Goal: Task Accomplishment & Management: Manage account settings

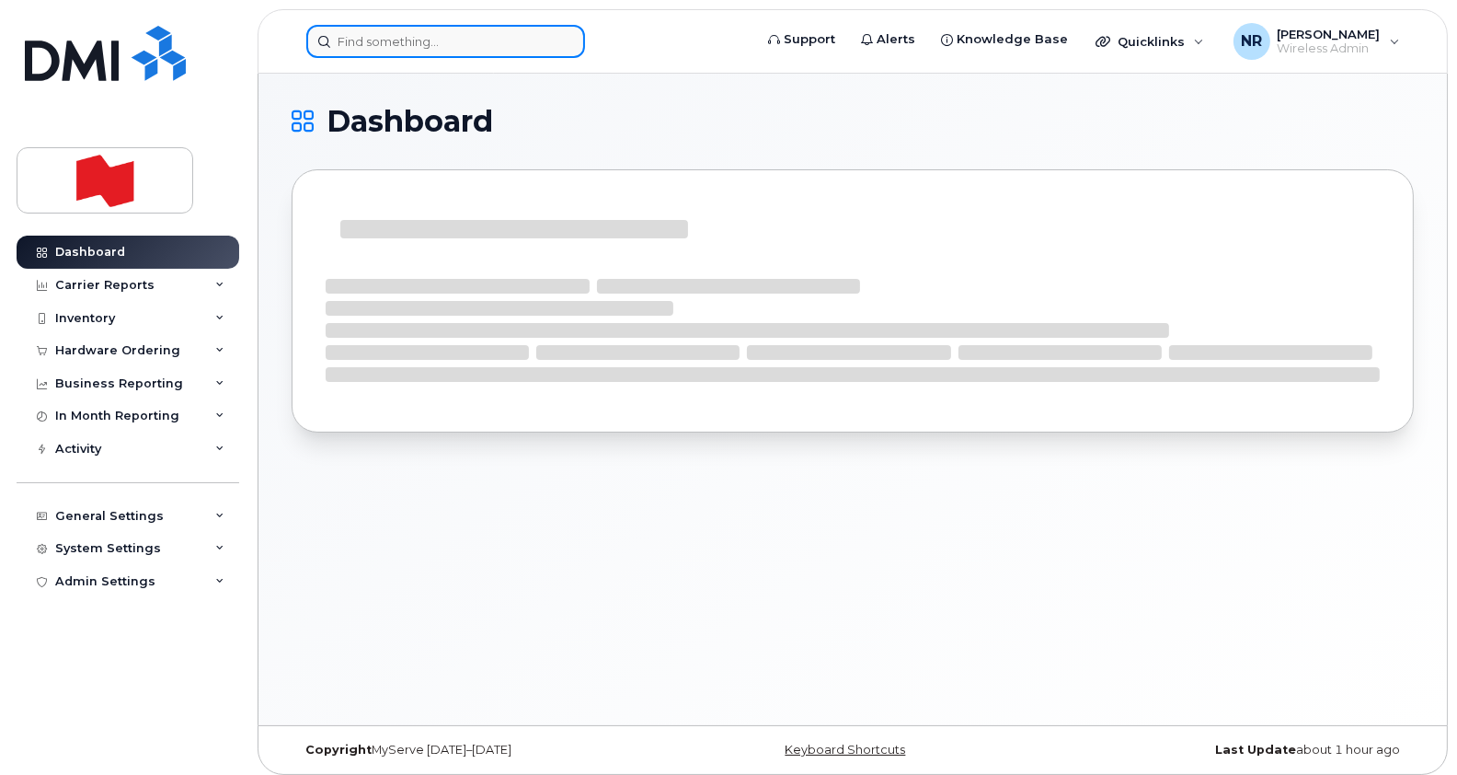
click at [426, 38] on input at bounding box center [445, 41] width 279 height 33
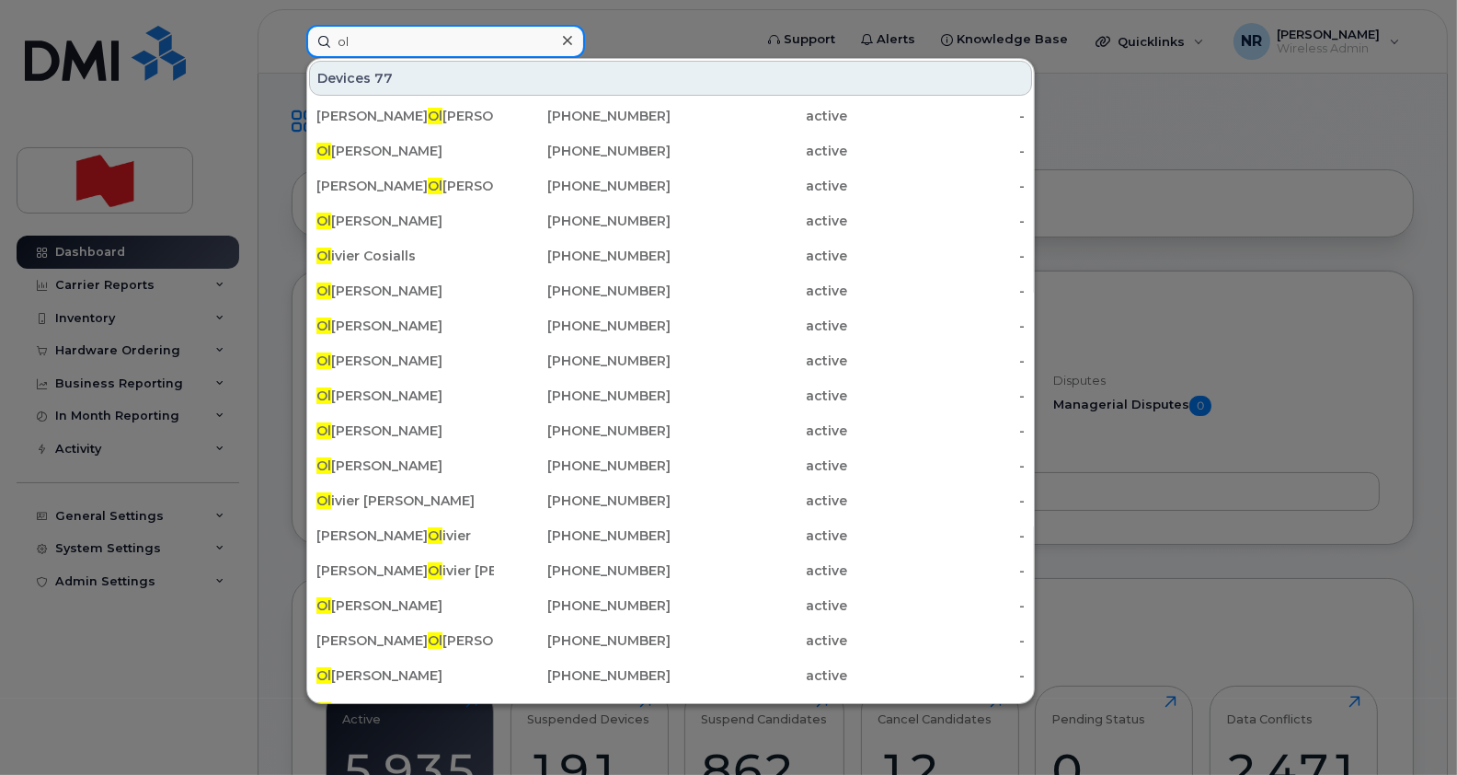
type input "o"
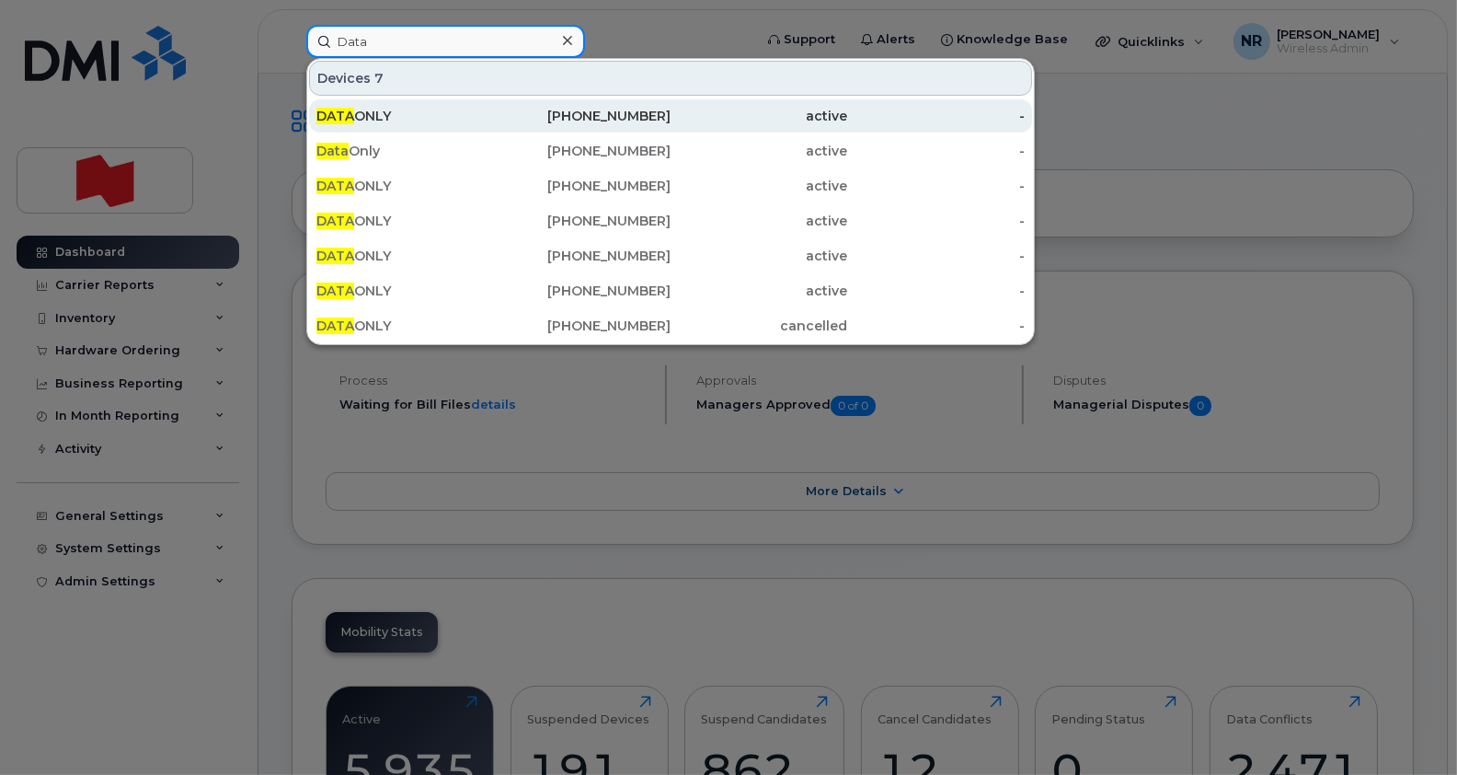
type input "Data"
click at [362, 126] on div "DATA ONLY" at bounding box center [405, 115] width 178 height 33
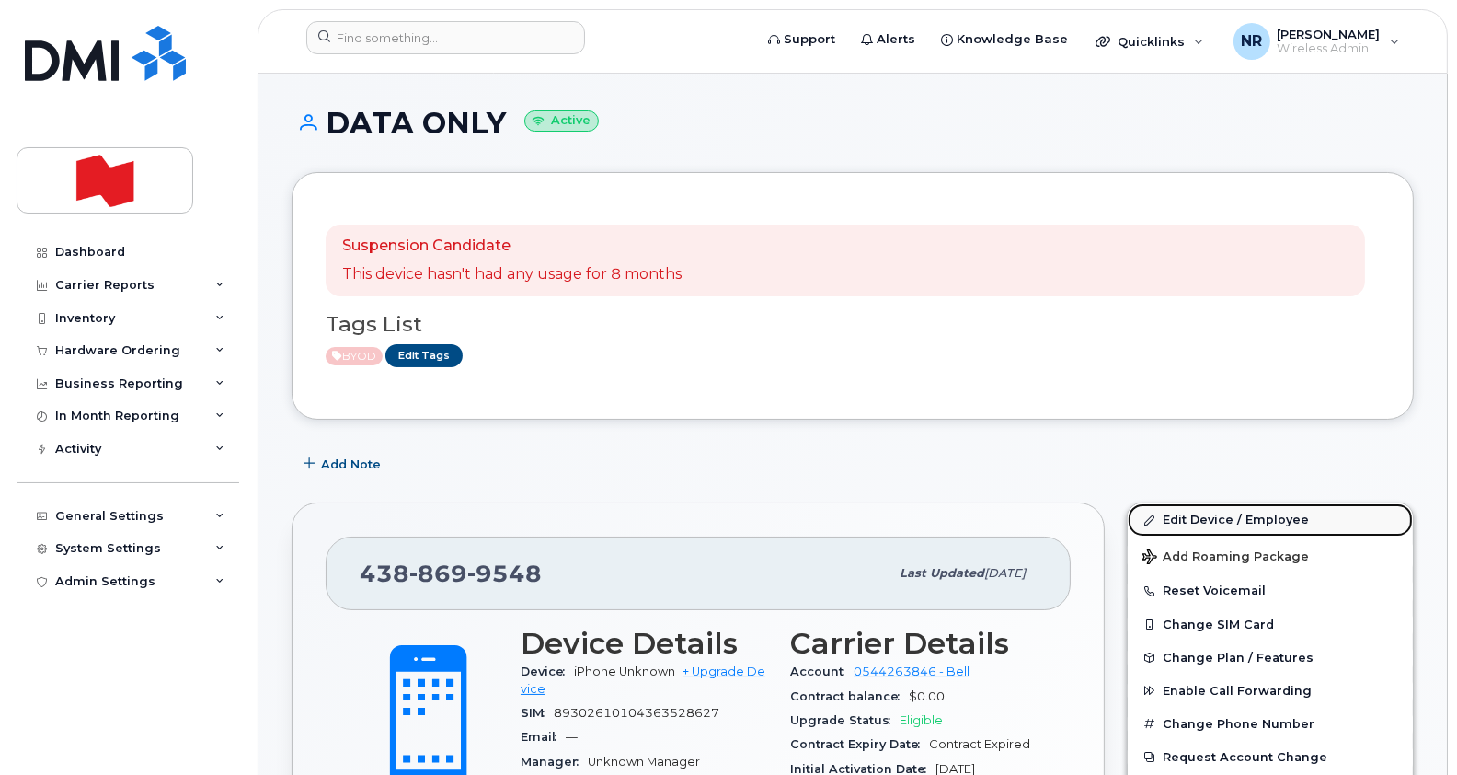
click at [1190, 524] on link "Edit Device / Employee" at bounding box center [1270, 519] width 285 height 33
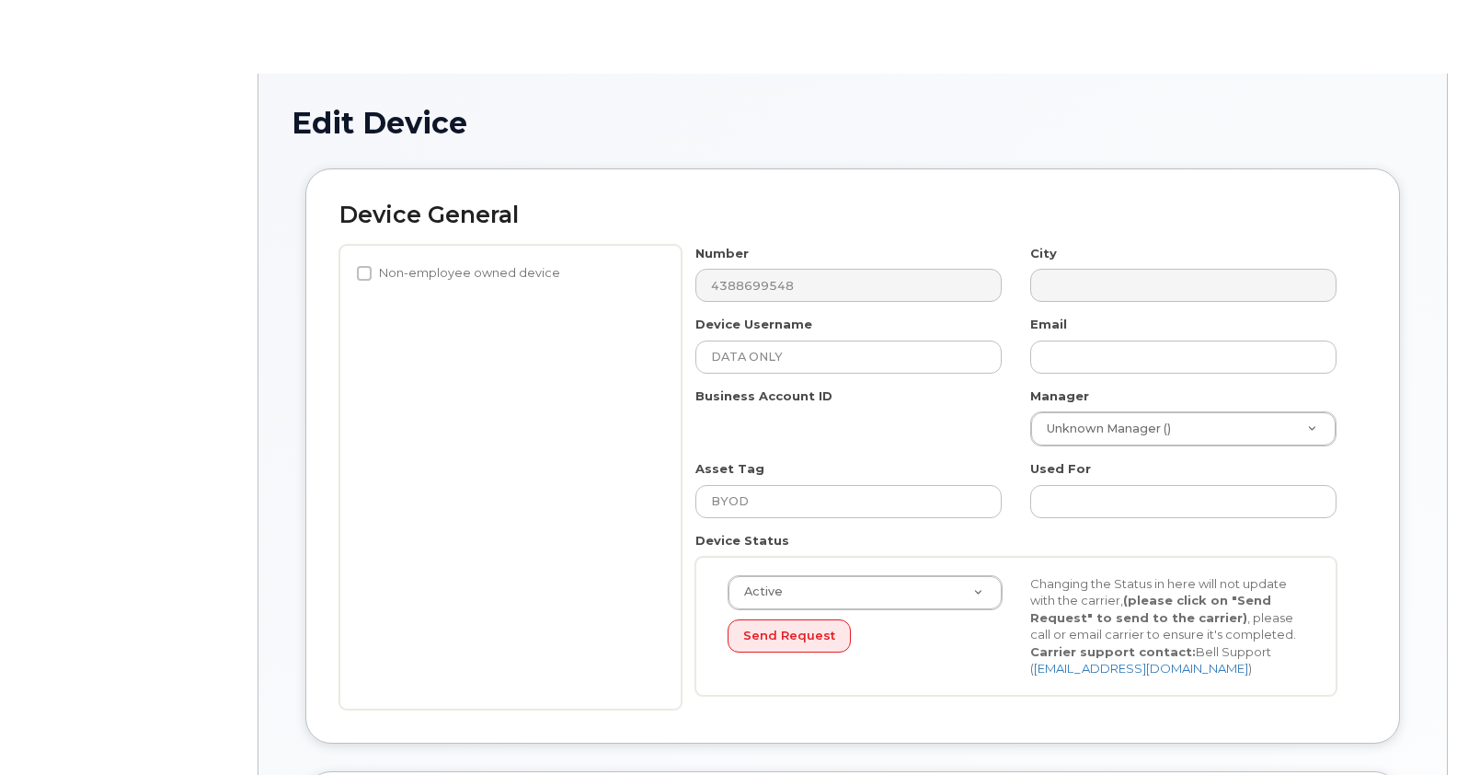
select select "22916206"
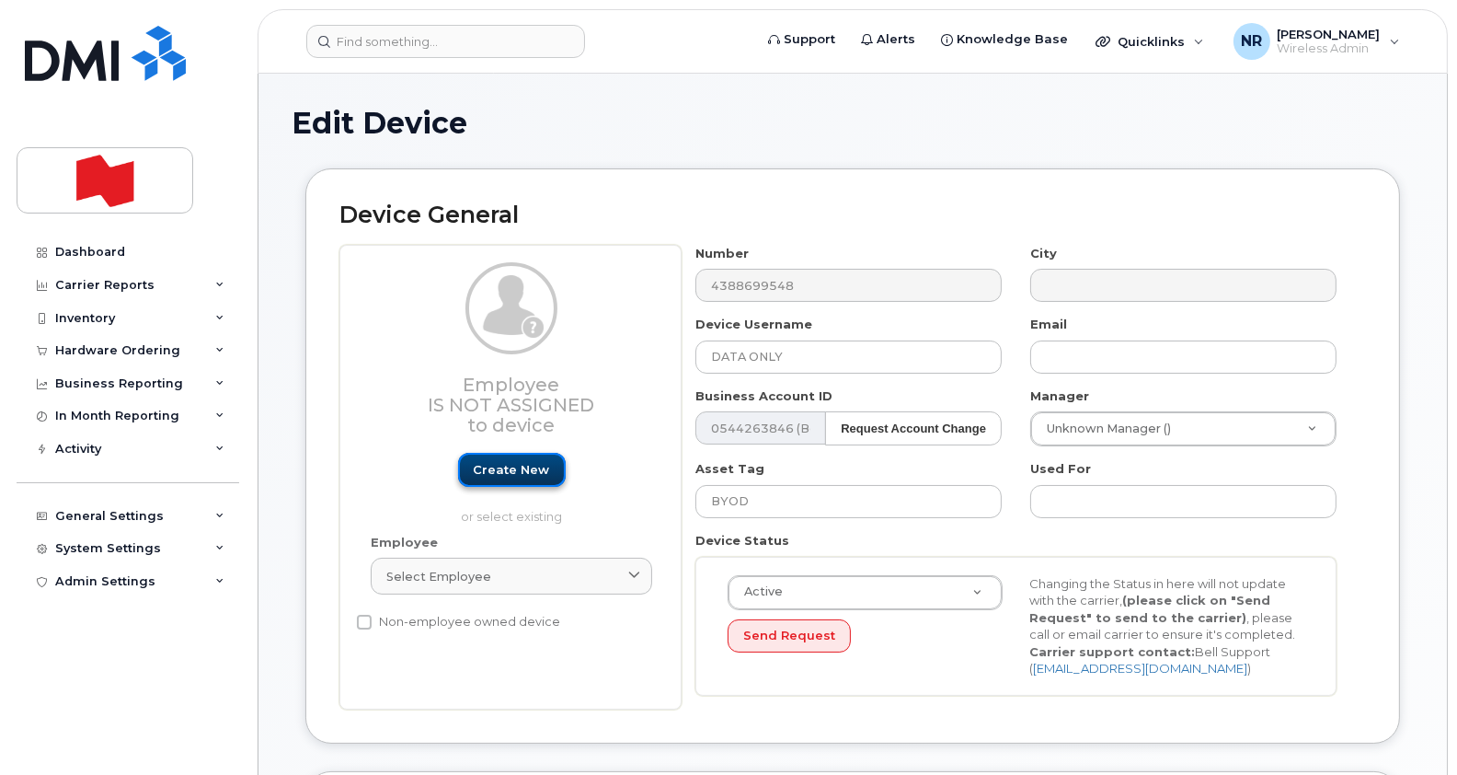
click at [521, 474] on link "Create new" at bounding box center [512, 470] width 108 height 34
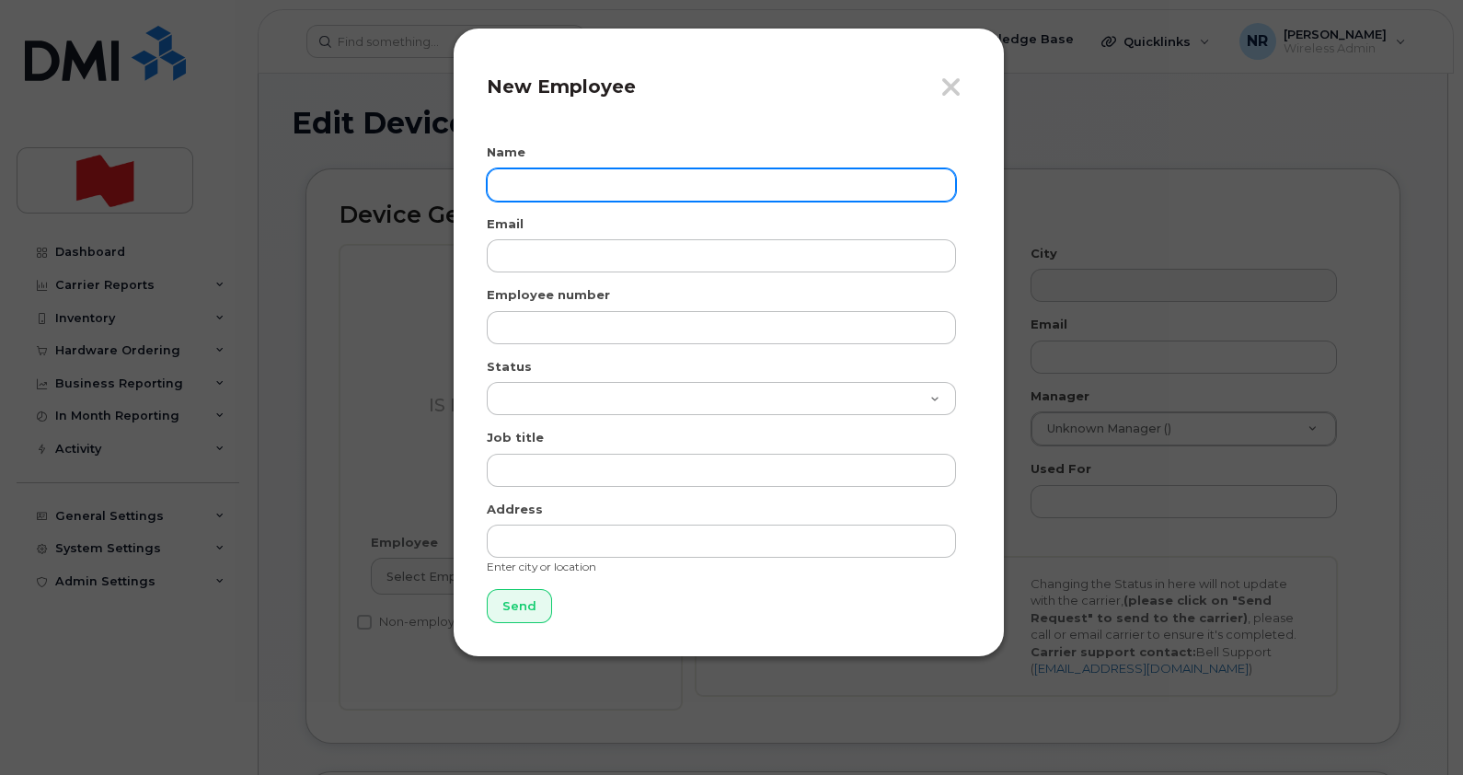
click at [538, 175] on input "text" at bounding box center [721, 184] width 469 height 33
type input "Olivier Harrison"
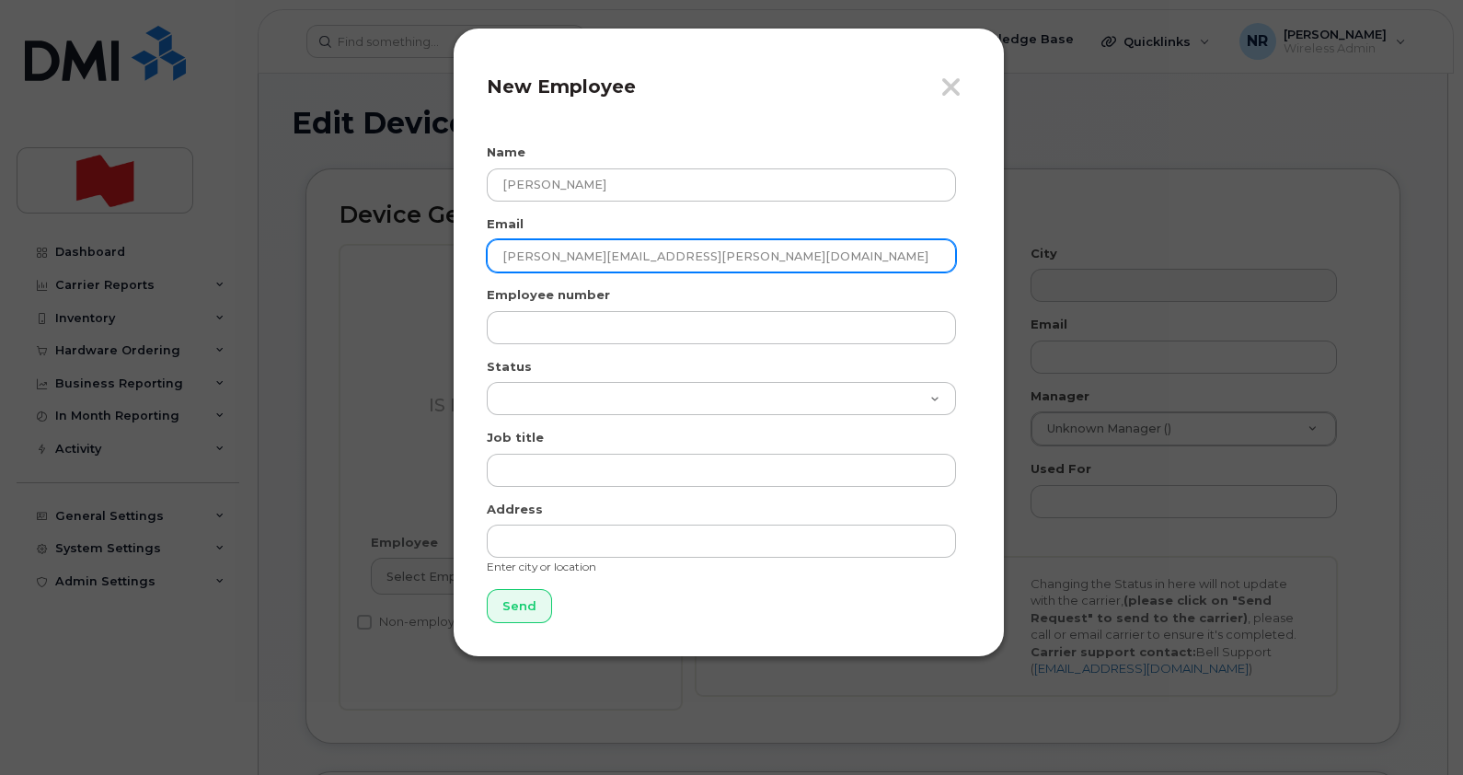
drag, startPoint x: 662, startPoint y: 253, endPoint x: 396, endPoint y: 262, distance: 266.0
click at [396, 262] on div "Close New Employee Name Olivier Harrison Email olivier.harrison@bnc.ca Employee…" at bounding box center [731, 387] width 1463 height 775
type input "olivier.harrison@bnc.ca"
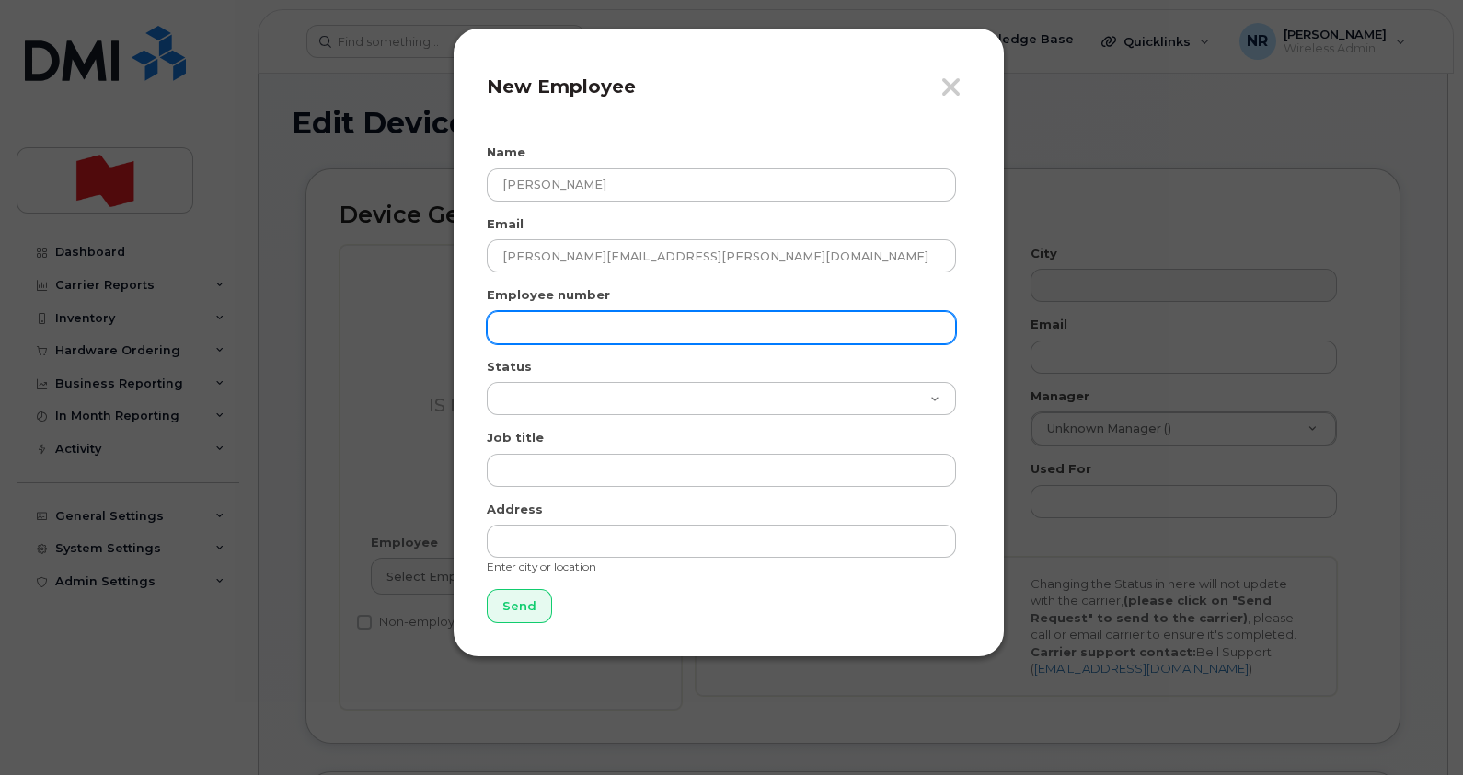
click at [507, 331] on input "text" at bounding box center [721, 327] width 469 height 33
paste input "olivier.harrison@bnc.ca"
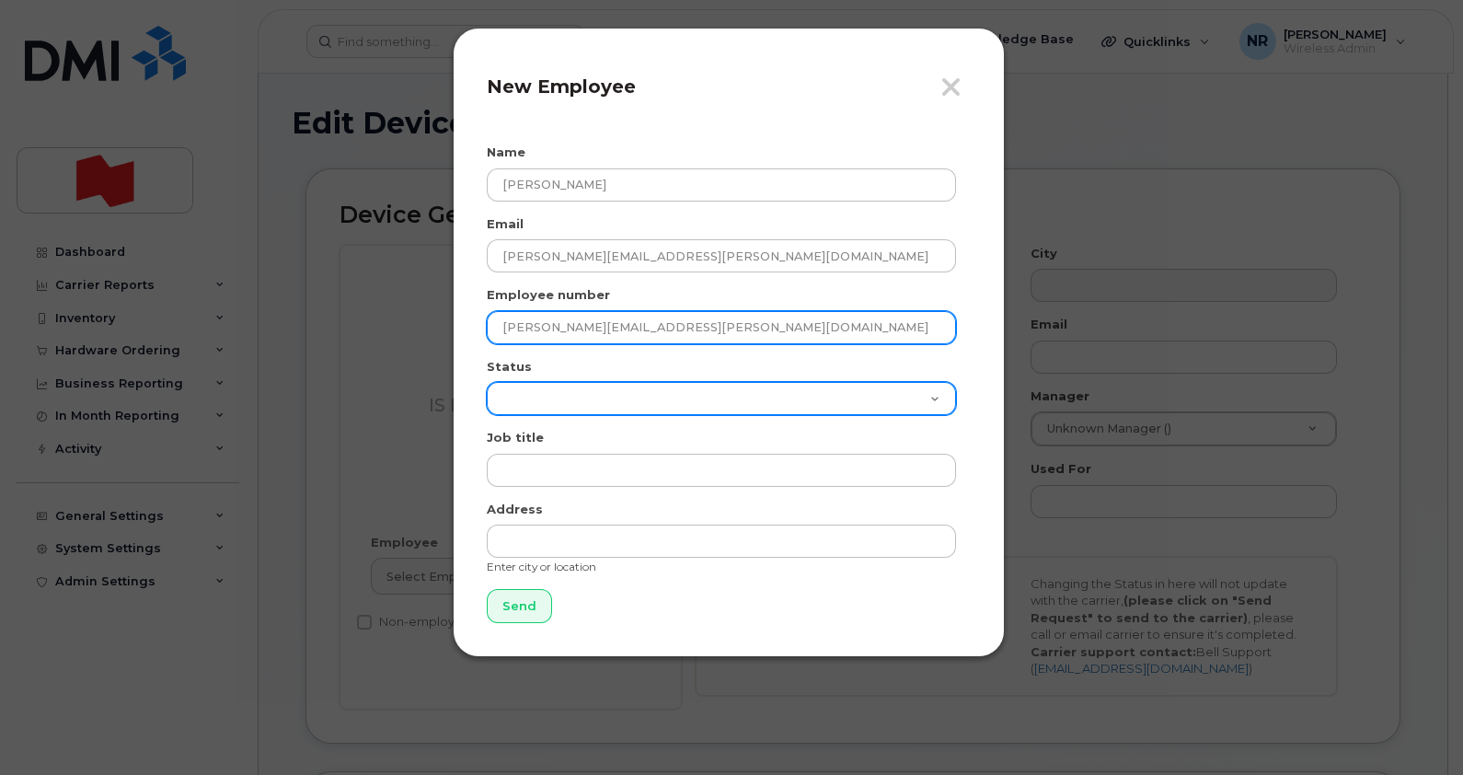
type input "olivier.harrison@bnc.ca"
click at [540, 407] on select "Active On-Leave Long Term Short Term Maternity Leave Temp Layoff Inactive" at bounding box center [721, 398] width 469 height 33
select select "active"
click at [487, 382] on select "Active On-Leave Long Term Short Term Maternity Leave Temp Layoff Inactive" at bounding box center [721, 398] width 469 height 33
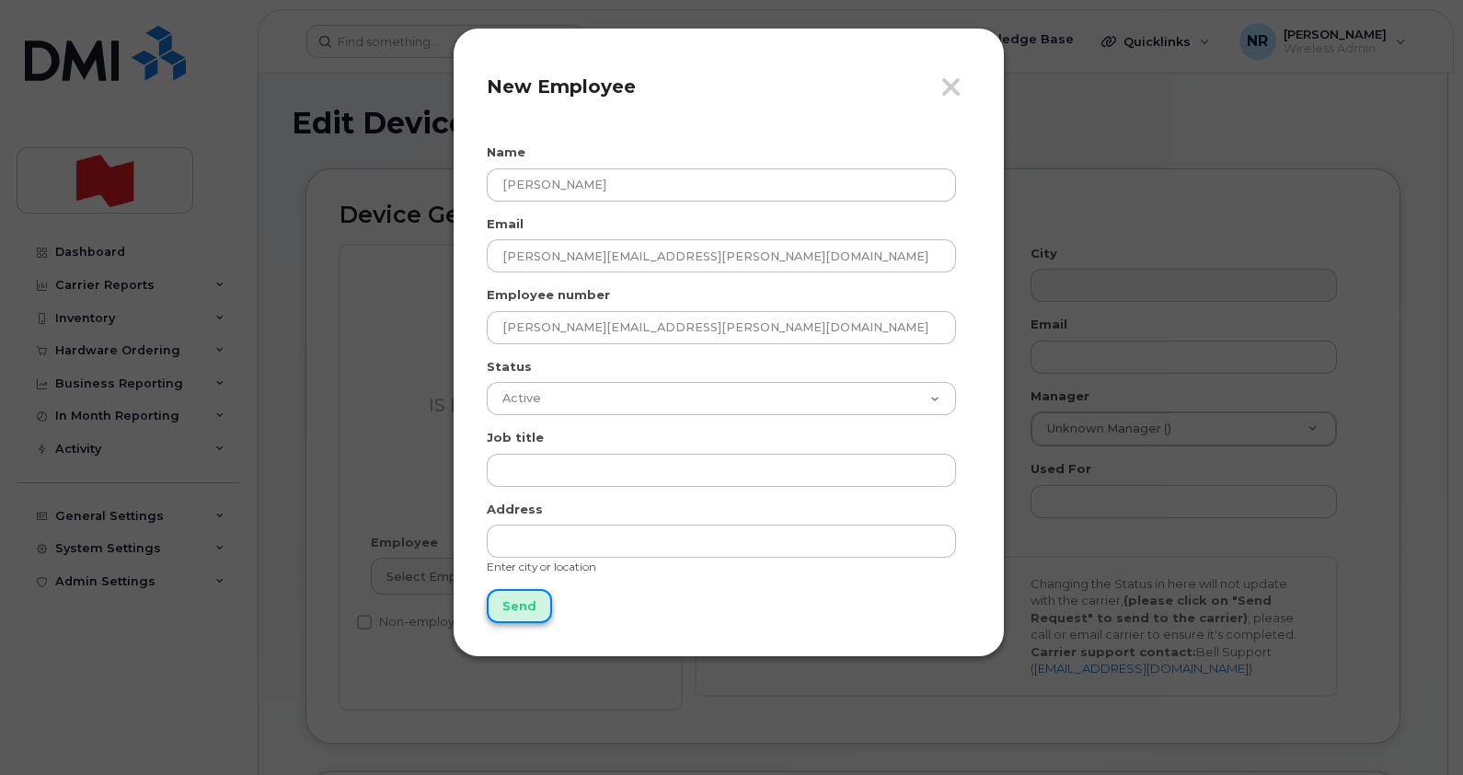
click at [515, 606] on input "Send" at bounding box center [519, 606] width 65 height 34
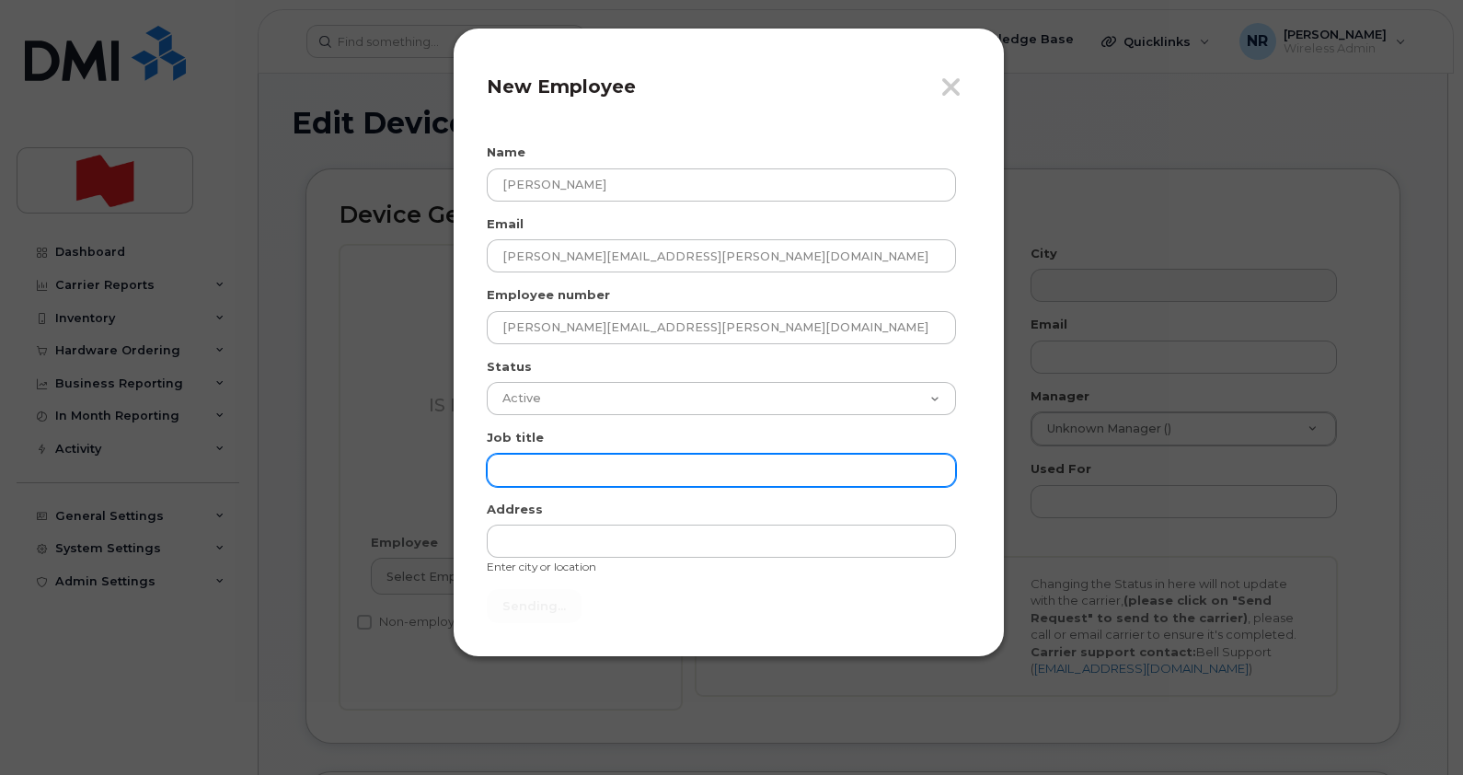
type input "Send"
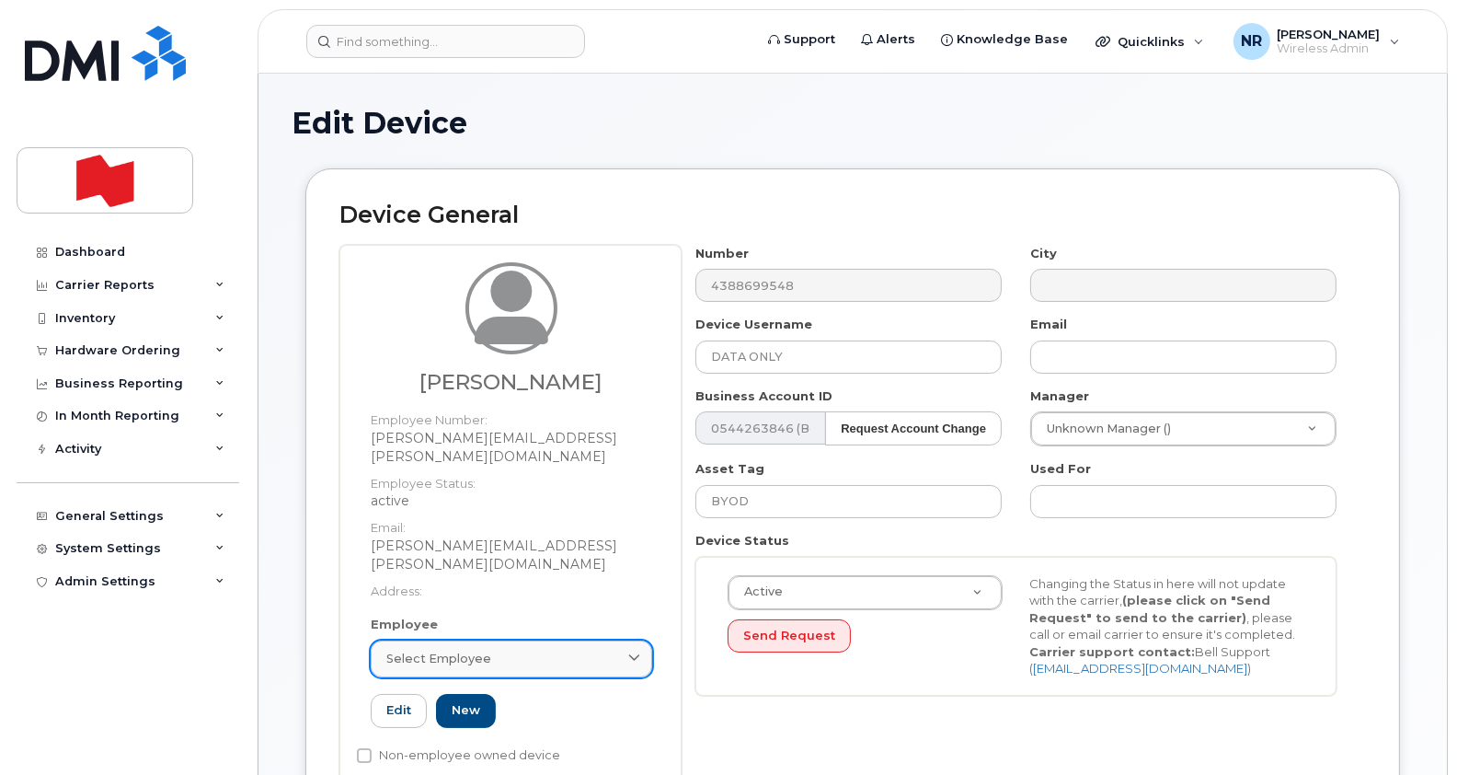
click at [521, 640] on link "Select employee" at bounding box center [511, 658] width 281 height 37
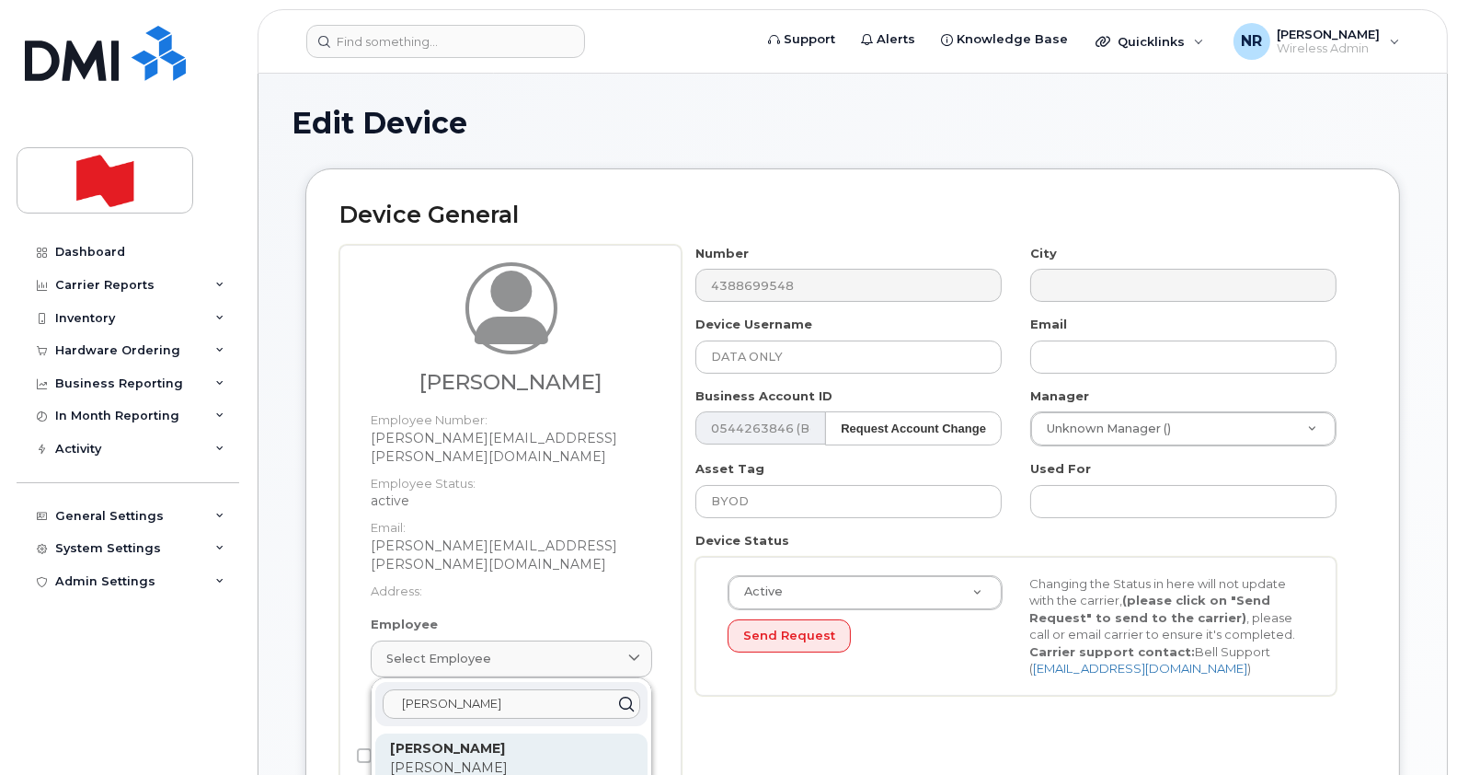
type input "Olivier h"
click at [465, 758] on p "olivier.harrison@bnc.ca" at bounding box center [511, 787] width 243 height 58
type input "Olivier Harrison"
type input "olivier.harrison@bnc.ca"
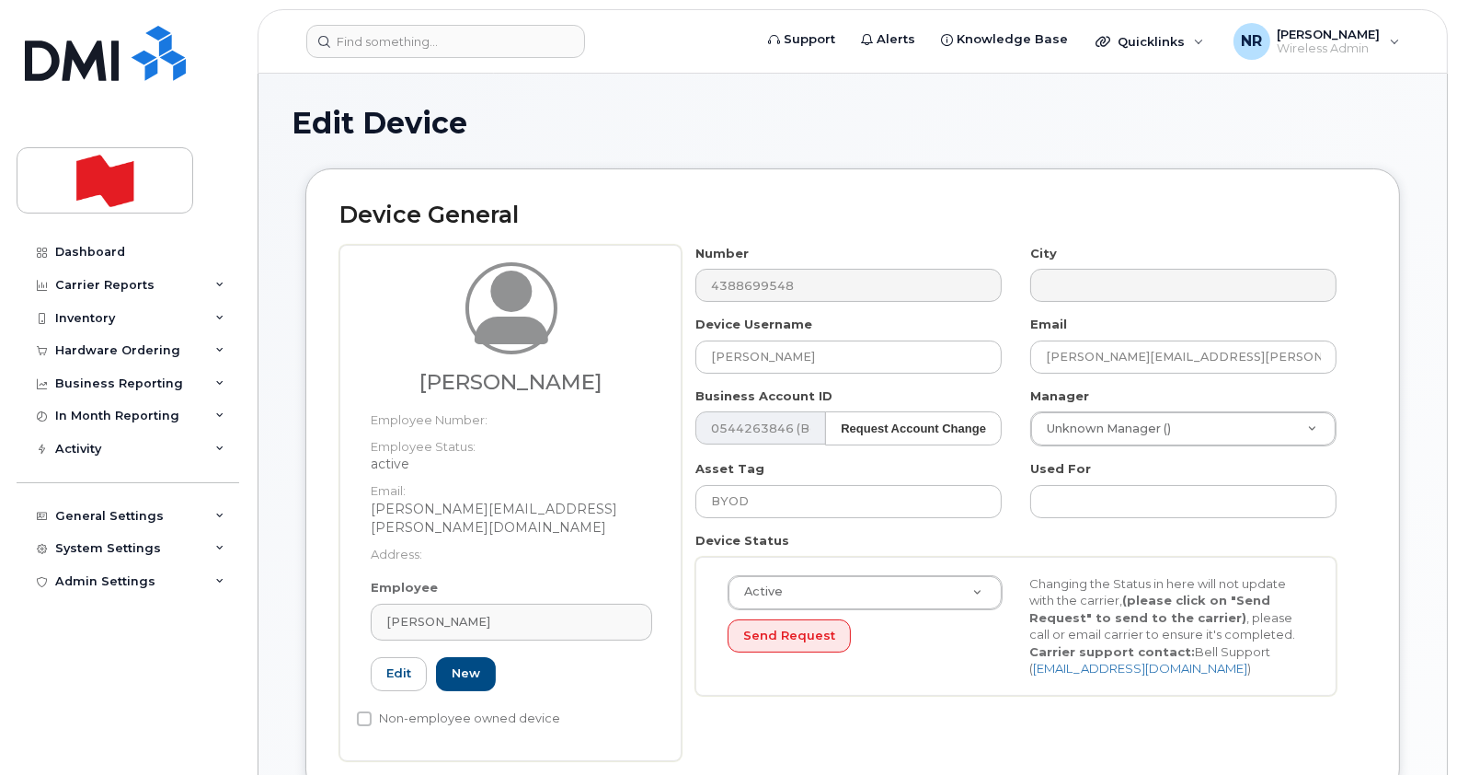
drag, startPoint x: 1456, startPoint y: 159, endPoint x: 1463, endPoint y: 471, distance: 311.9
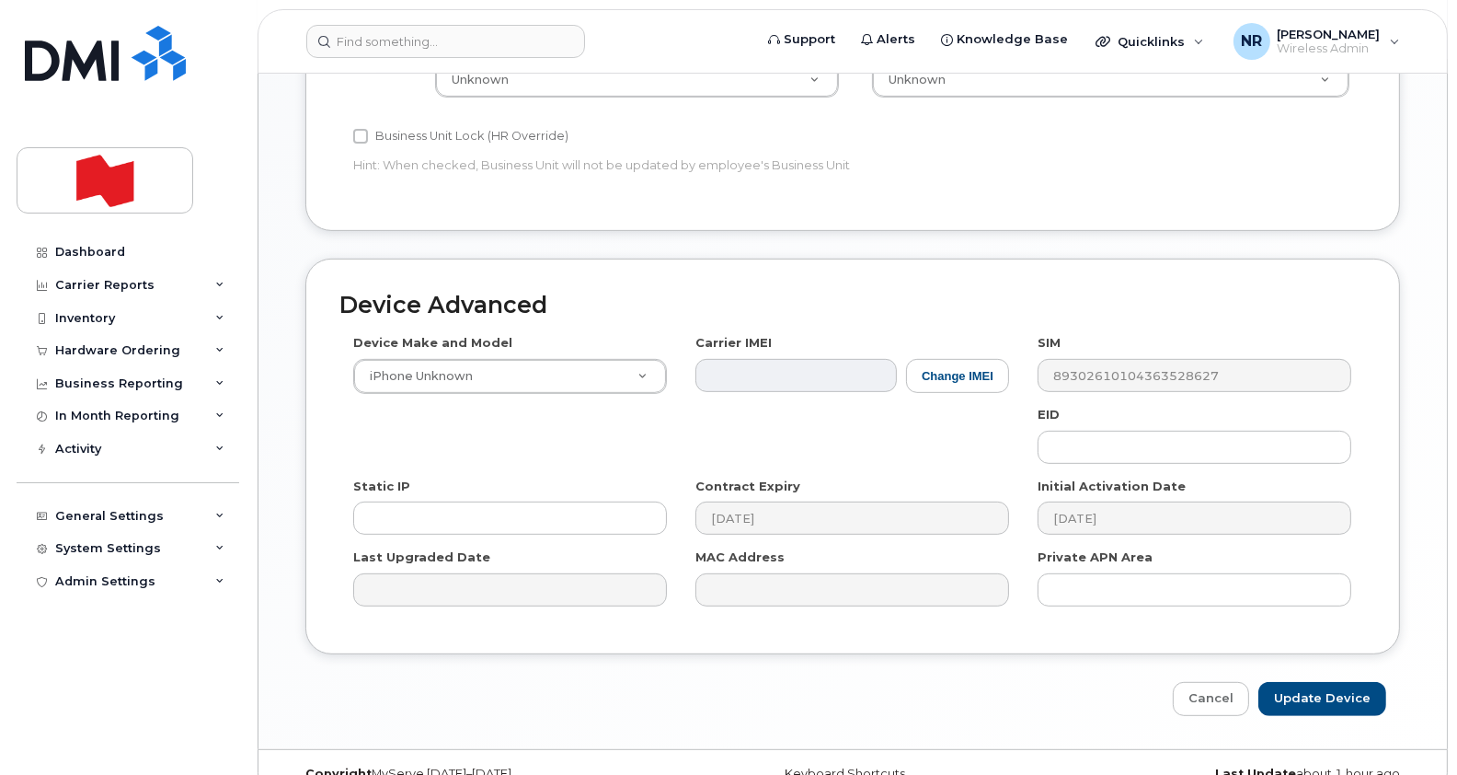
scroll to position [890, 0]
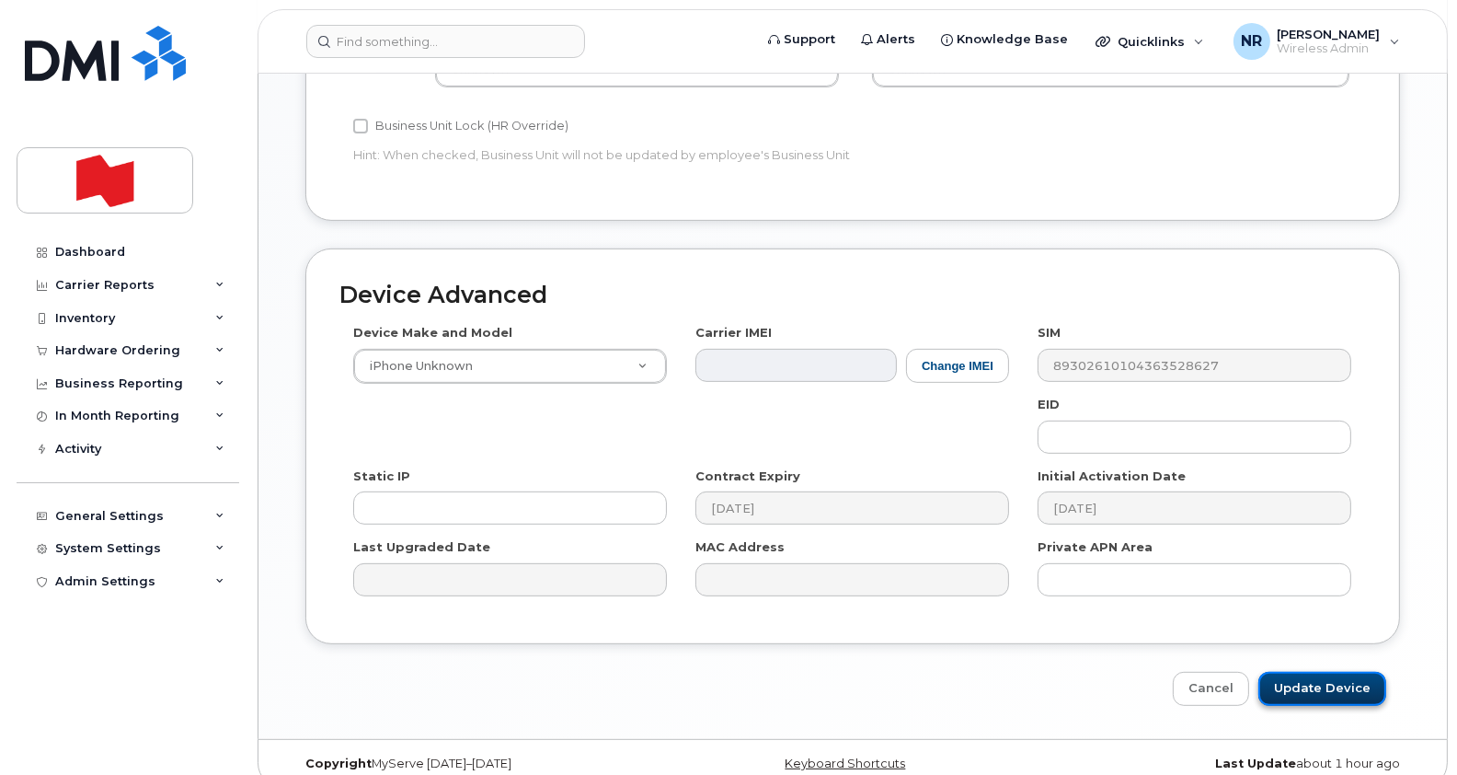
click at [1339, 672] on input "Update Device" at bounding box center [1322, 689] width 128 height 34
type input "Saving..."
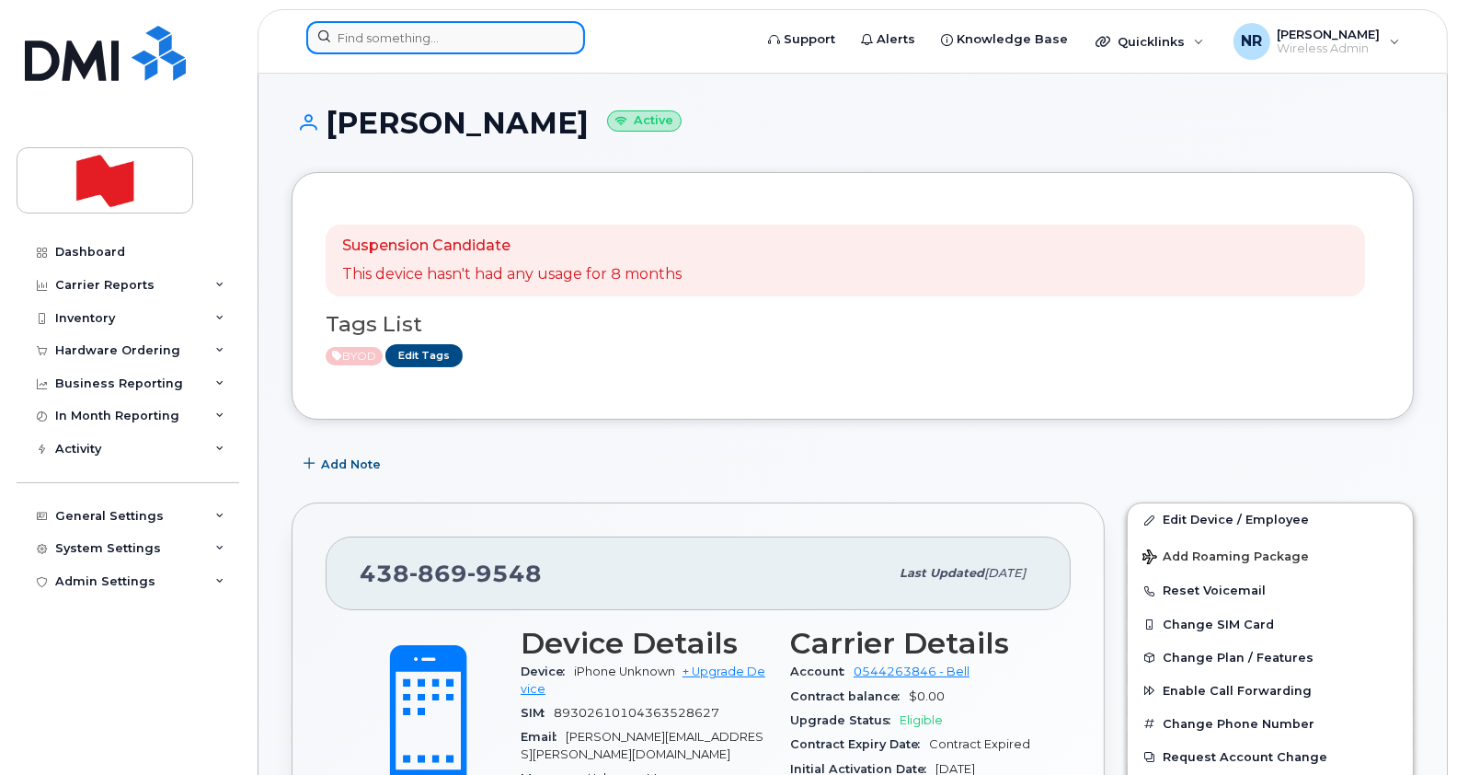
click at [396, 29] on input at bounding box center [445, 37] width 279 height 33
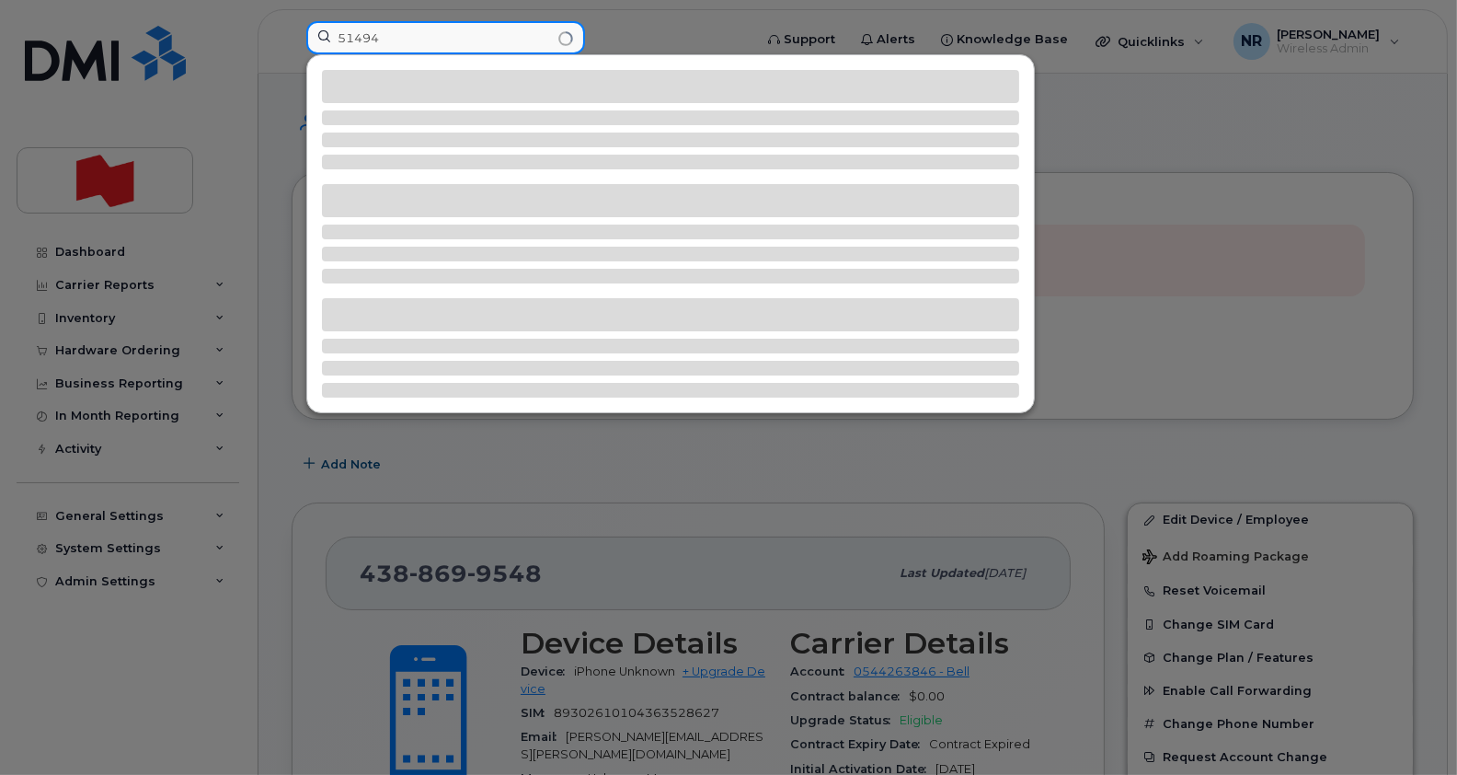
type input "514943"
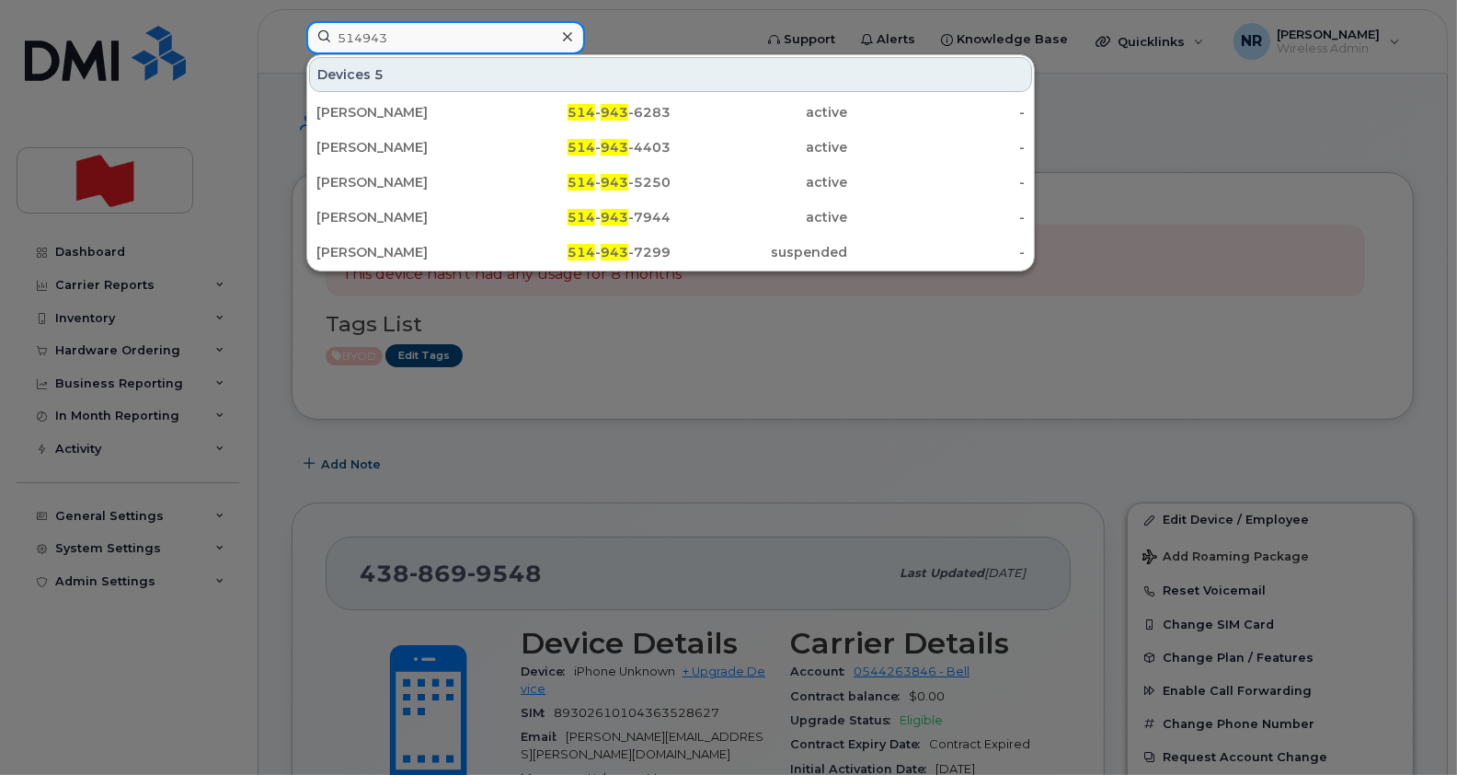
click at [292, 36] on div "514943 Devices 5 Marie Jeanne Laplaine 514 - 943 -6283 active - Yannick Poirier…" at bounding box center [524, 41] width 464 height 40
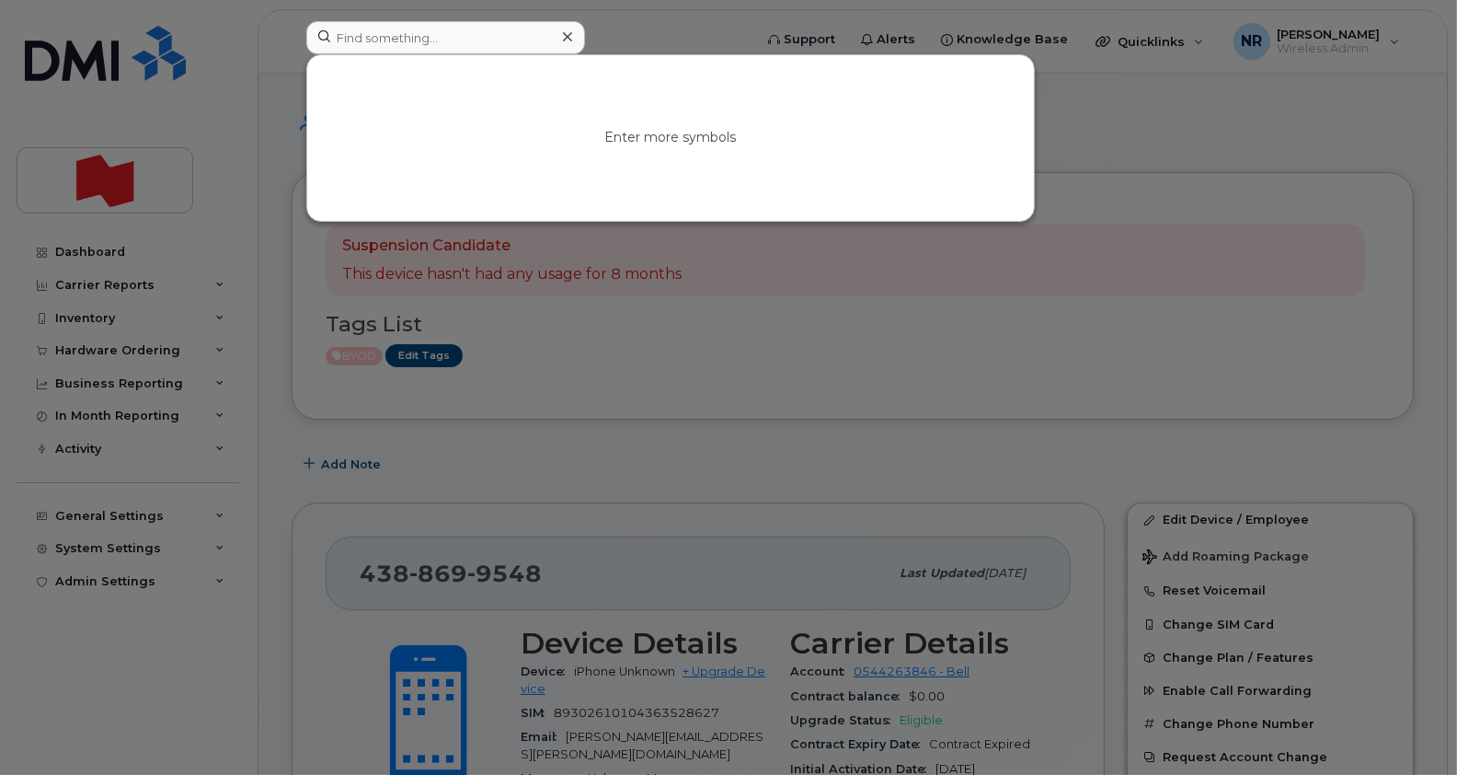
click at [806, 413] on div at bounding box center [728, 387] width 1457 height 775
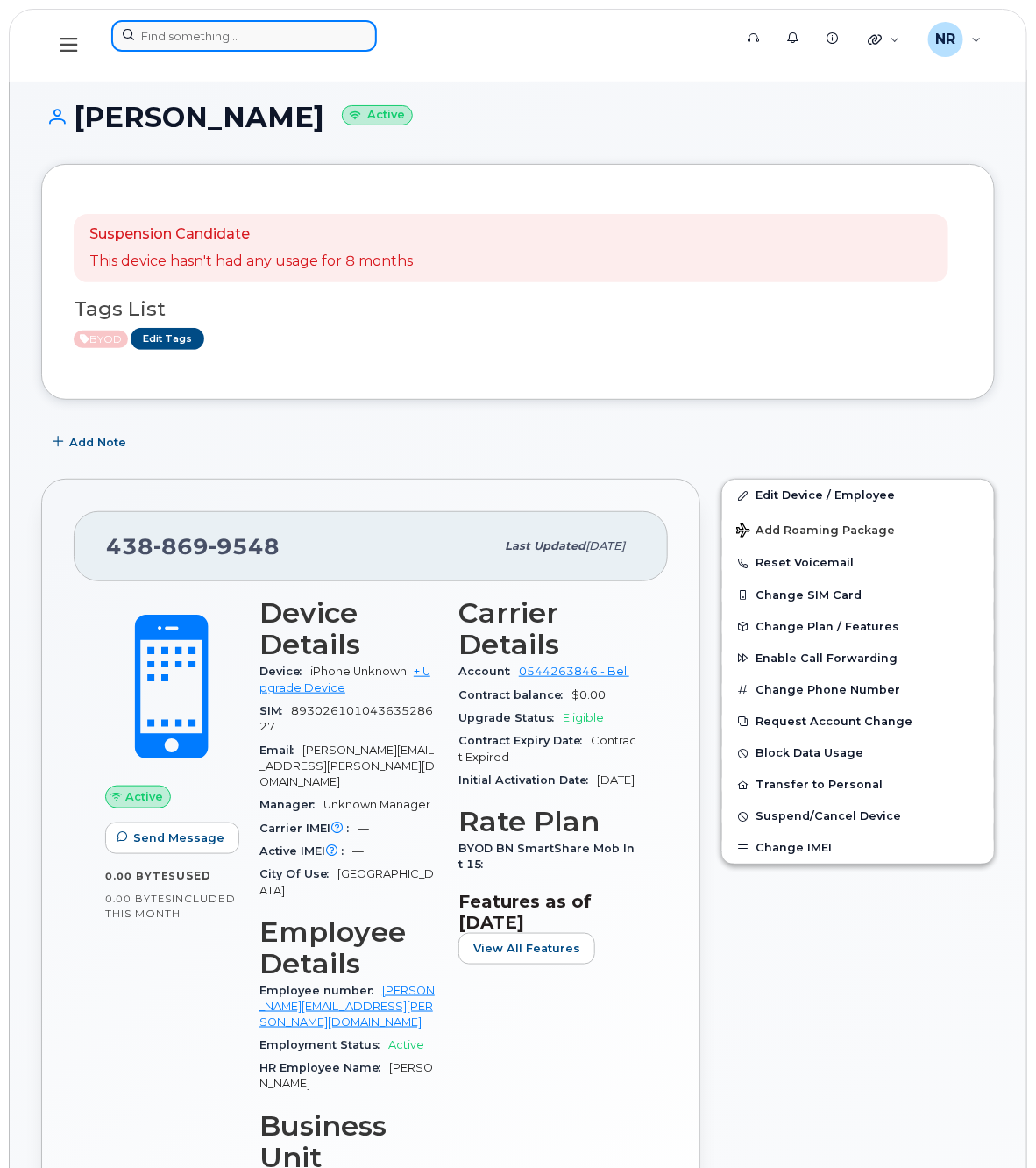
click at [213, 31] on input at bounding box center [244, 35] width 266 height 31
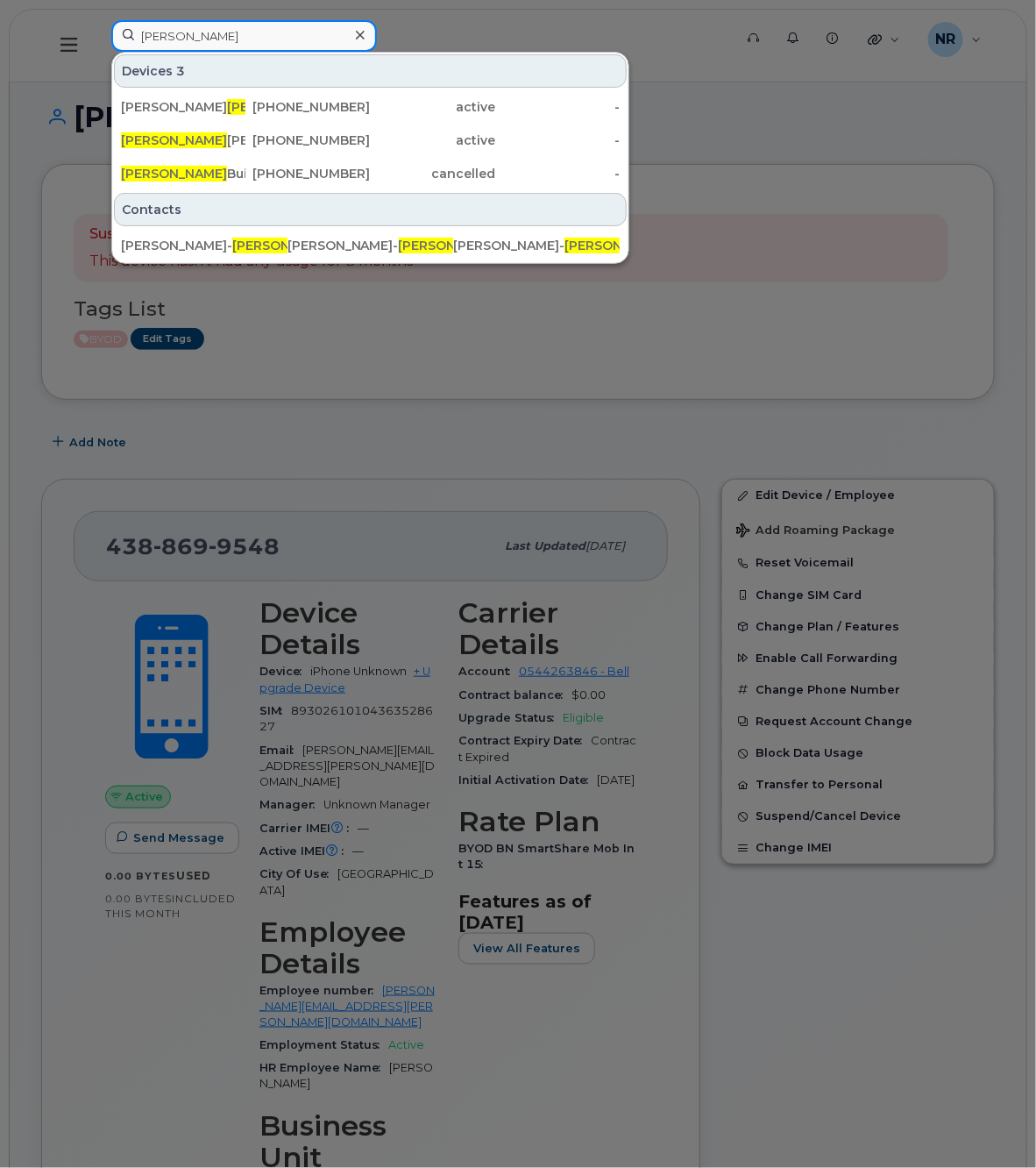
drag, startPoint x: 230, startPoint y: 29, endPoint x: 72, endPoint y: 31, distance: 158.0
click at [97, 31] on div "jeanne Devices 3 Marie Jeanne Laplaine 514-943-6283 active - Jeanne Maude Lapri…" at bounding box center [416, 45] width 639 height 51
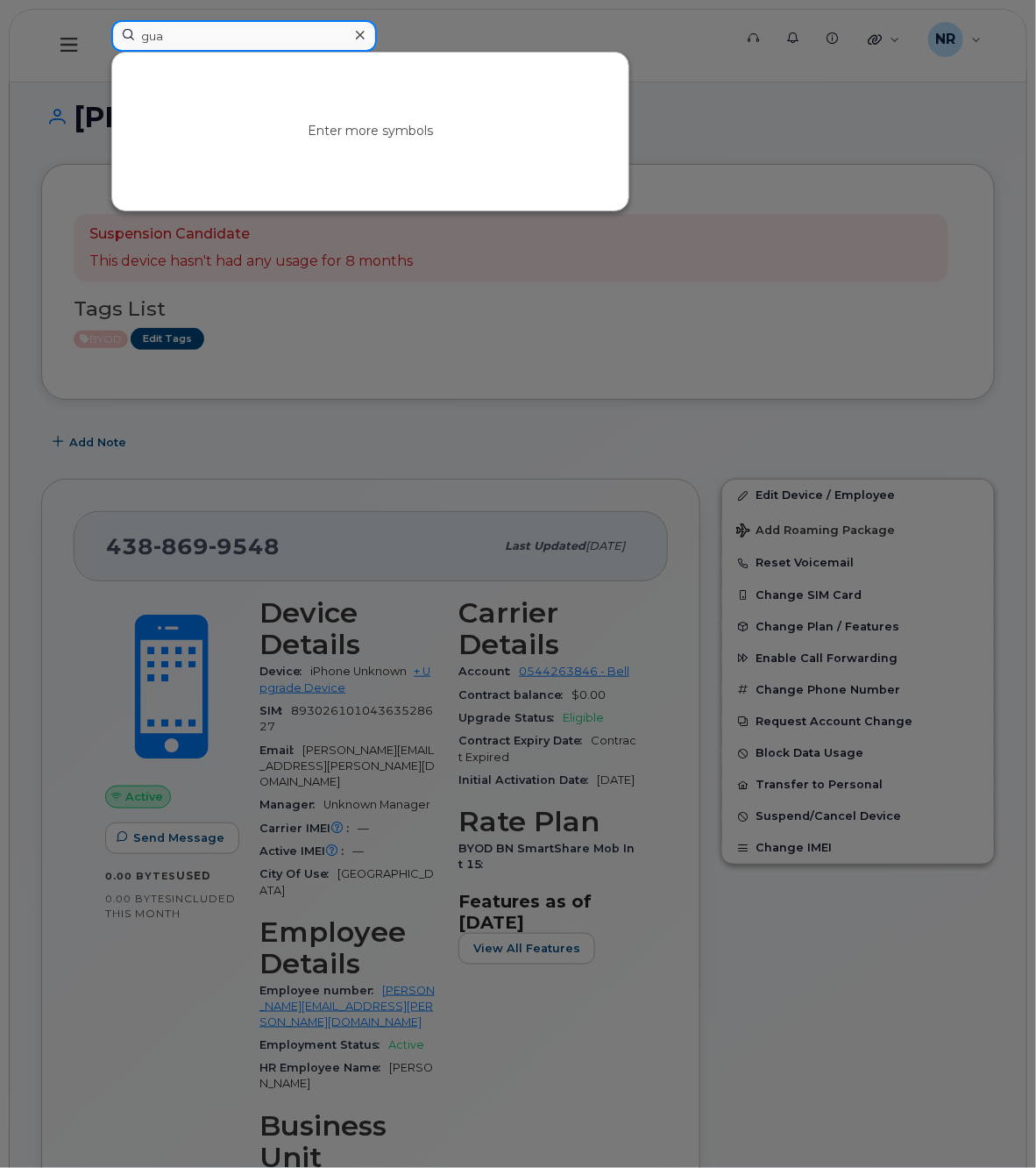
type input "guay"
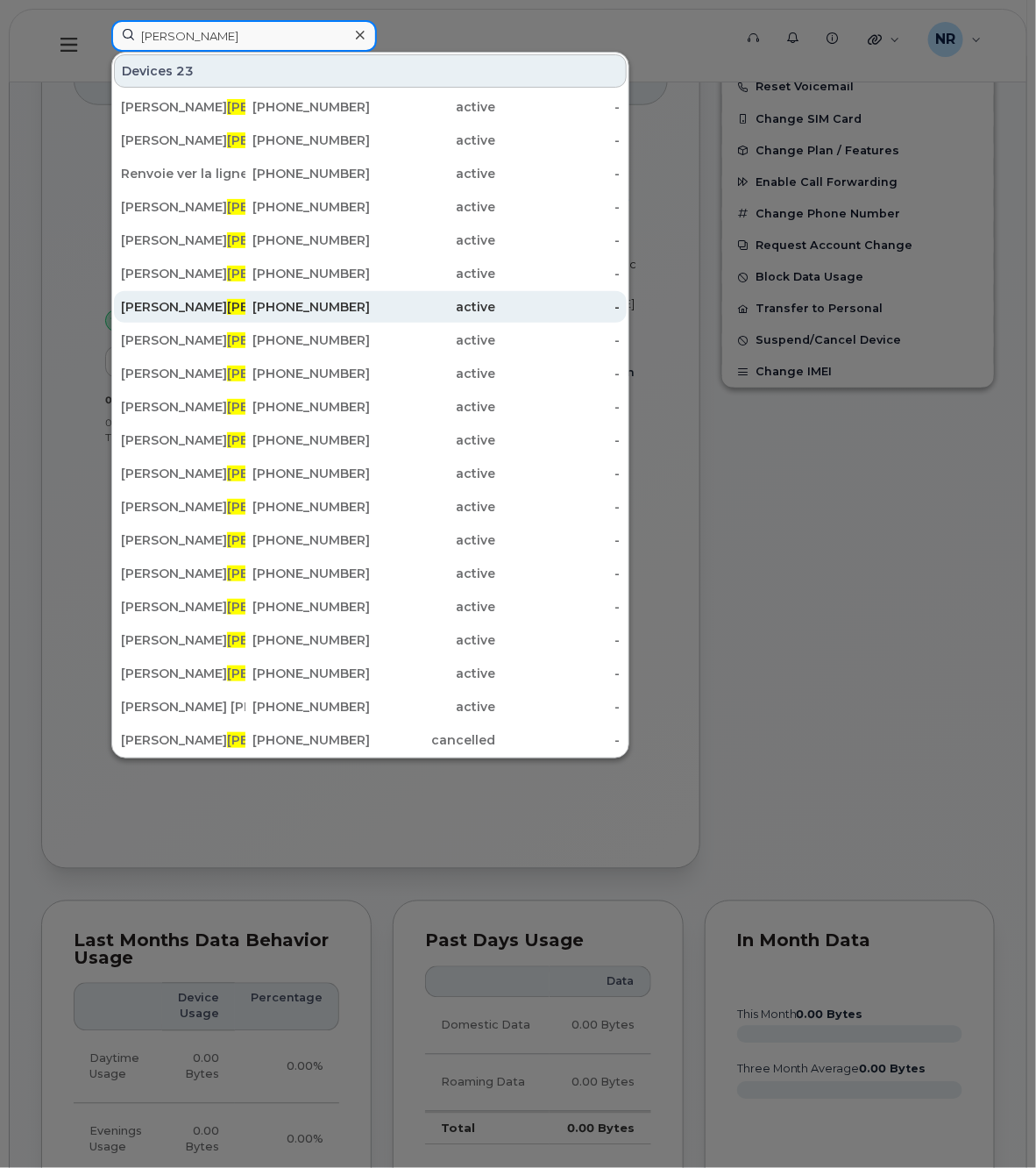
scroll to position [439, 0]
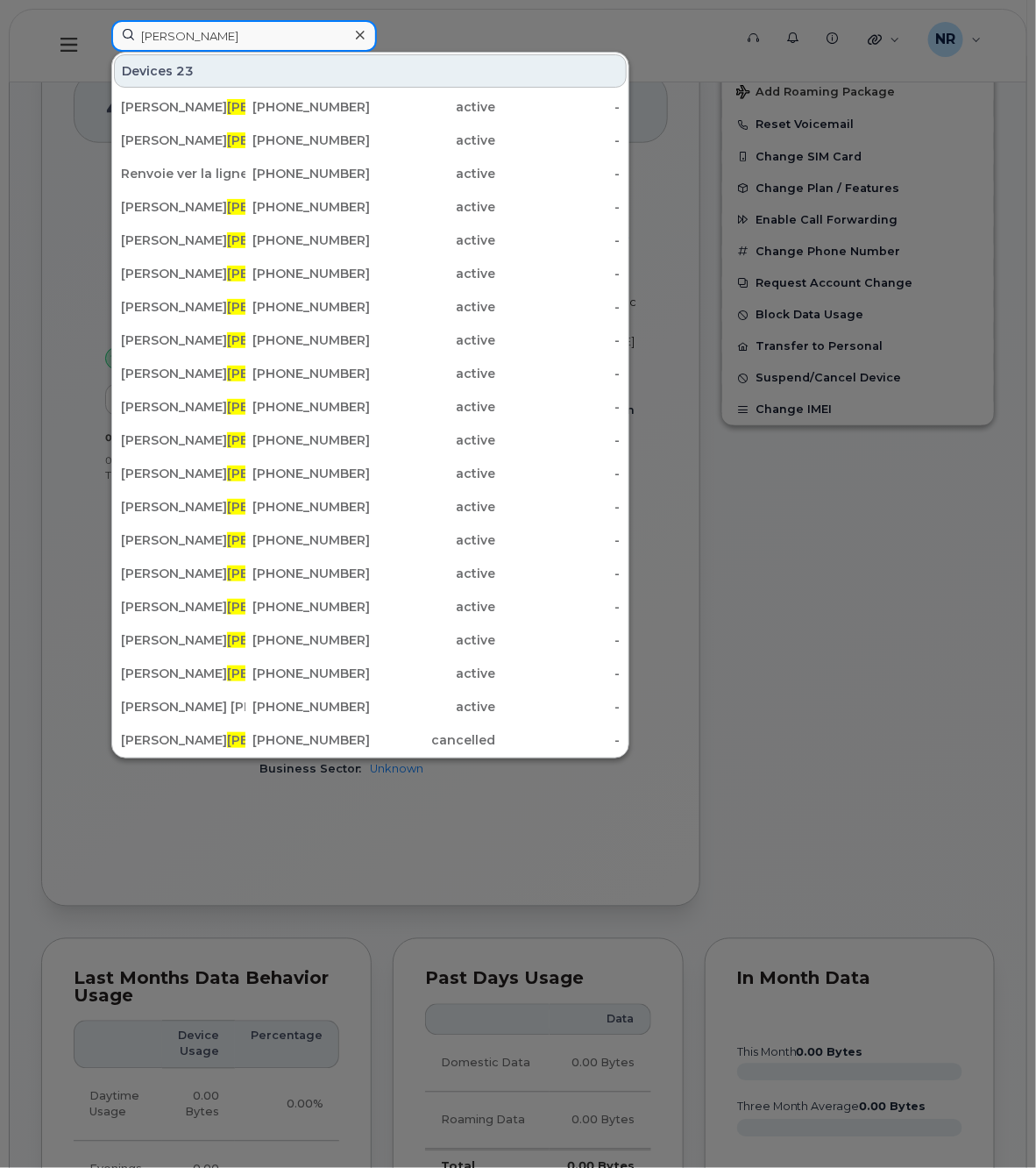
drag, startPoint x: 219, startPoint y: 29, endPoint x: 141, endPoint y: 31, distance: 78.0
click at [141, 31] on input "guay" at bounding box center [244, 35] width 266 height 31
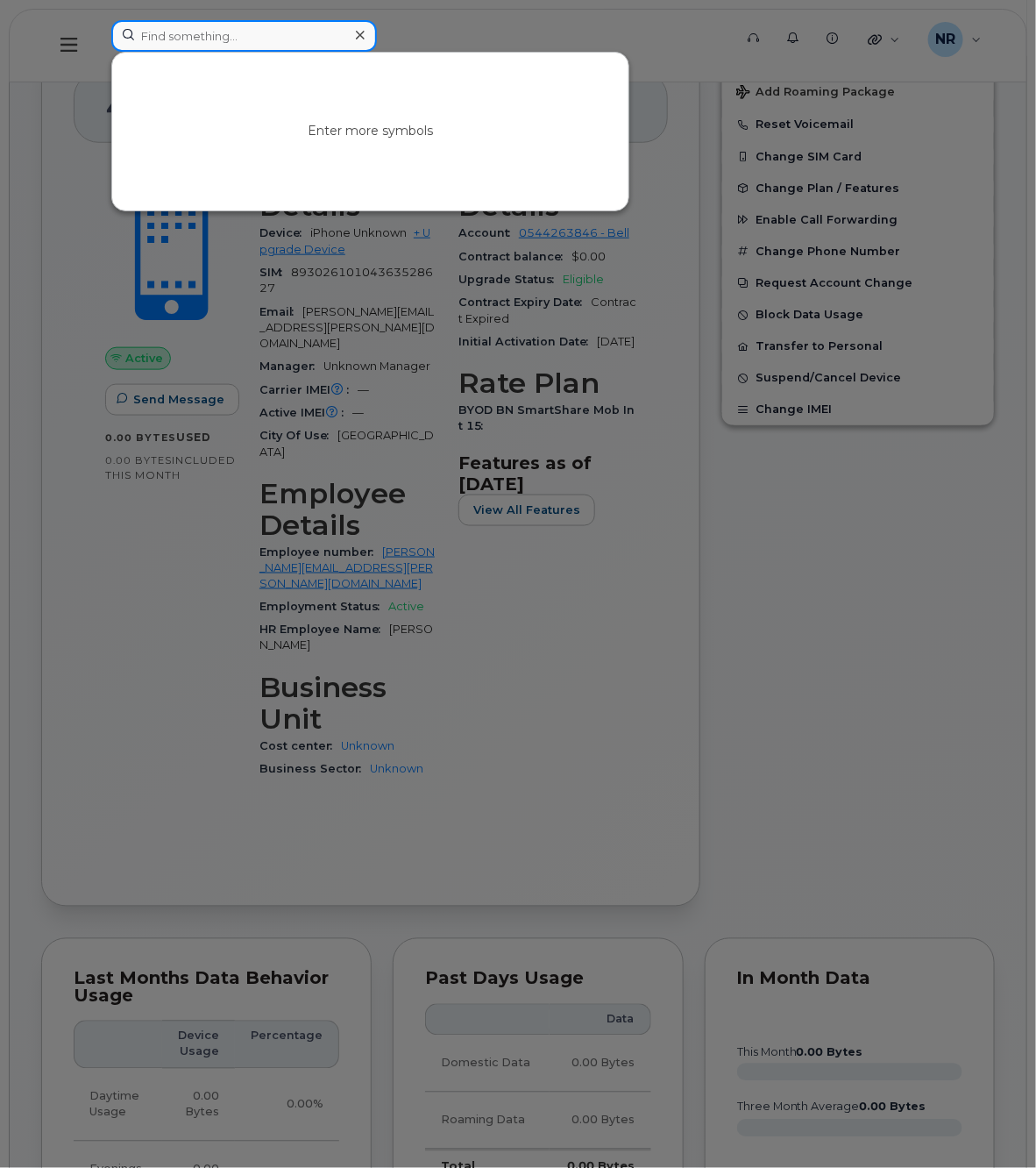
click at [257, 31] on input at bounding box center [244, 35] width 266 height 31
paste input "3673301864"
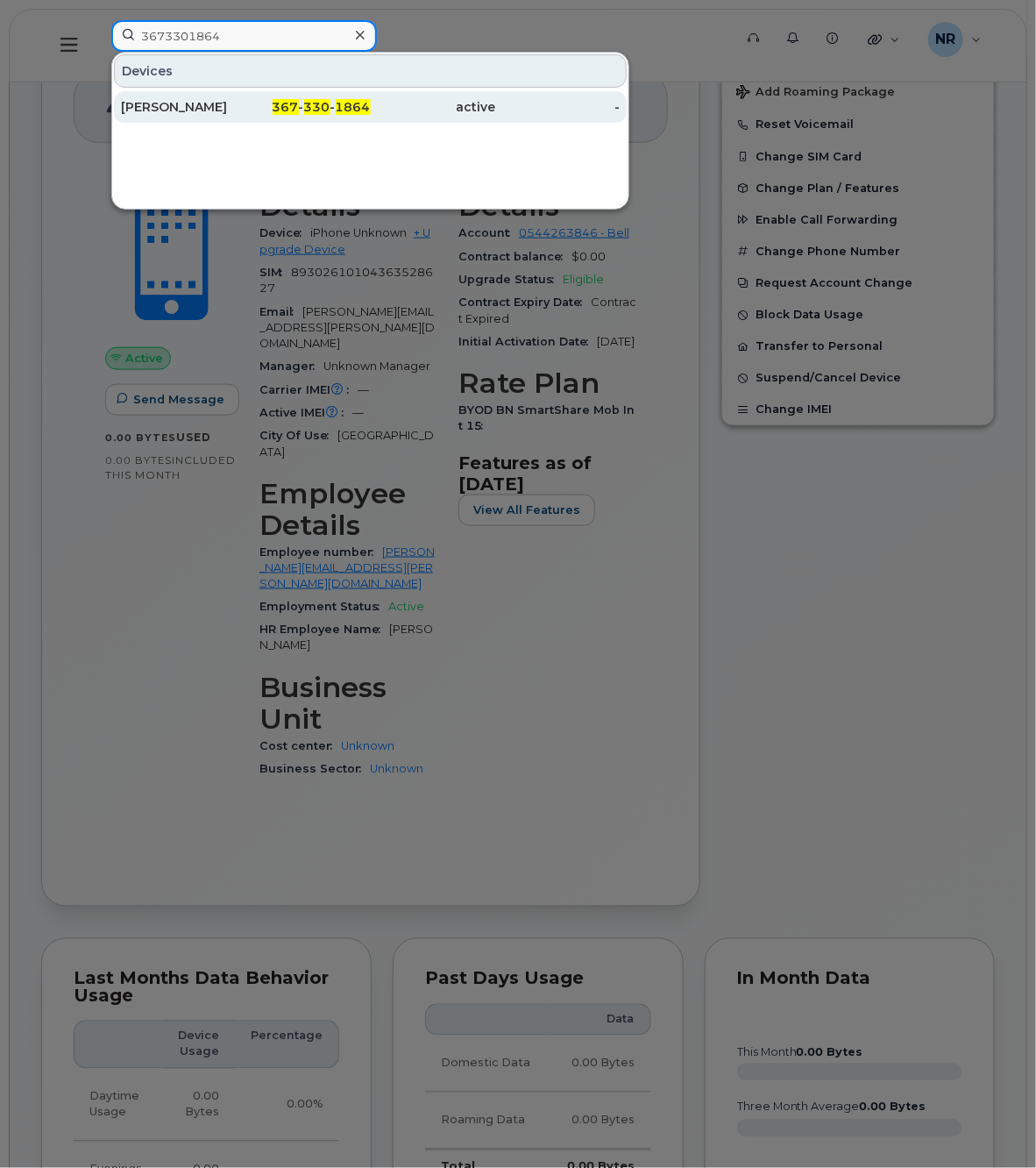
type input "3673301864"
drag, startPoint x: 158, startPoint y: 107, endPoint x: 357, endPoint y: 106, distance: 199.0
click at [158, 106] on div "Julie Leclerc" at bounding box center [183, 107] width 125 height 17
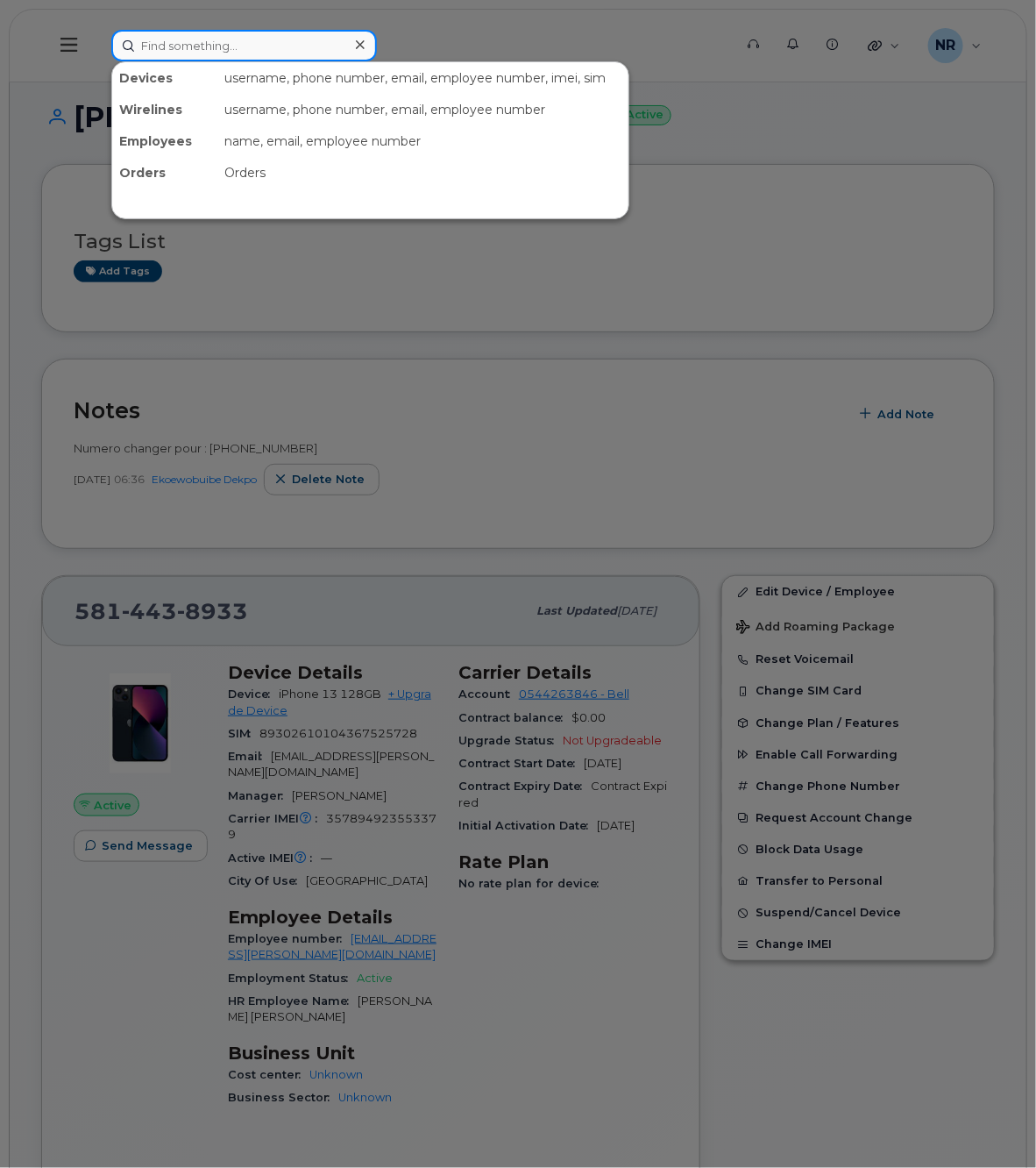
click at [206, 44] on input at bounding box center [244, 45] width 266 height 31
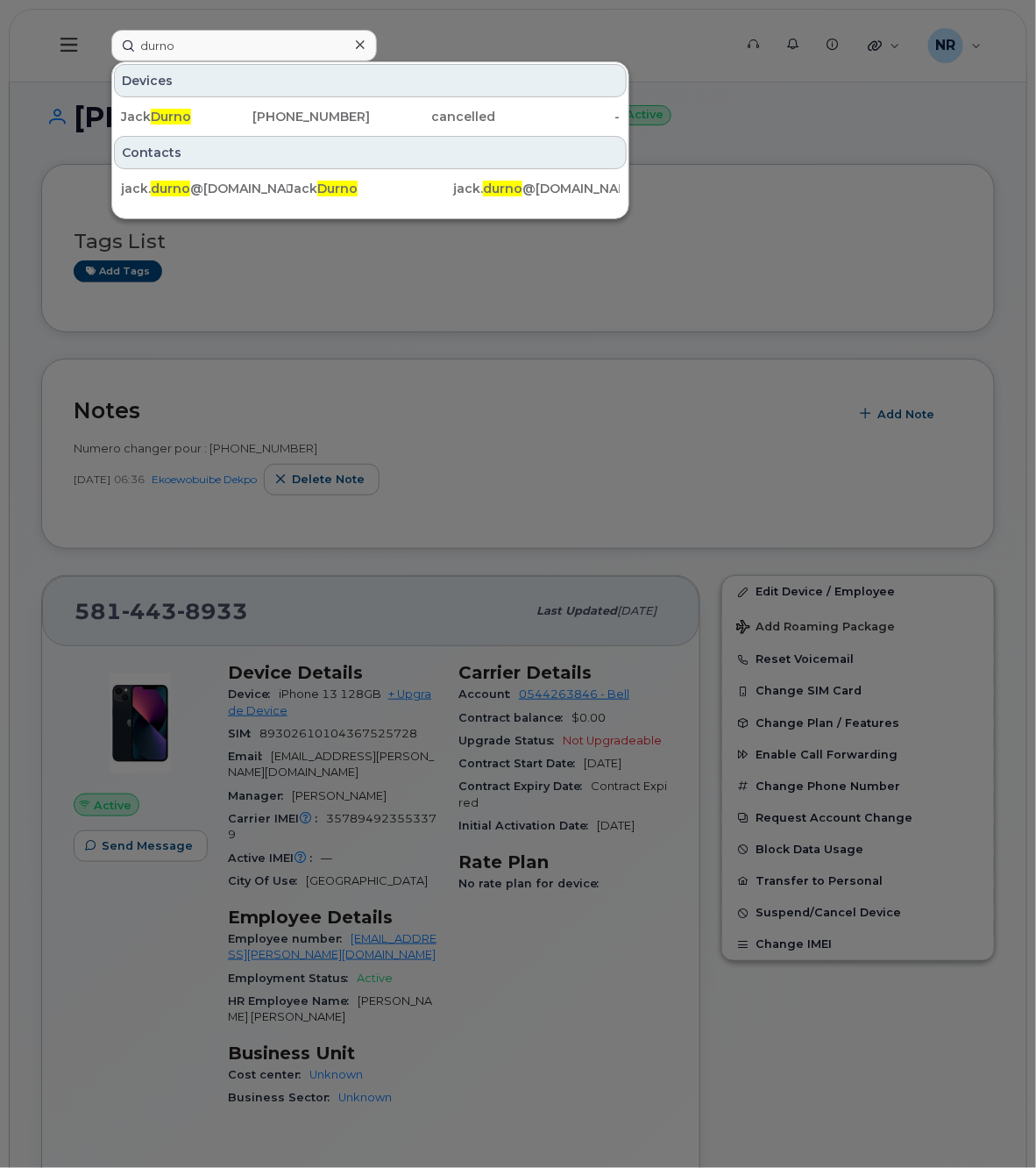
click at [719, 141] on div at bounding box center [518, 584] width 1036 height 1168
click at [198, 41] on input "durno" at bounding box center [244, 45] width 266 height 31
paste input "14166063553"
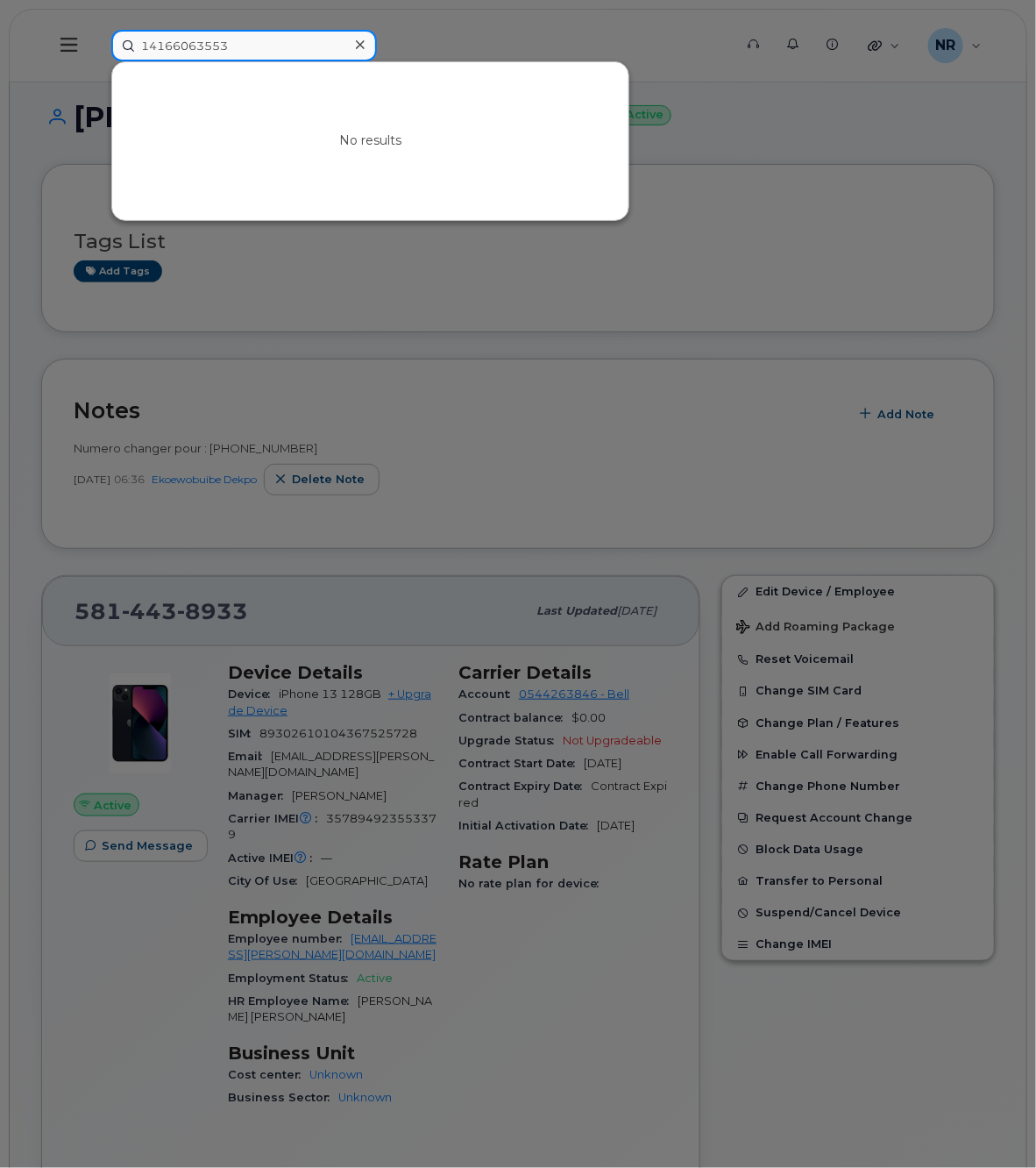
click at [148, 42] on input "14166063553" at bounding box center [244, 45] width 266 height 31
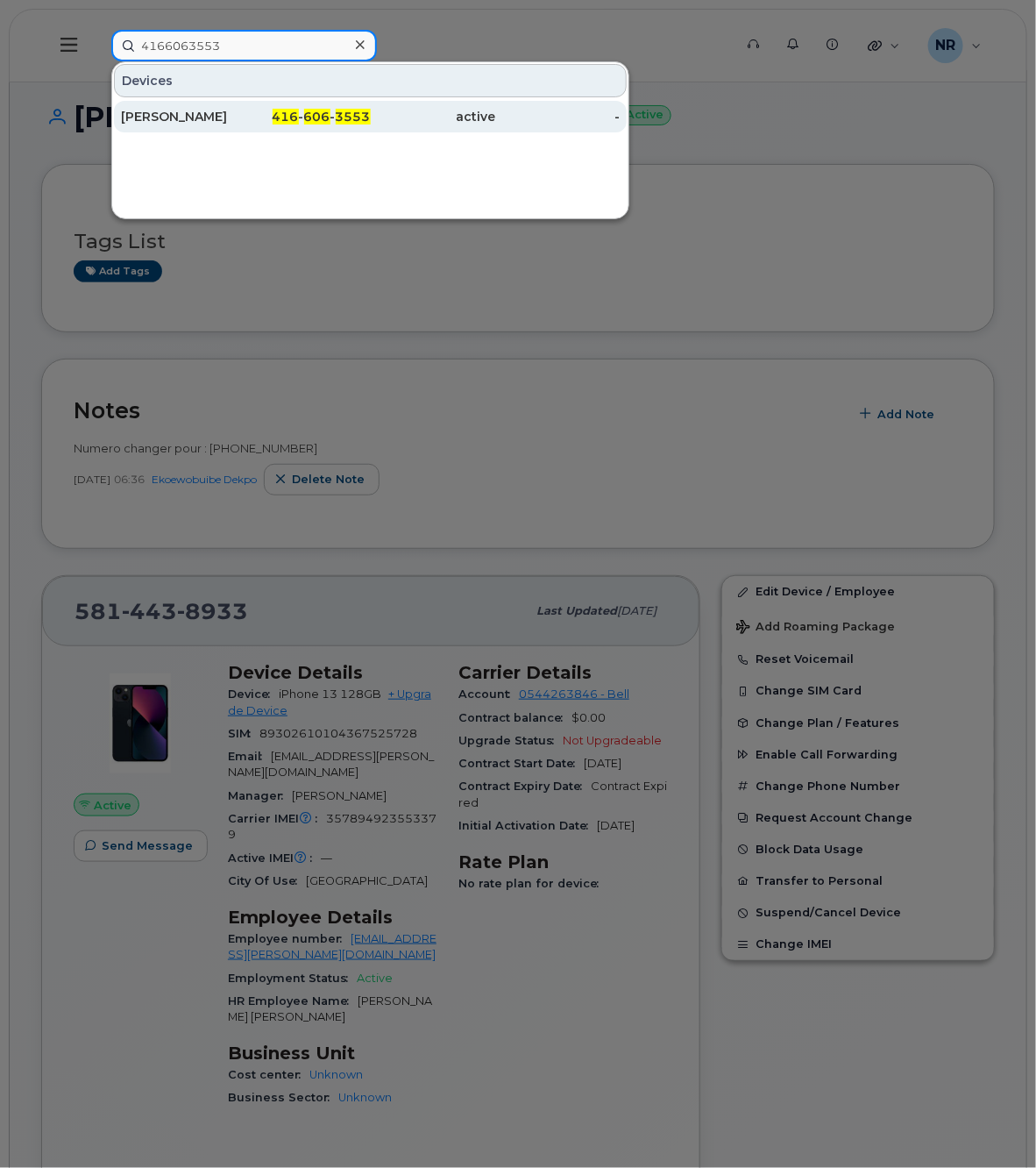
type input "4166063553"
drag, startPoint x: 158, startPoint y: 124, endPoint x: 202, endPoint y: 124, distance: 44.0
click at [158, 124] on div "Danny Dion" at bounding box center [183, 116] width 125 height 17
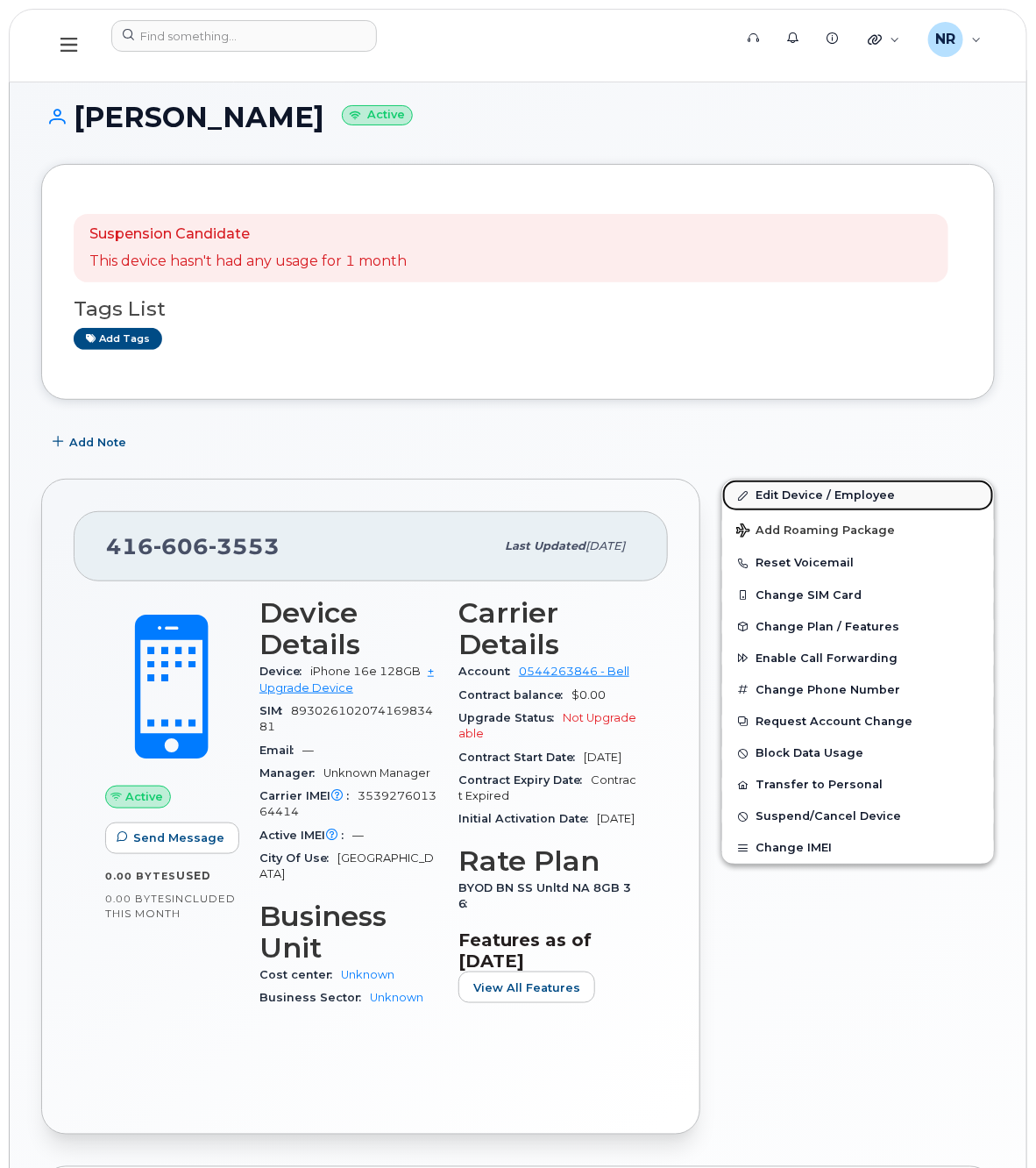
click at [808, 492] on link "Edit Device / Employee" at bounding box center [858, 495] width 272 height 31
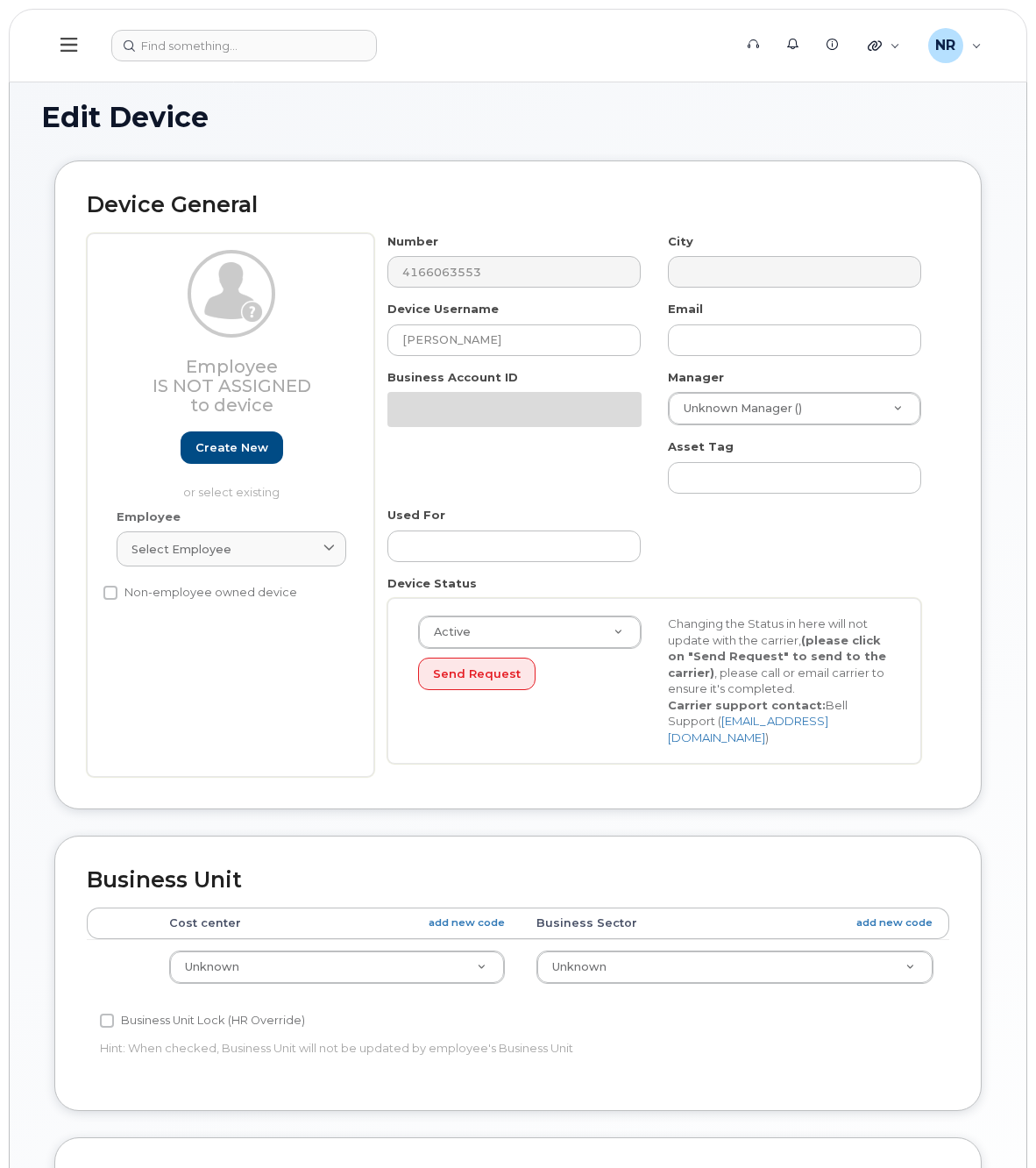
select select "22916206"
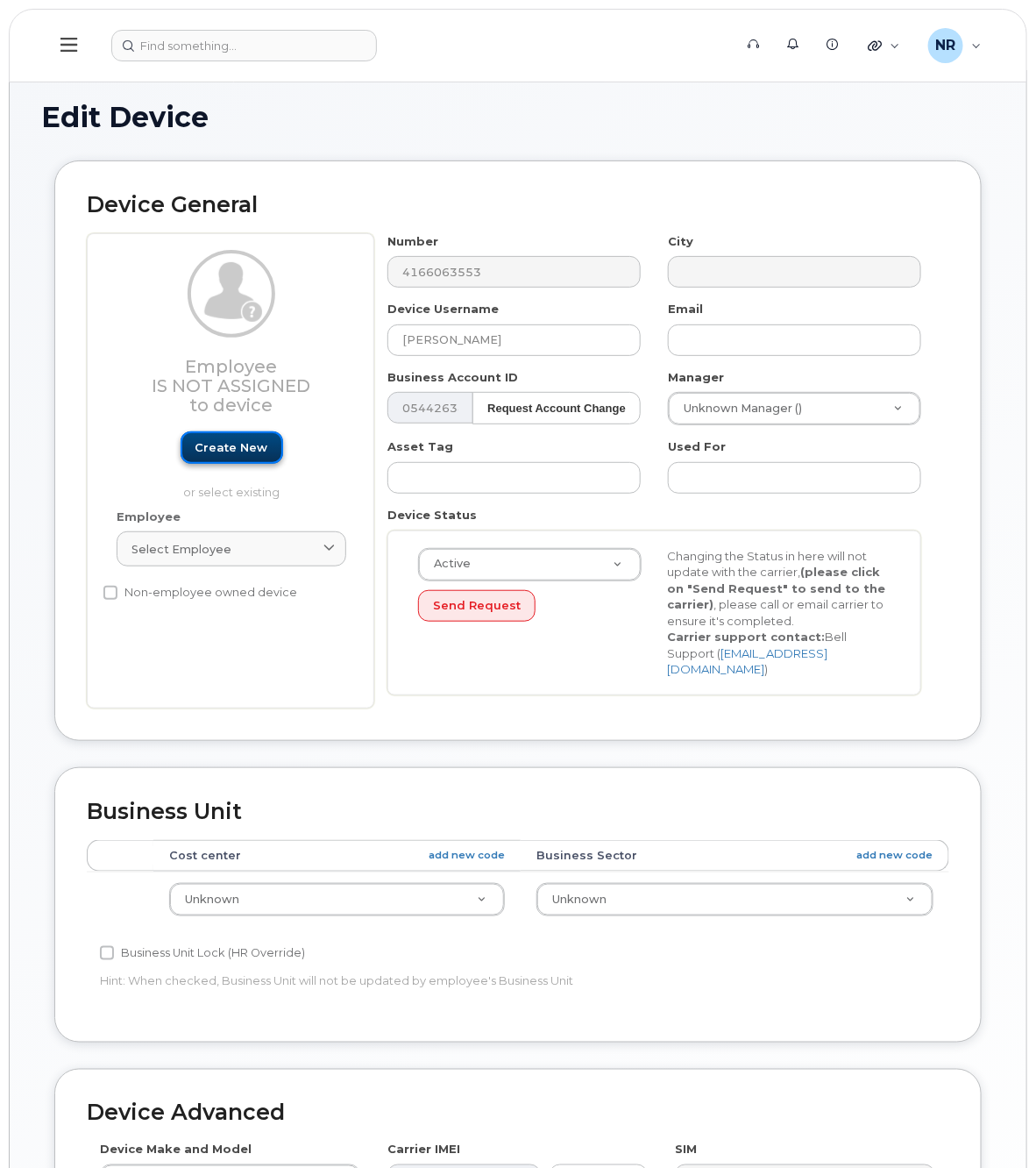
click at [229, 448] on link "Create new" at bounding box center [232, 448] width 103 height 32
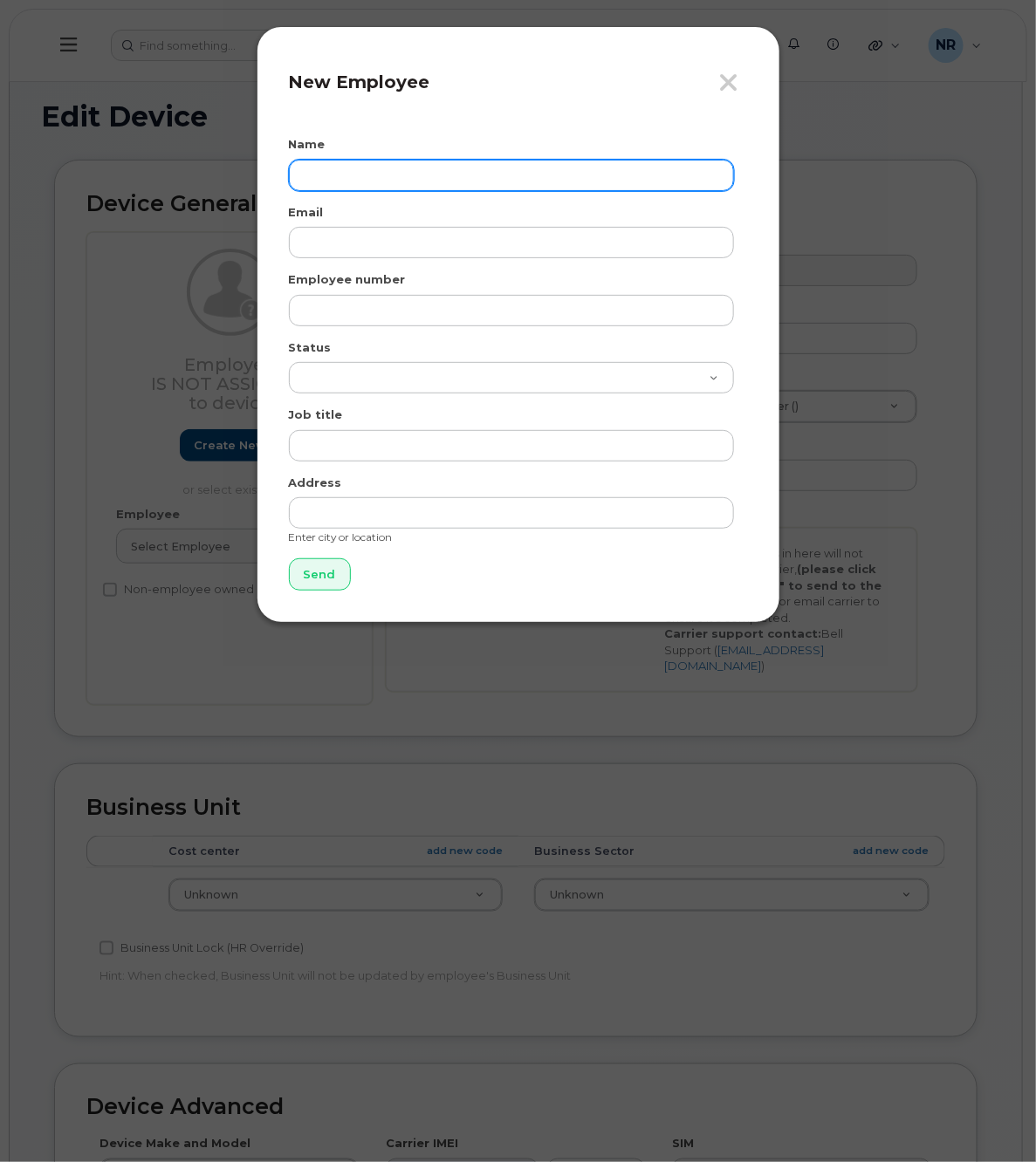
click at [380, 179] on input "text" at bounding box center [510, 175] width 445 height 31
type input "[PERSON_NAME]"
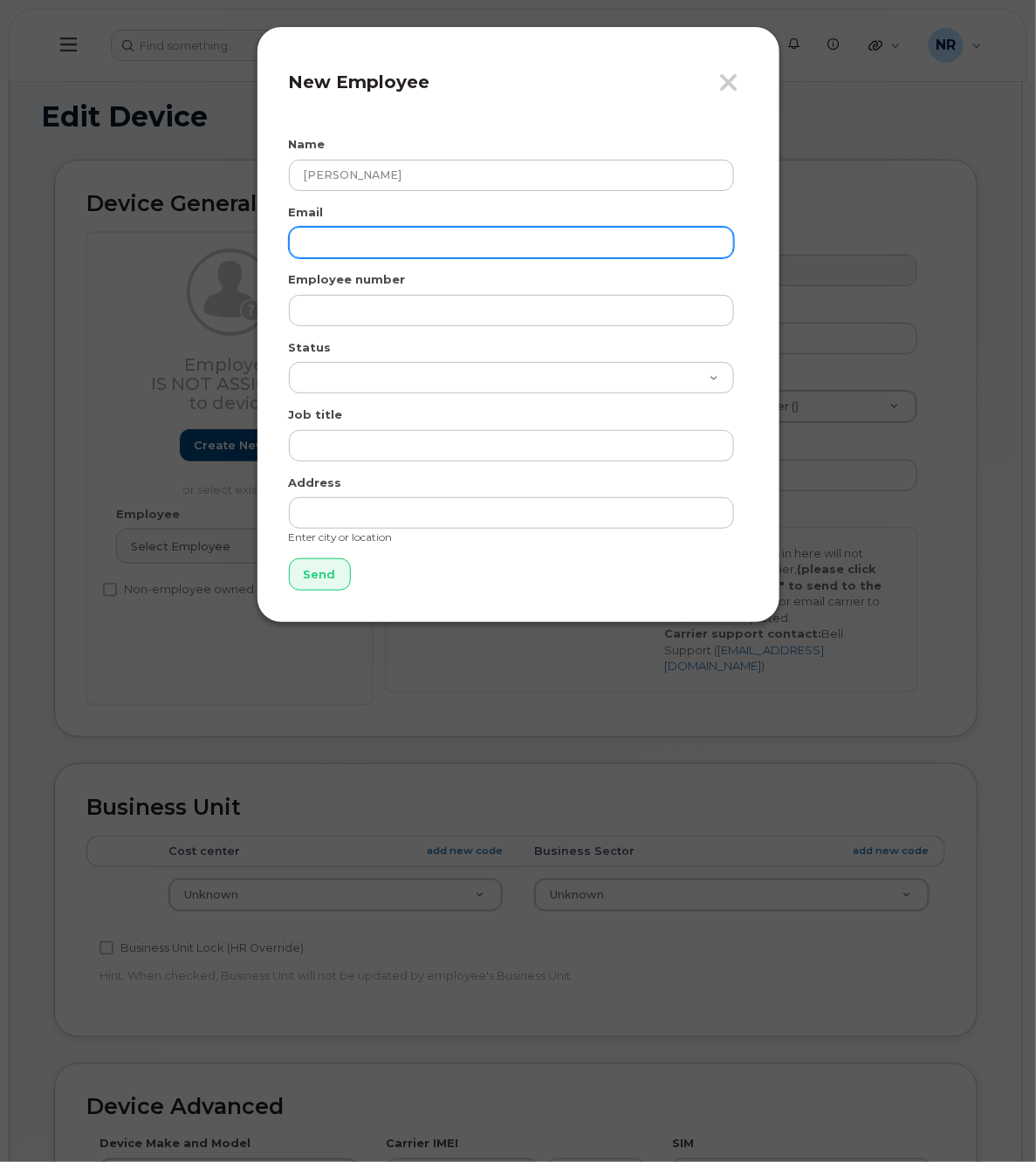
click at [373, 251] on input "email" at bounding box center [510, 242] width 445 height 31
paste input "[PERSON_NAME][EMAIL_ADDRESS][PERSON_NAME][DOMAIN_NAME]"
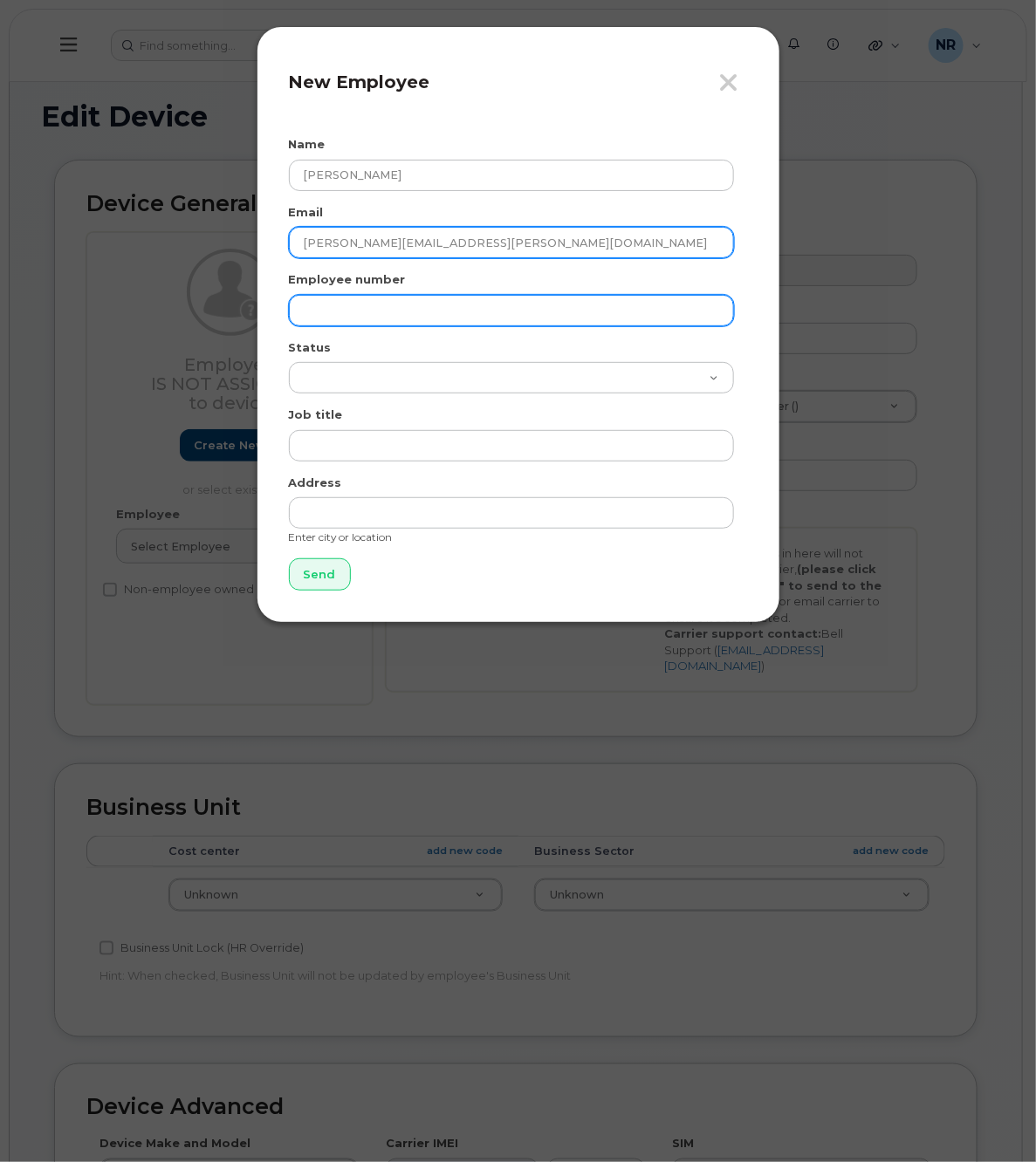
type input "[PERSON_NAME][EMAIL_ADDRESS][PERSON_NAME][DOMAIN_NAME]"
click at [359, 312] on input "text" at bounding box center [510, 310] width 445 height 31
paste input "[PERSON_NAME][EMAIL_ADDRESS][PERSON_NAME][DOMAIN_NAME]"
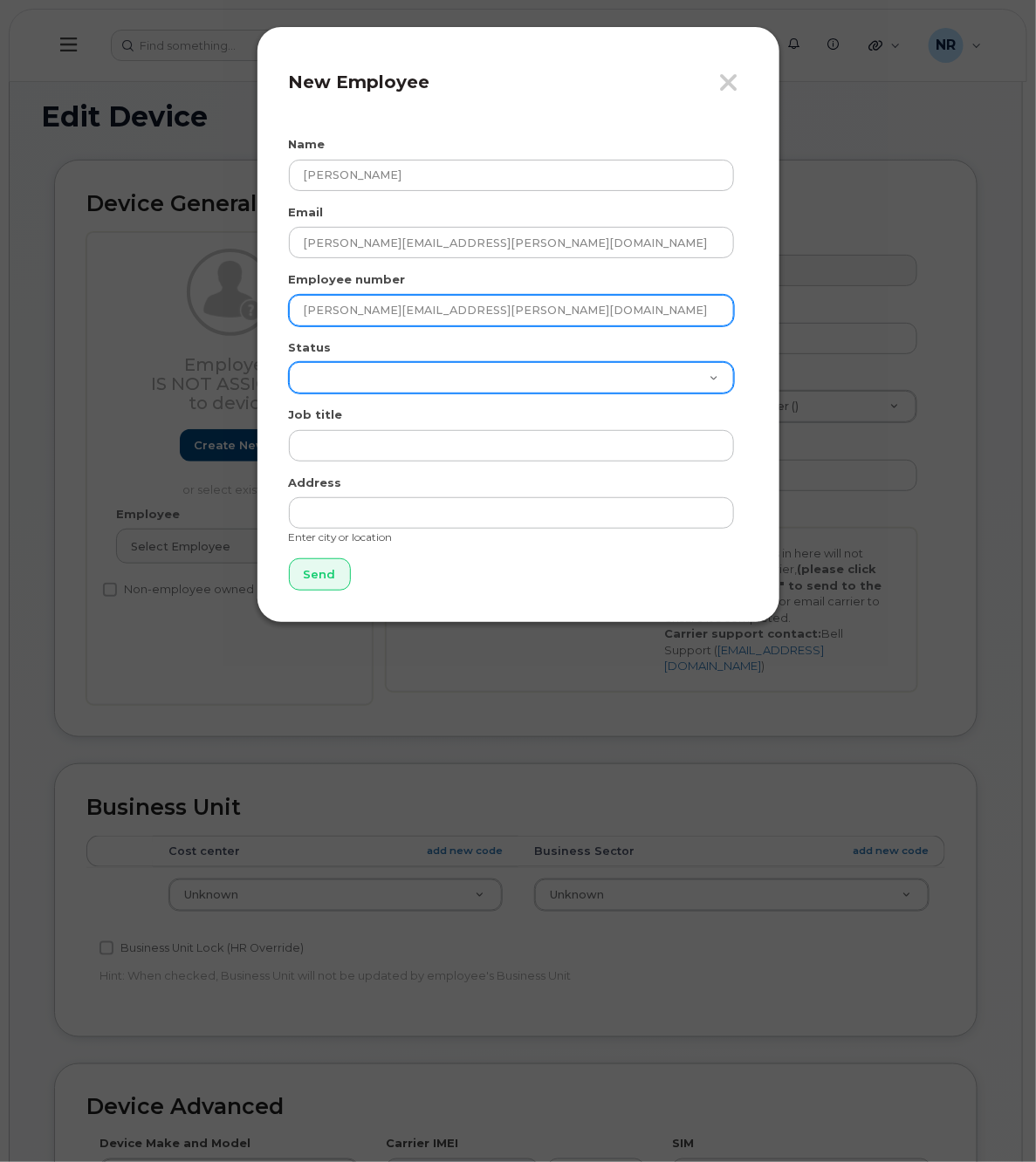
type input "[PERSON_NAME][EMAIL_ADDRESS][PERSON_NAME][DOMAIN_NAME]"
click at [359, 368] on select "Active On-Leave Long Term Short Term Maternity Leave Temp Layoff Inactive" at bounding box center [510, 378] width 445 height 31
select select "active"
click at [288, 362] on select "Active On-Leave Long Term Short Term Maternity Leave Temp Layoff Inactive" at bounding box center [510, 378] width 445 height 31
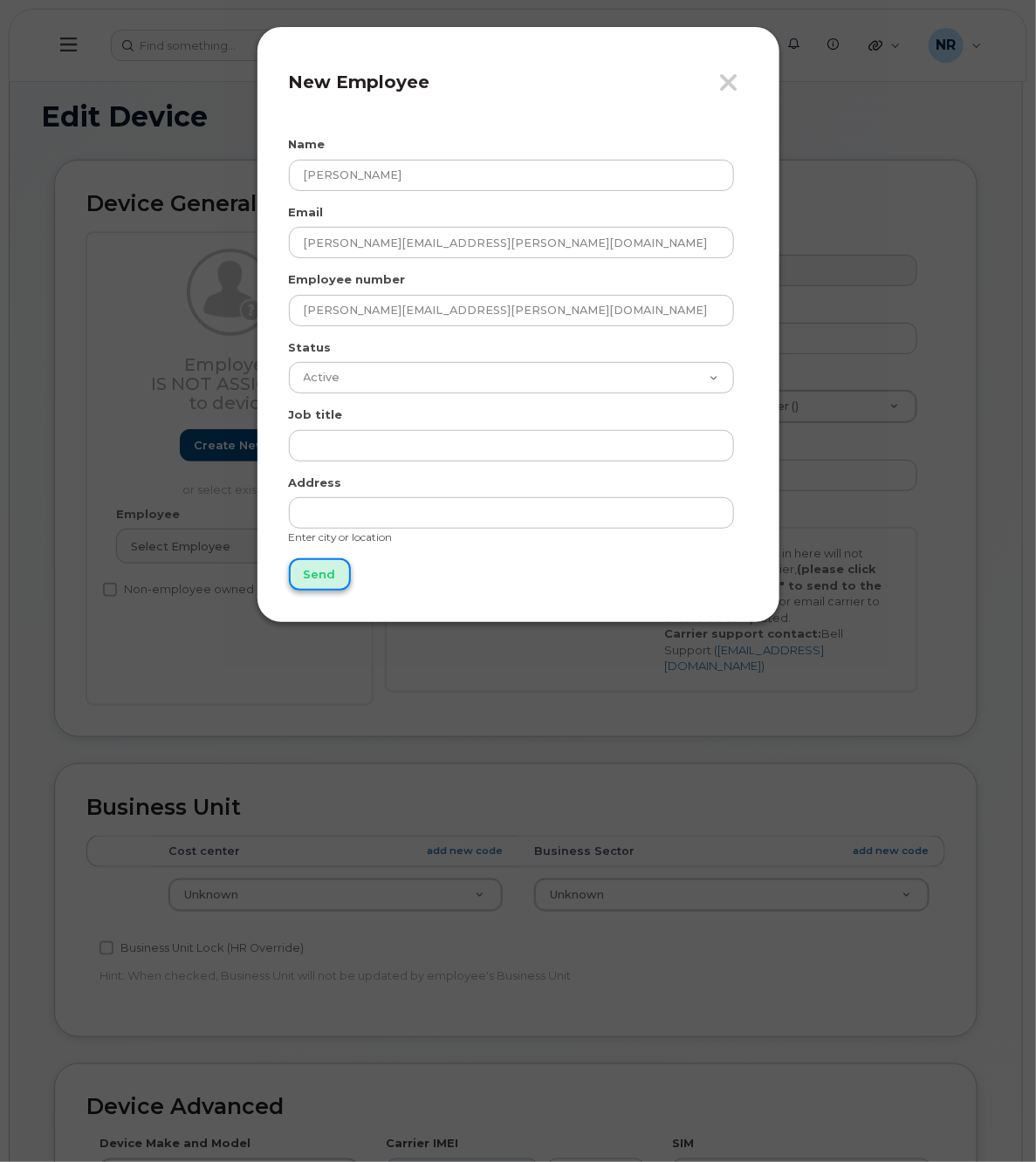
click at [305, 576] on input "Send" at bounding box center [319, 575] width 62 height 32
type input "Send"
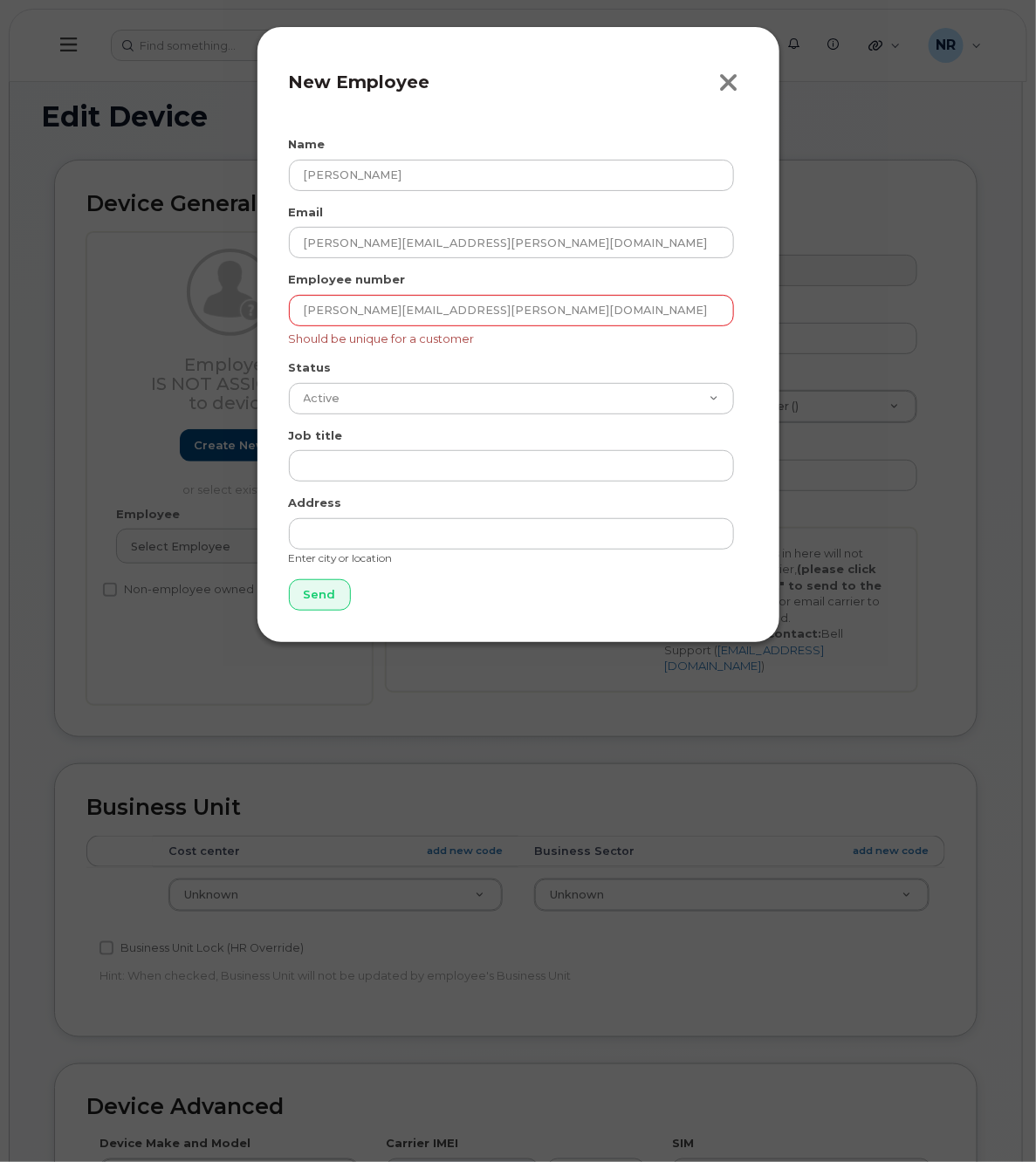
click at [731, 72] on icon "button" at bounding box center [729, 83] width 20 height 27
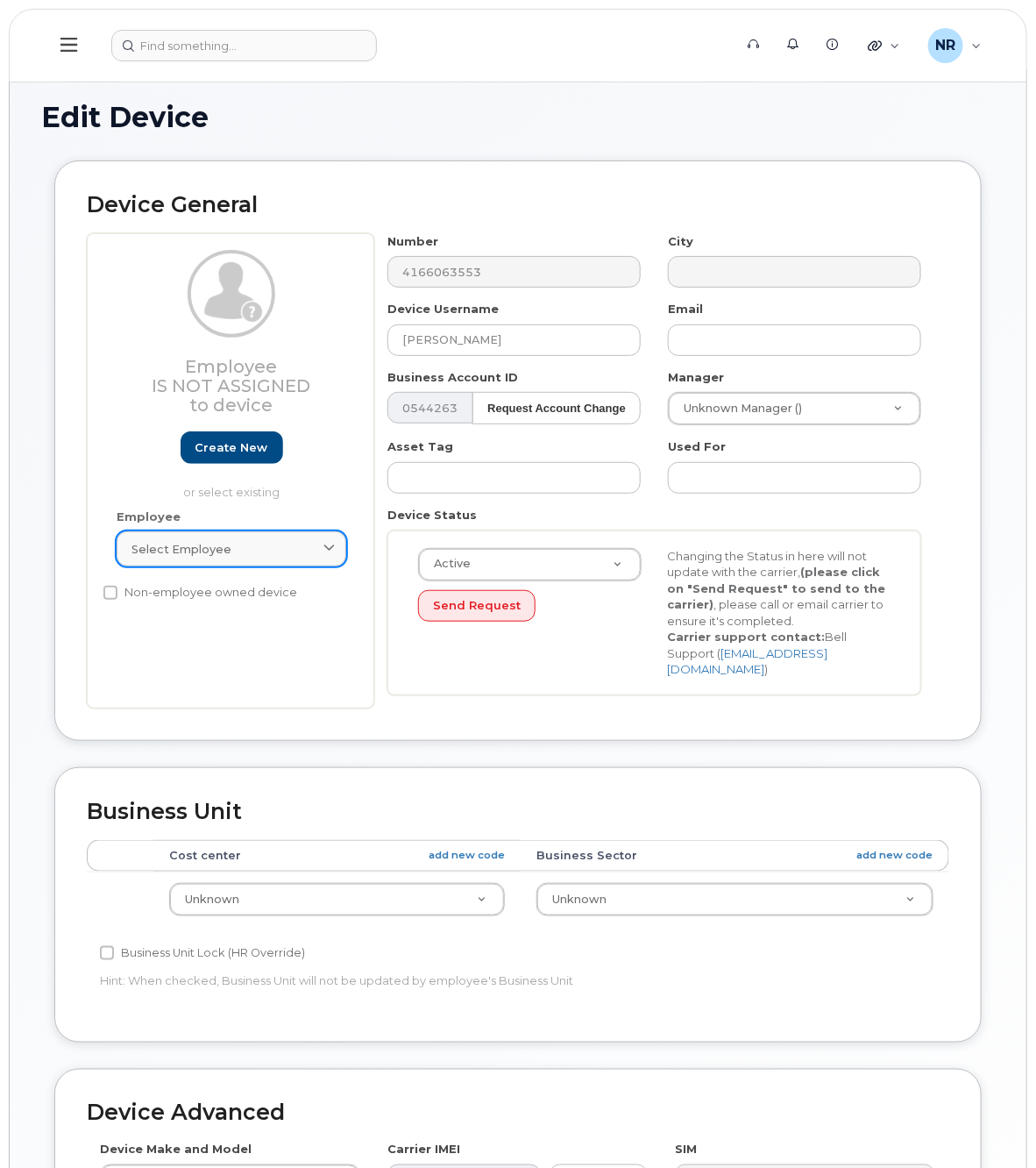
click at [187, 553] on span "Select employee" at bounding box center [181, 549] width 100 height 16
paste input "jack.durno@nbc.ca"
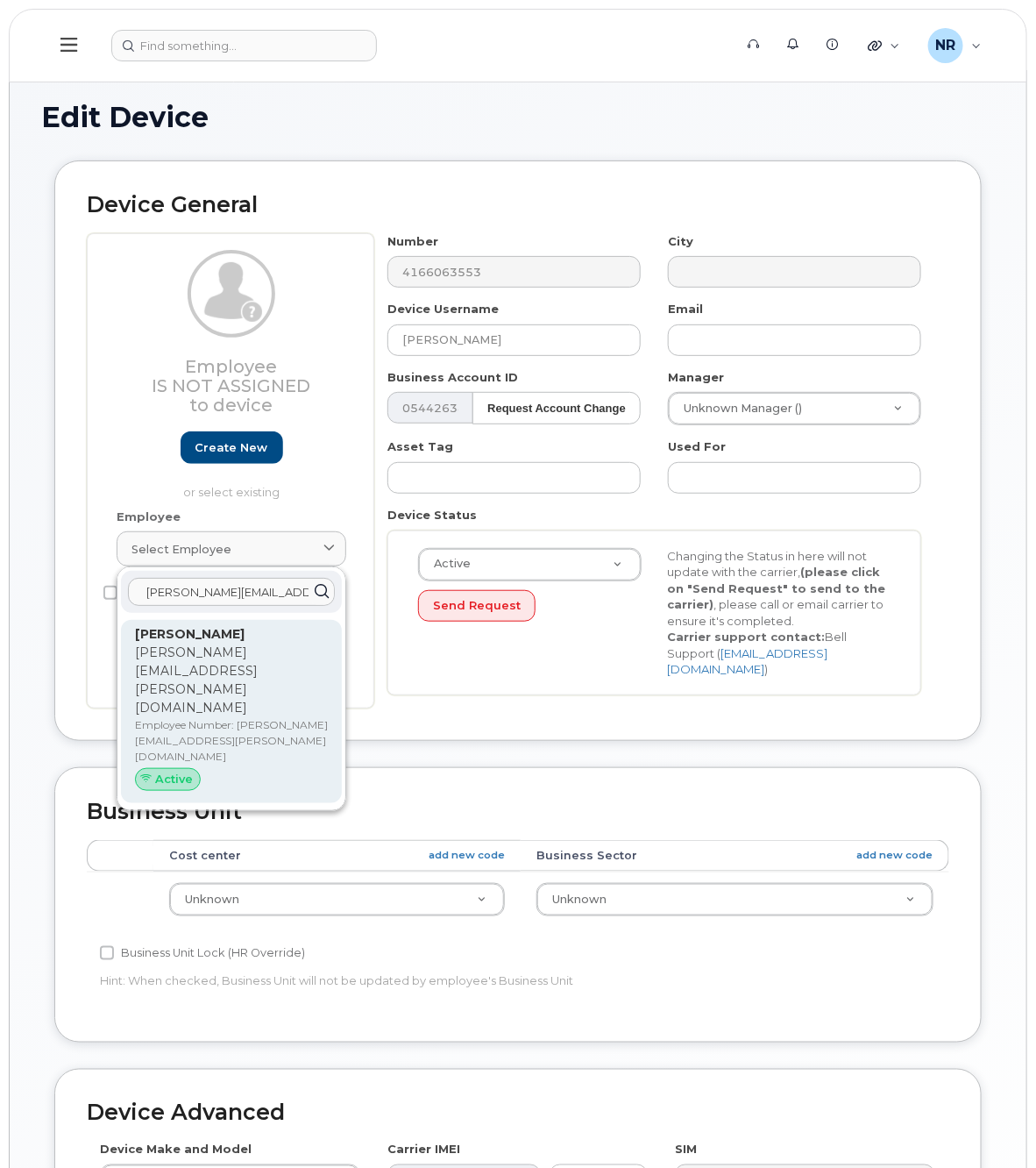
type input "jack.durno@nbc.ca"
drag, startPoint x: 146, startPoint y: 663, endPoint x: 629, endPoint y: 94, distance: 746.4
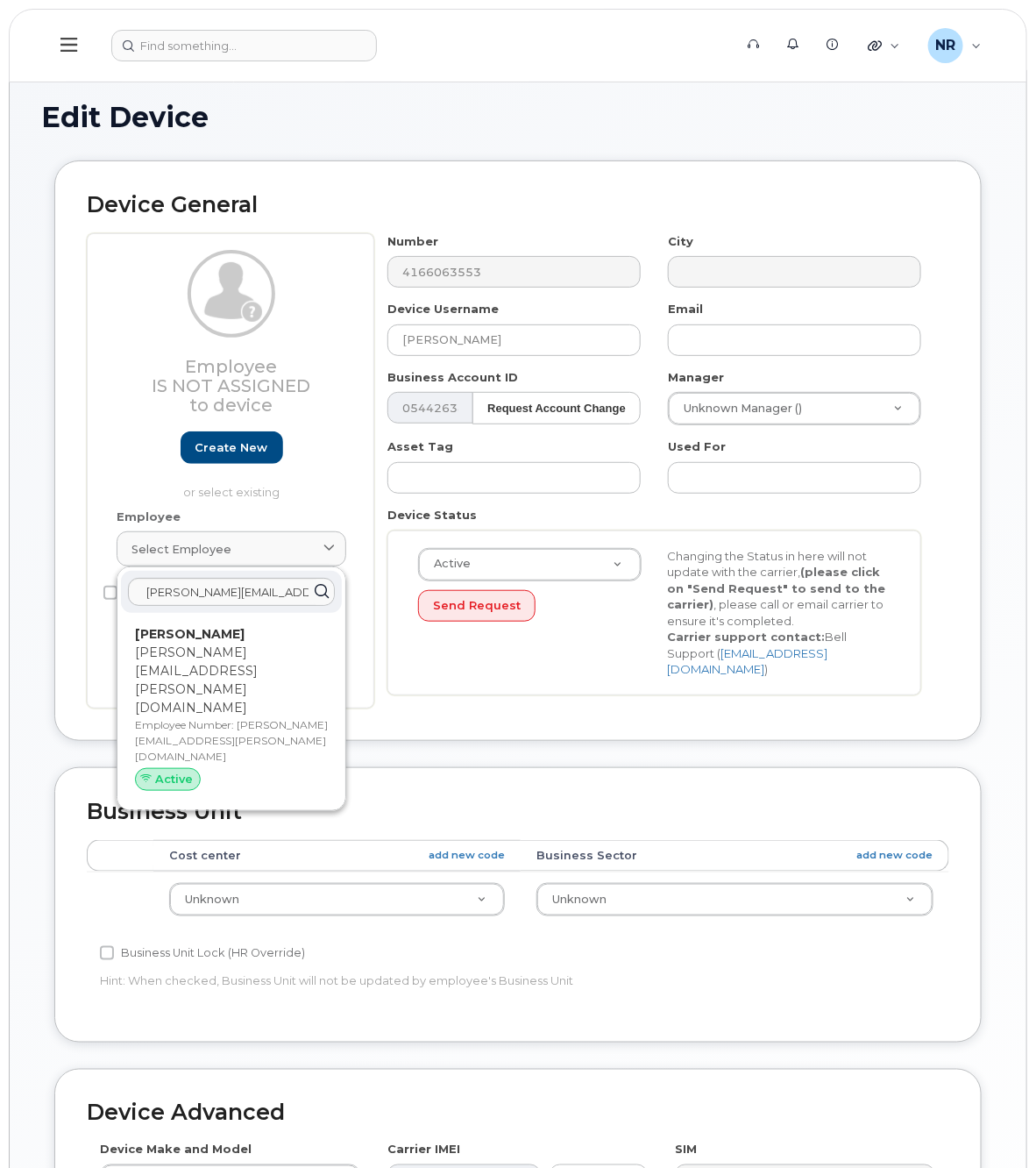
click at [146, 664] on p "jack.durno@nbc.ca" at bounding box center [232, 680] width 193 height 73
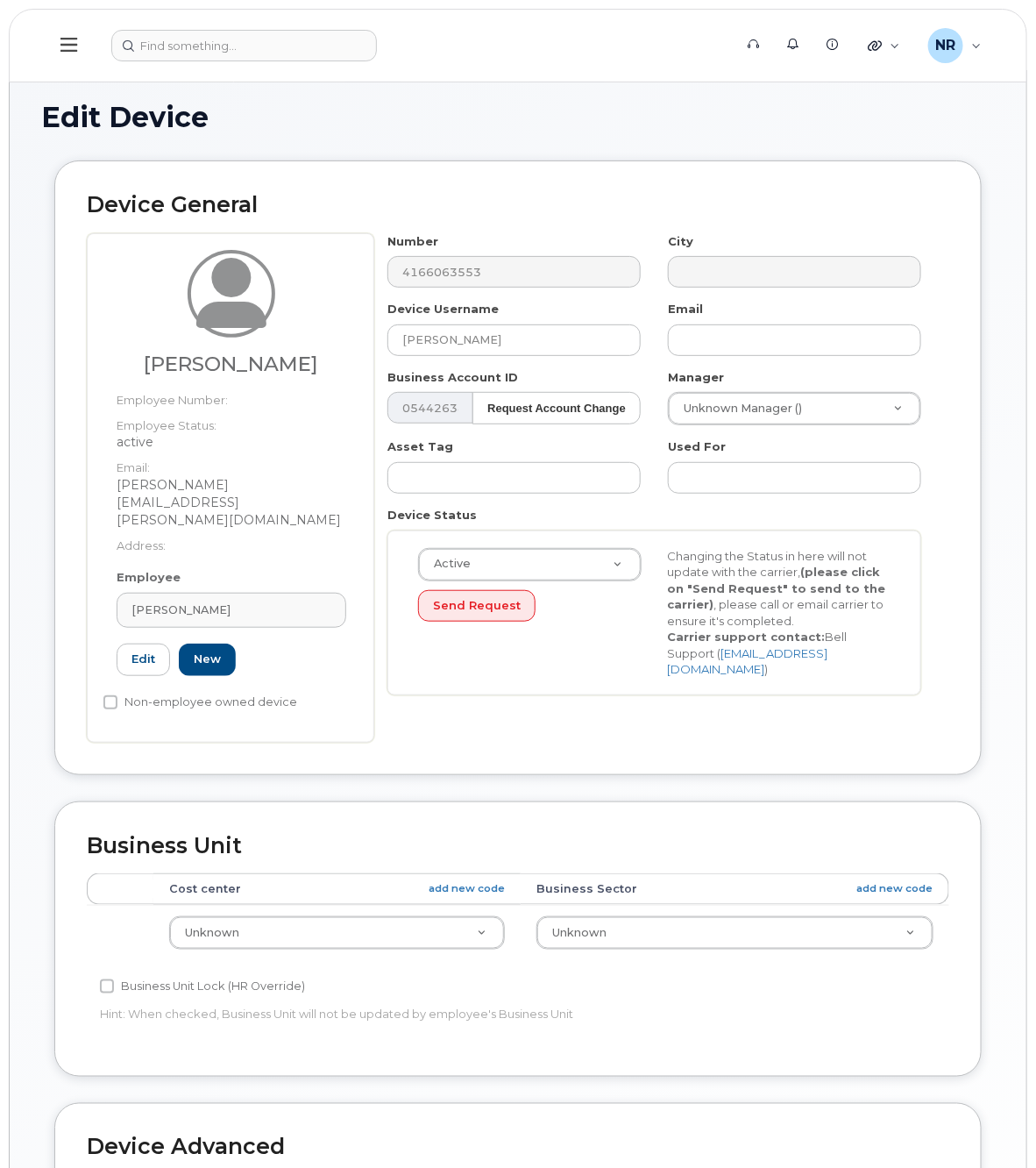
type input "jack.durno@nbc.ca"
type input "Jack Durno"
type input "jack.durno@nbc.ca"
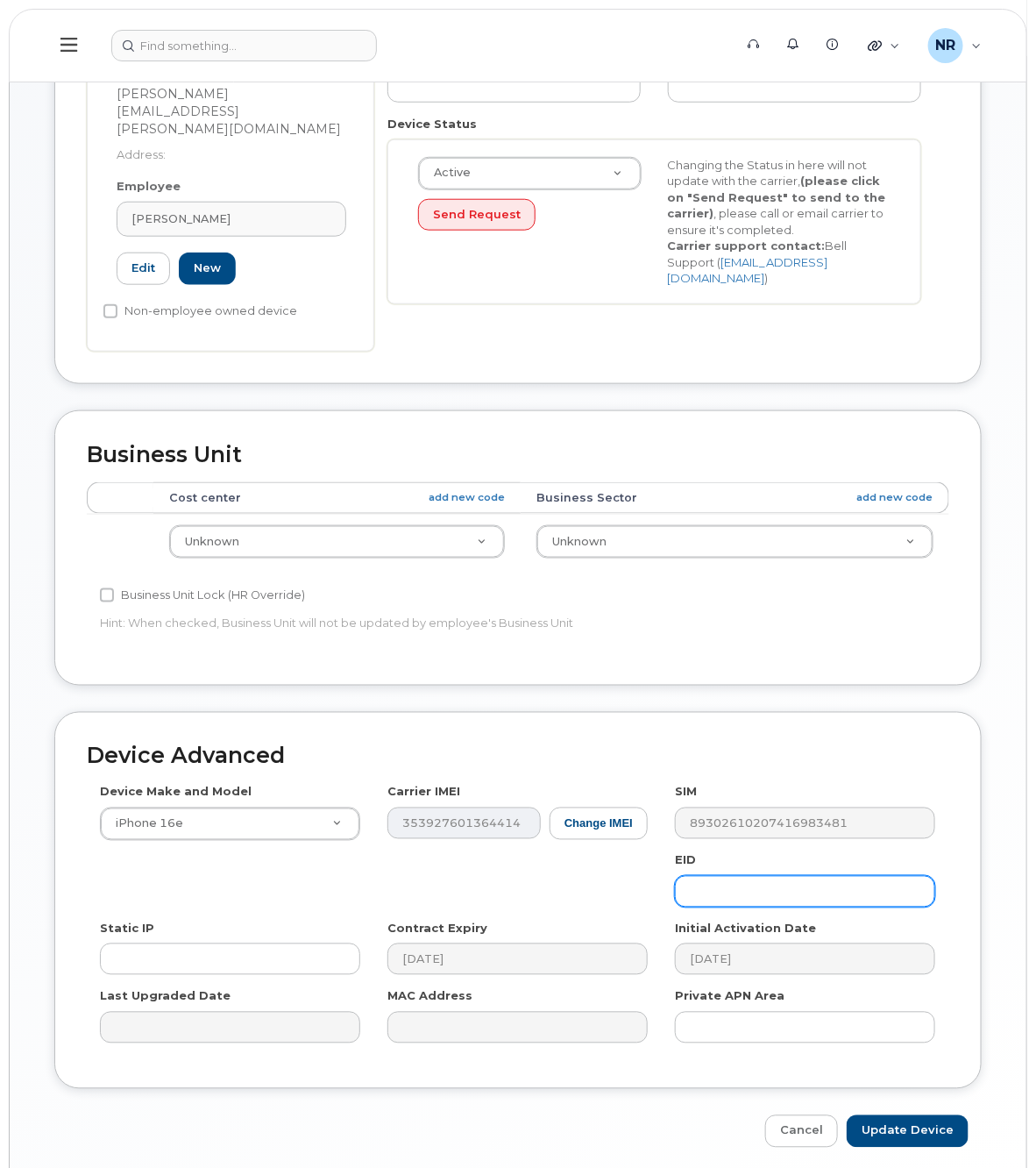
scroll to position [426, 0]
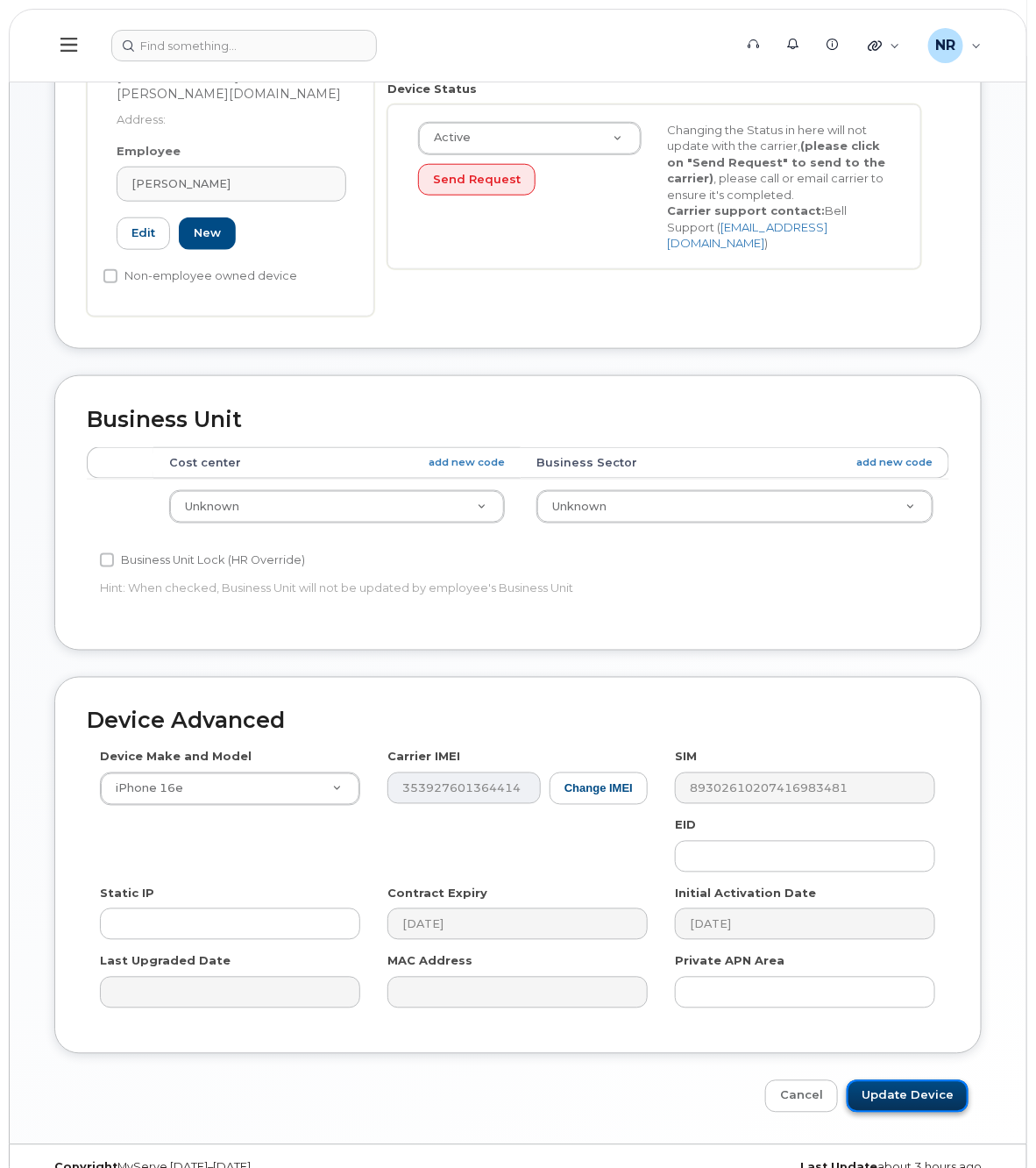
click at [904, 1080] on input "Update Device" at bounding box center [908, 1096] width 122 height 32
type input "Saving..."
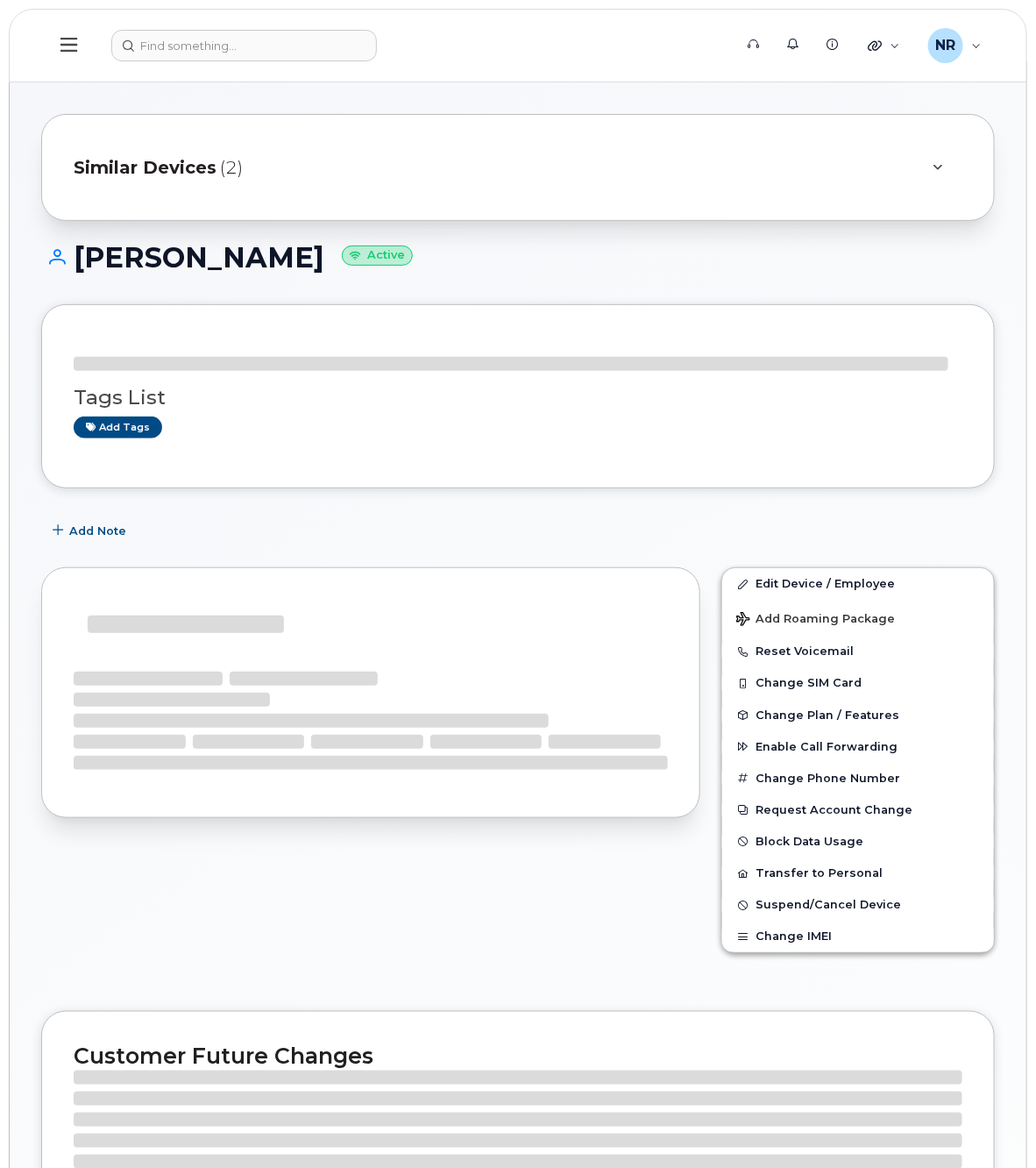
scroll to position [158, 0]
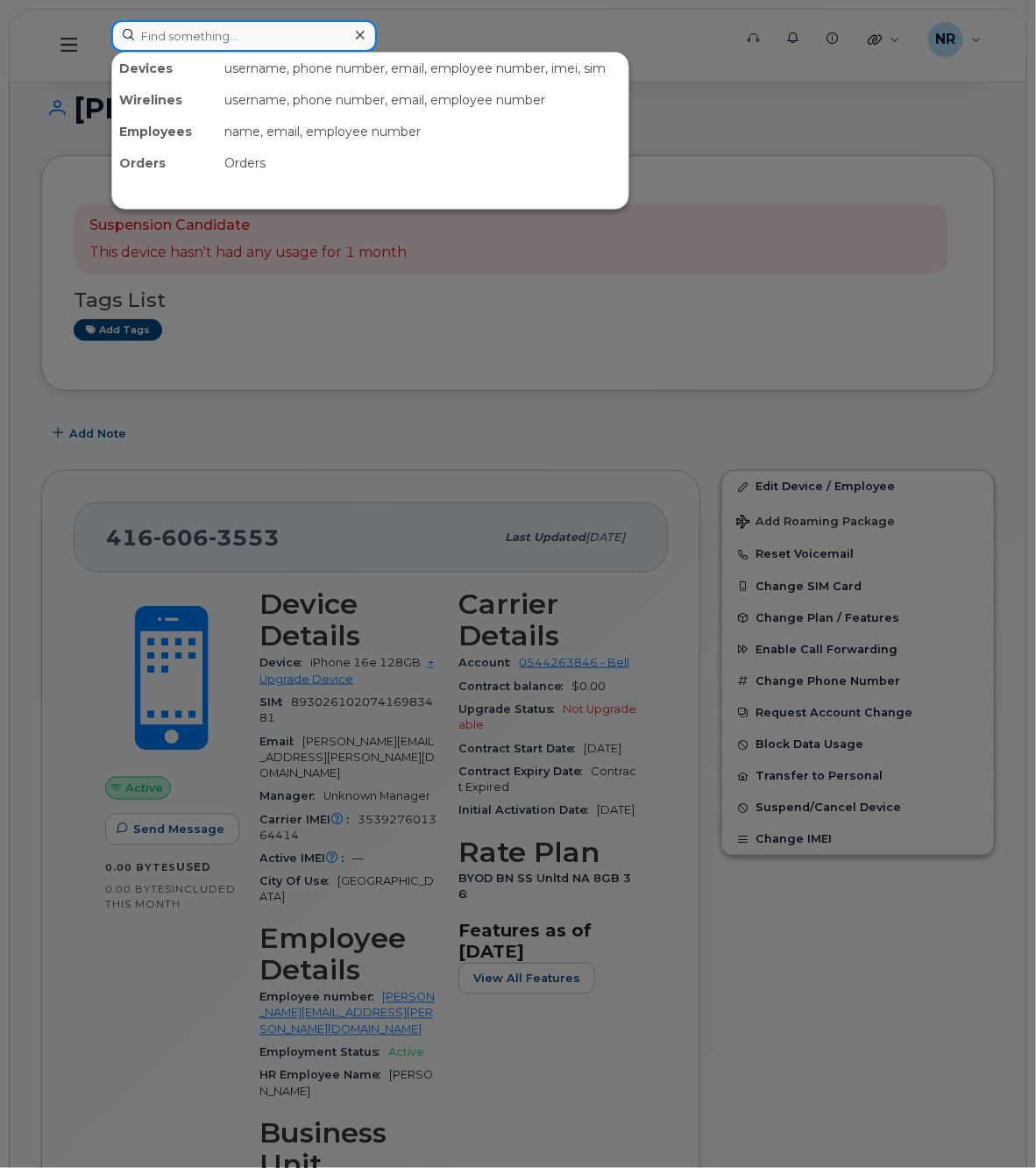
click at [244, 24] on input at bounding box center [244, 35] width 266 height 31
paste input "[PERSON_NAME][EMAIL_ADDRESS][DOMAIN_NAME]"
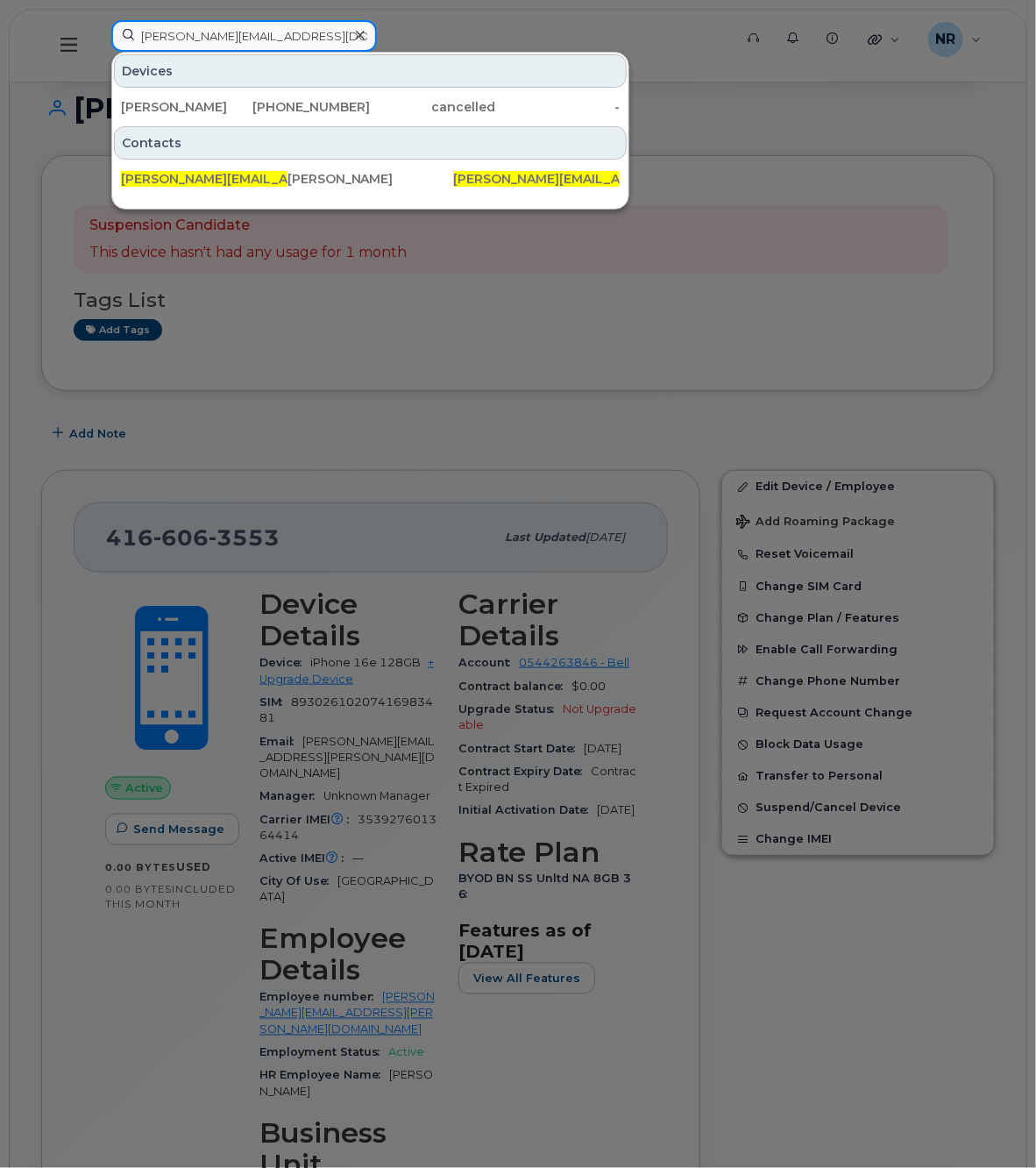
type input "[PERSON_NAME][EMAIL_ADDRESS][DOMAIN_NAME]"
click at [366, 32] on div at bounding box center [359, 35] width 26 height 26
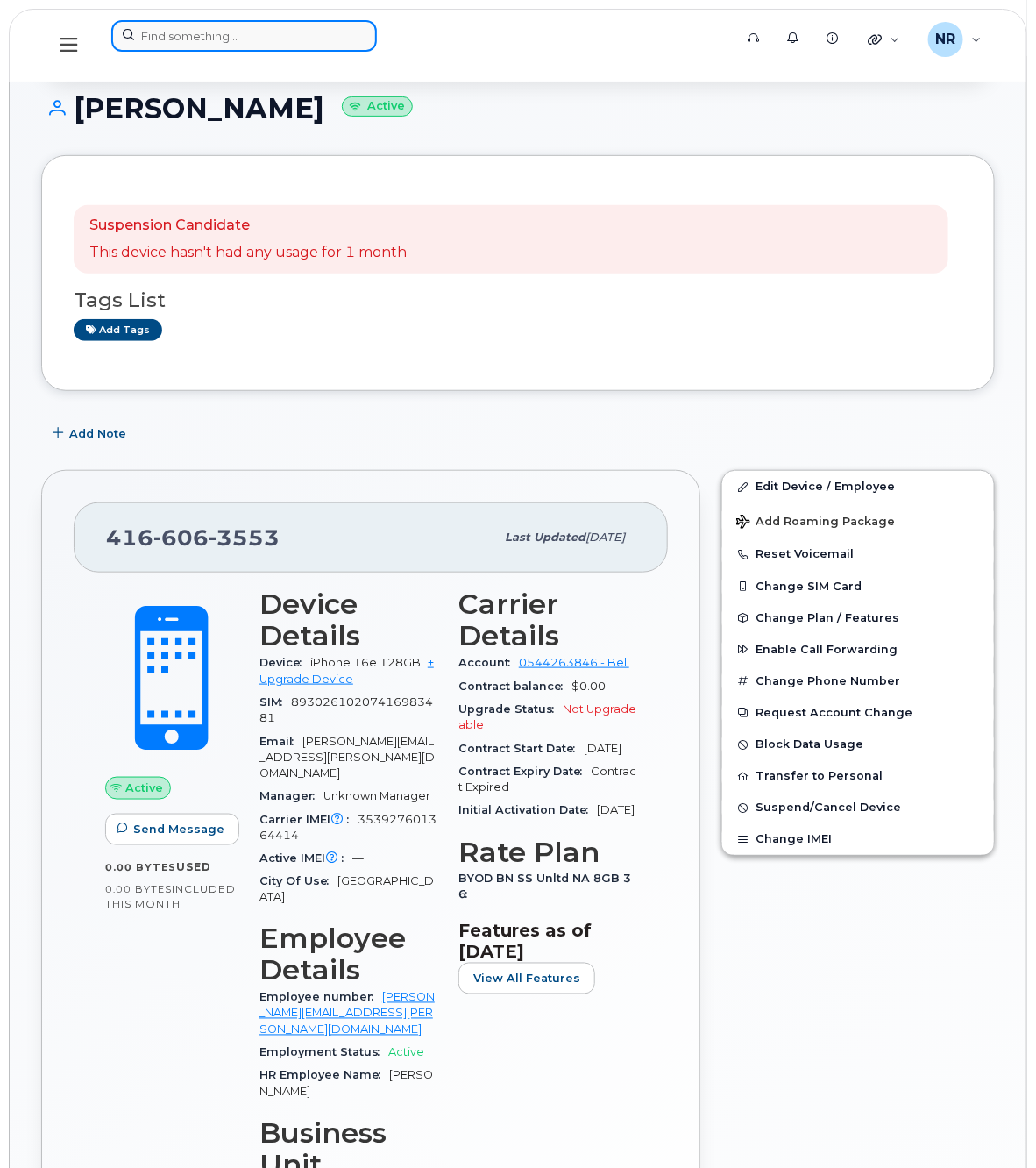
click at [200, 24] on input at bounding box center [244, 35] width 266 height 31
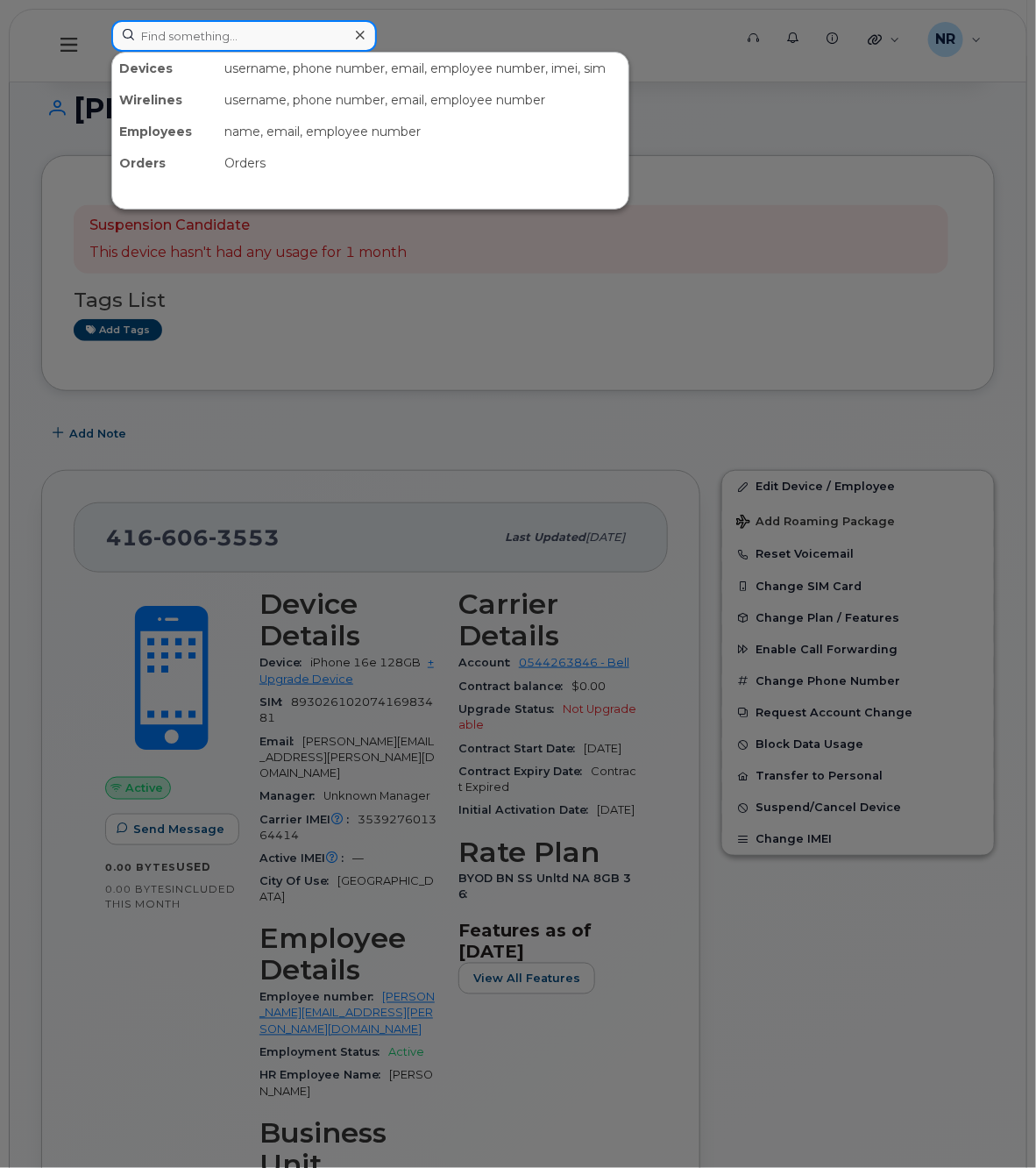
paste input "4034645627"
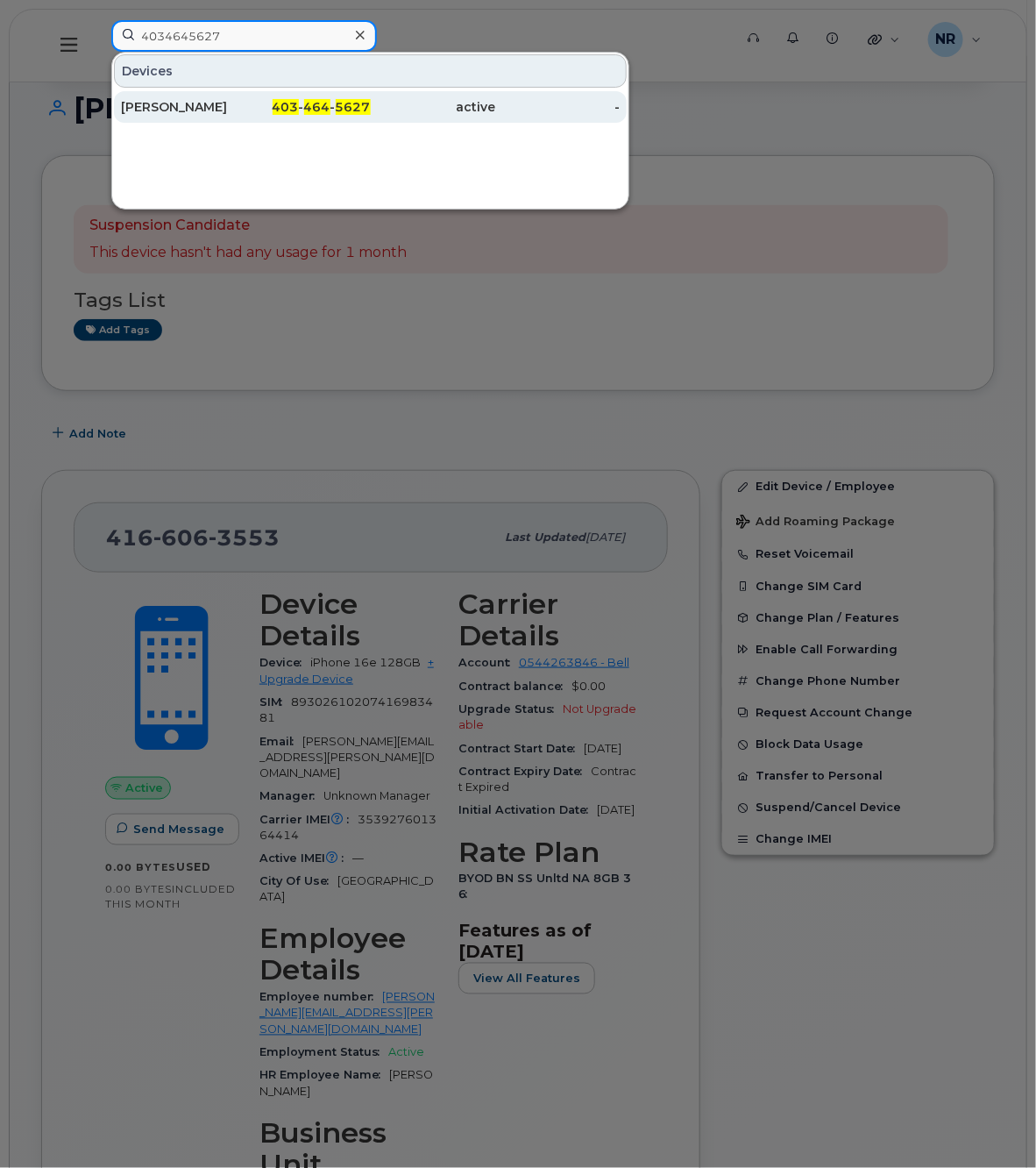
type input "4034645627"
click at [160, 103] on div "[PERSON_NAME]" at bounding box center [183, 107] width 125 height 17
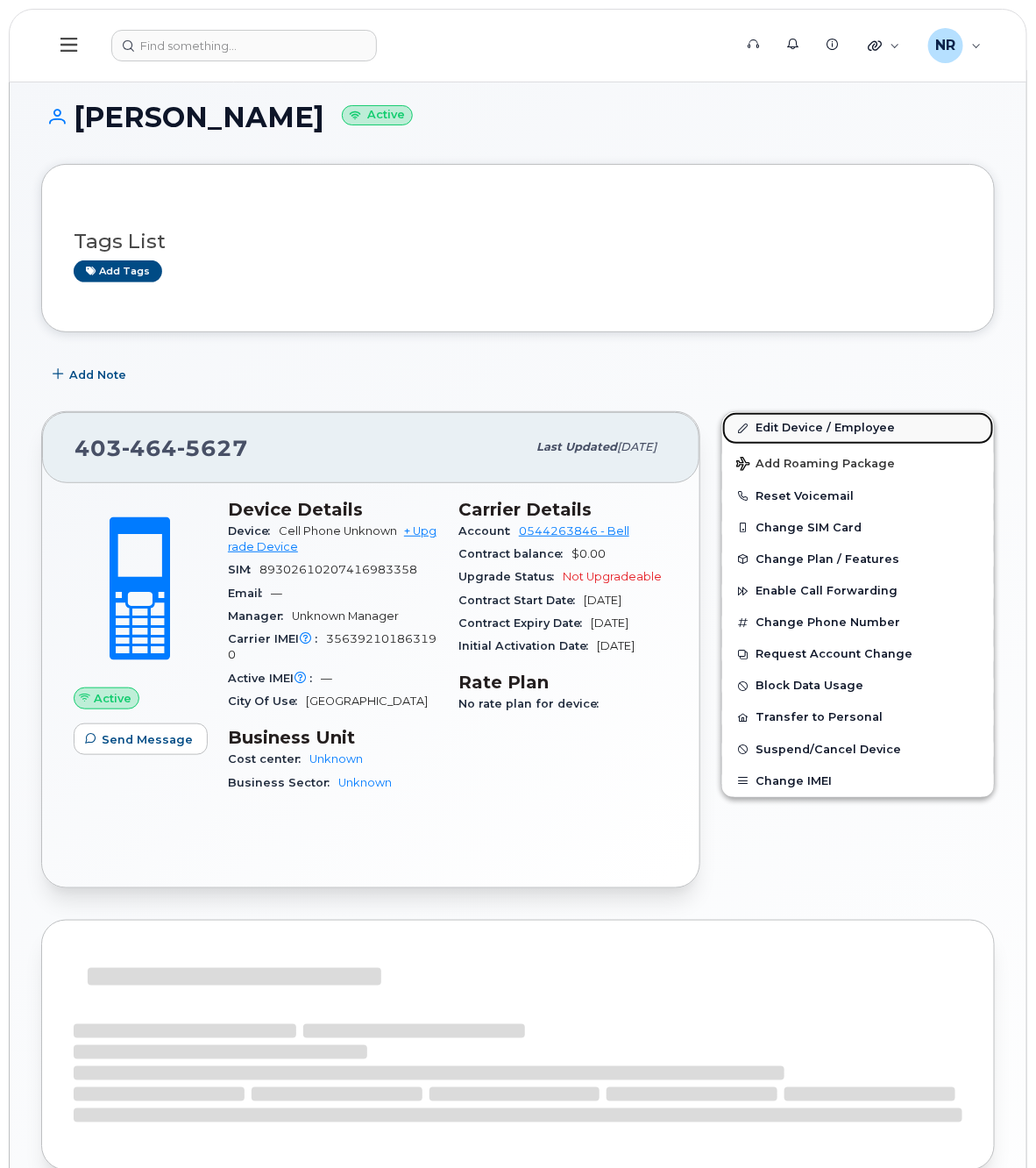
click at [792, 427] on link "Edit Device / Employee" at bounding box center [858, 427] width 272 height 31
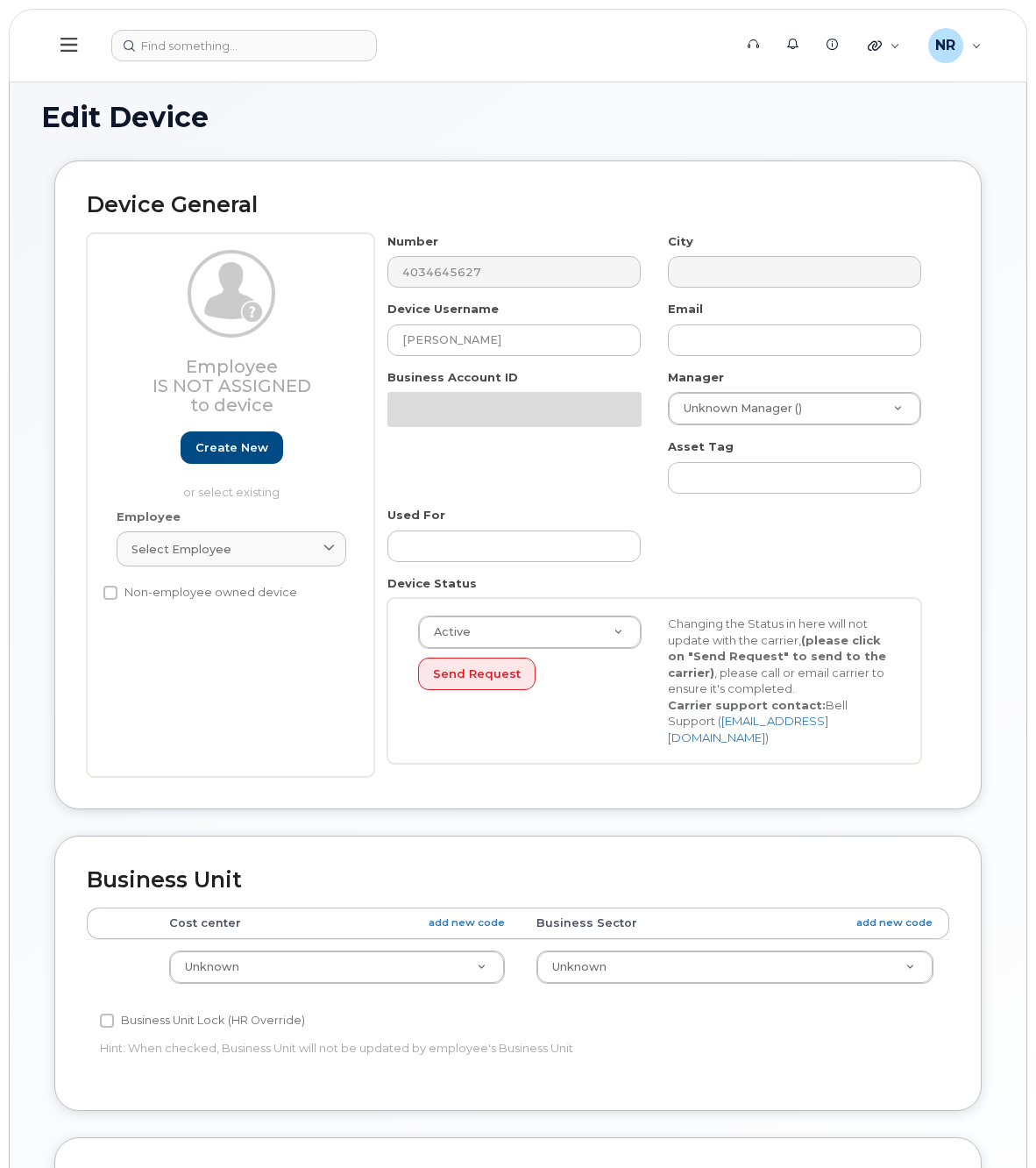
select select "22916206"
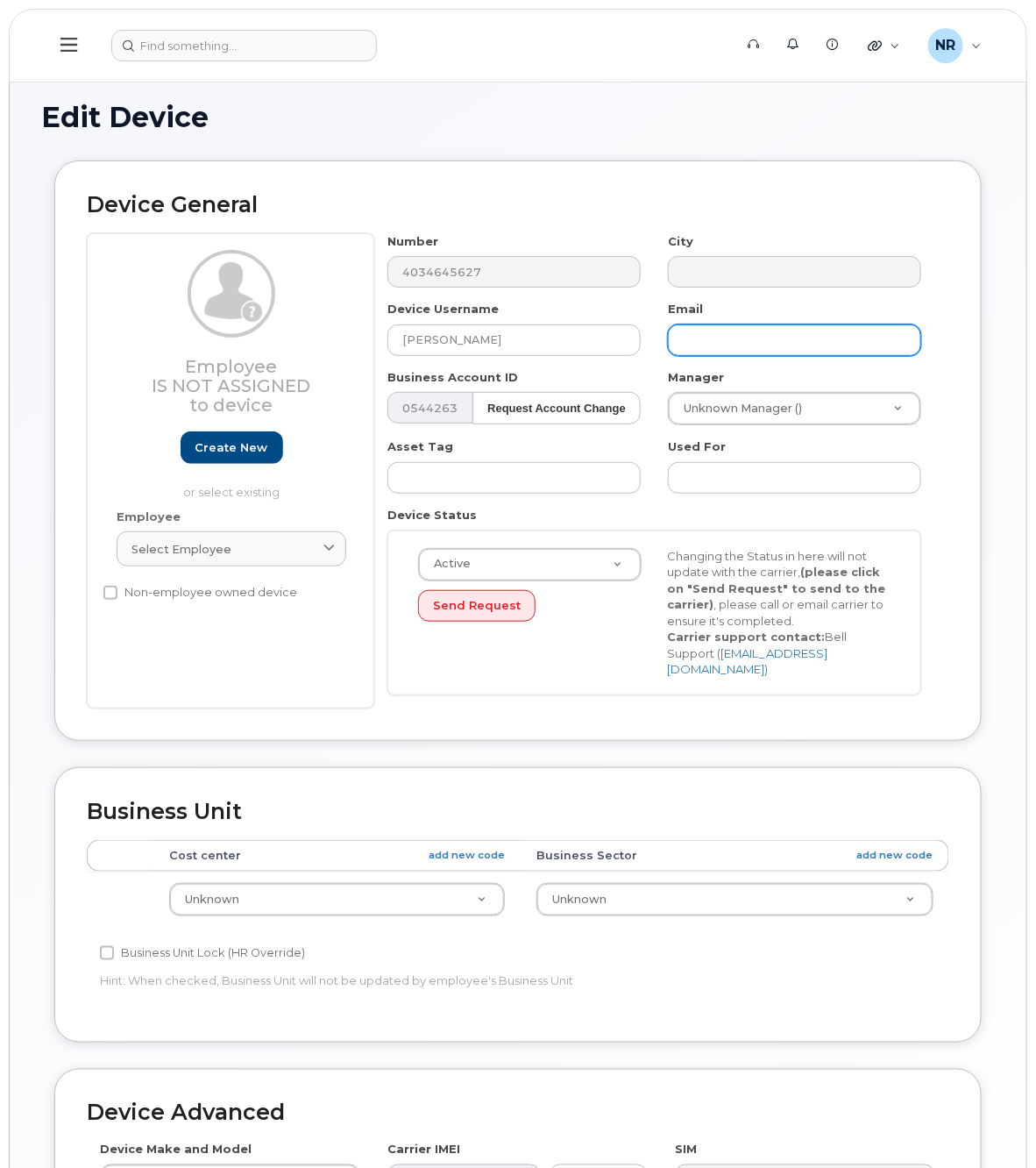
click at [760, 342] on input "text" at bounding box center [795, 339] width 254 height 31
click at [264, 545] on div "Select employee" at bounding box center [232, 549] width 200 height 16
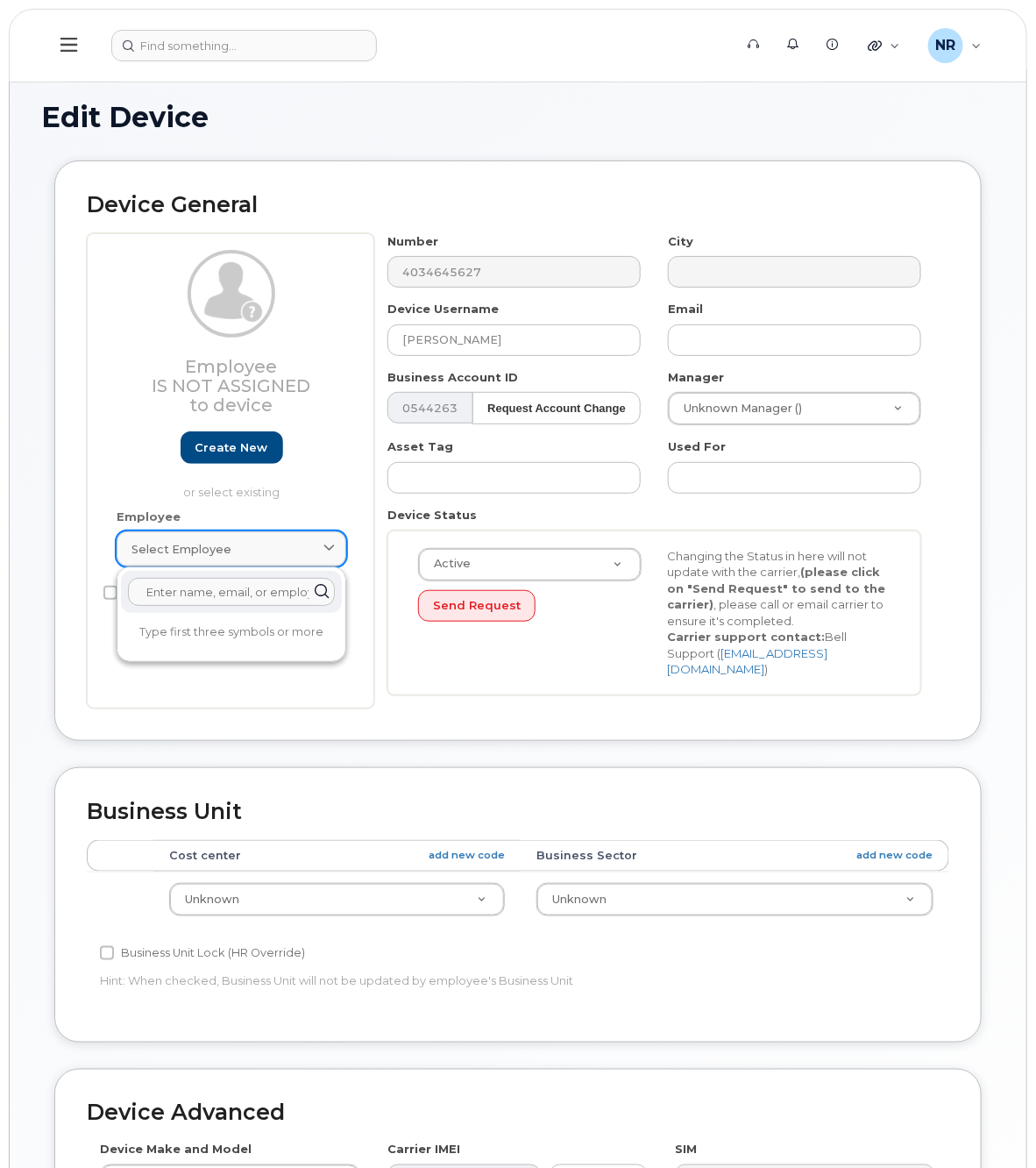
paste input "4034645627"
drag, startPoint x: 239, startPoint y: 589, endPoint x: 27, endPoint y: 607, distance: 212.8
click at [27, 607] on div "Edit Device Device General Employee Is not assigned to device Create new or sel…" at bounding box center [518, 804] width 1017 height 1466
click at [215, 544] on span "Select employee" at bounding box center [181, 549] width 100 height 16
paste input "[PERSON_NAME][EMAIL_ADDRESS][DOMAIN_NAME]"
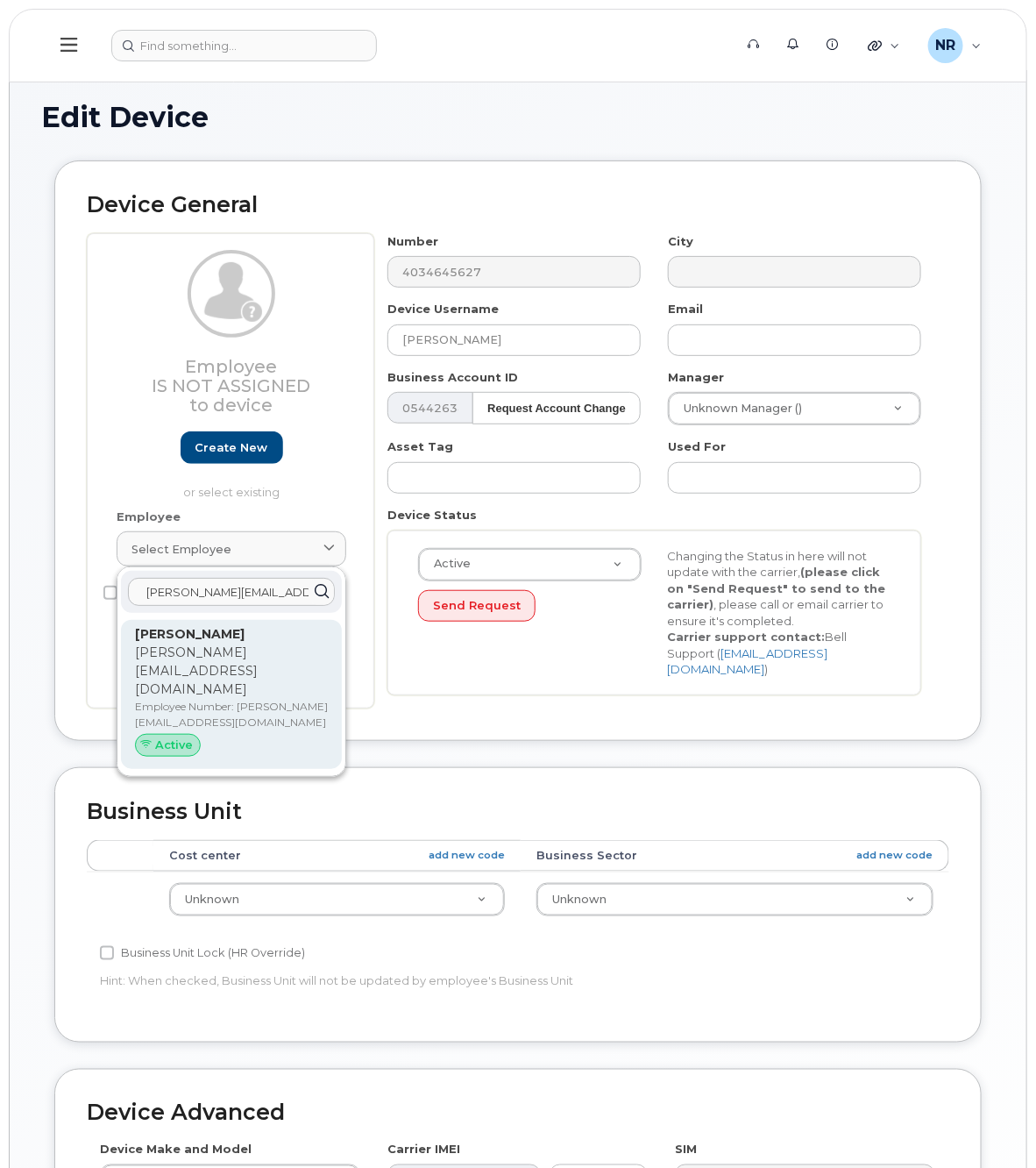
type input "[PERSON_NAME][EMAIL_ADDRESS][DOMAIN_NAME]"
click at [213, 644] on p "[PERSON_NAME]" at bounding box center [232, 634] width 193 height 18
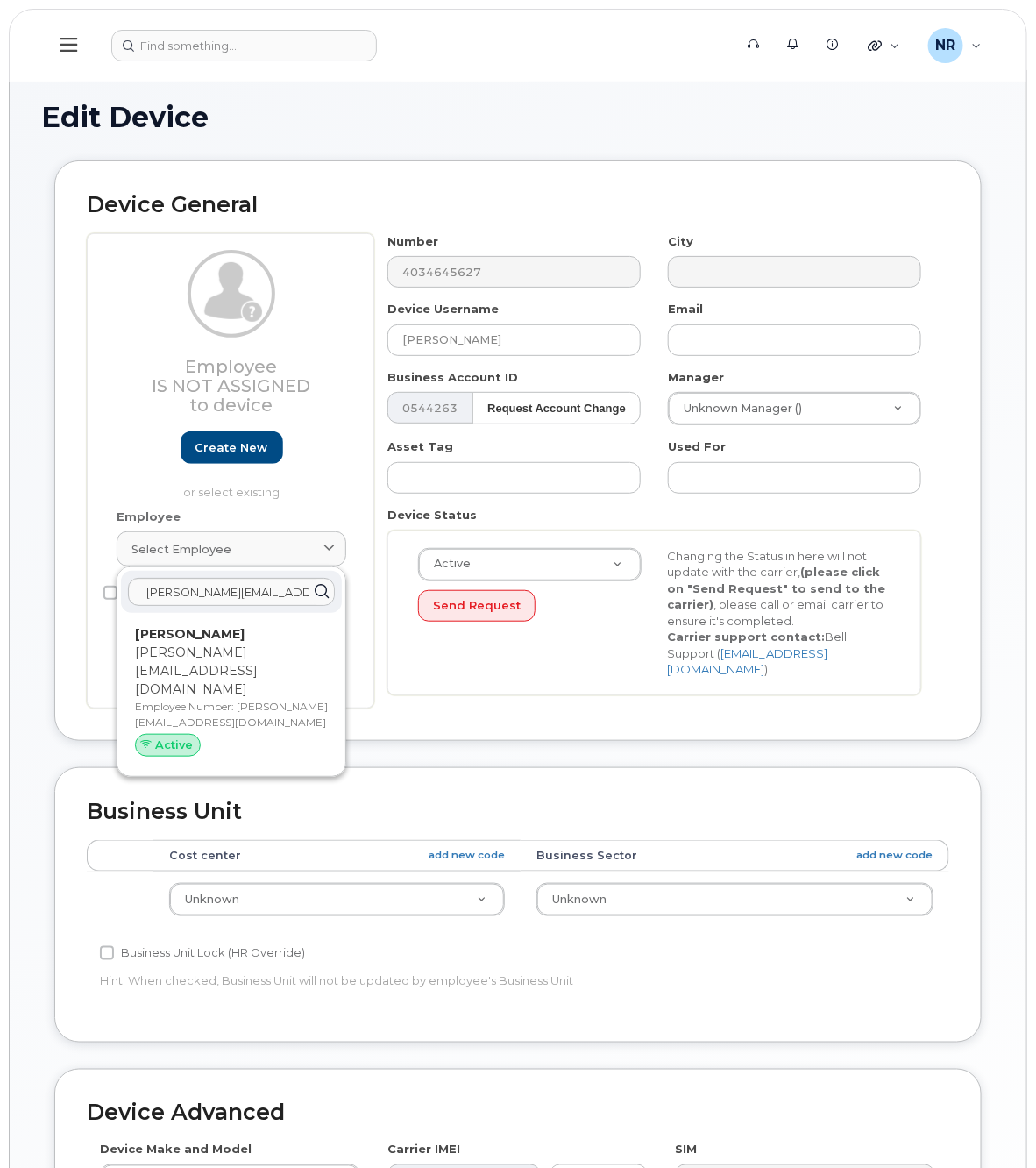
type input "[PERSON_NAME][EMAIL_ADDRESS][DOMAIN_NAME]"
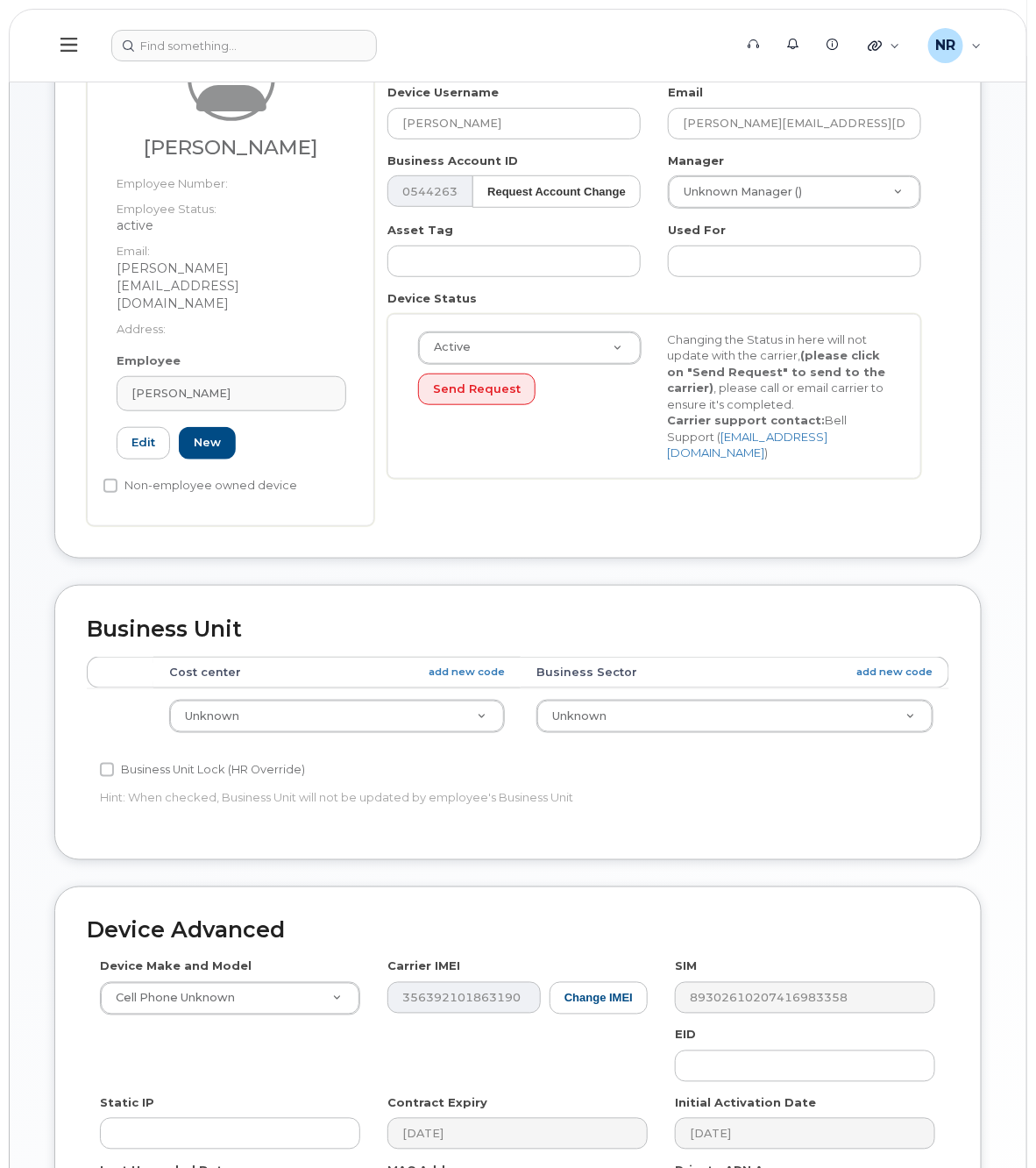
scroll to position [426, 0]
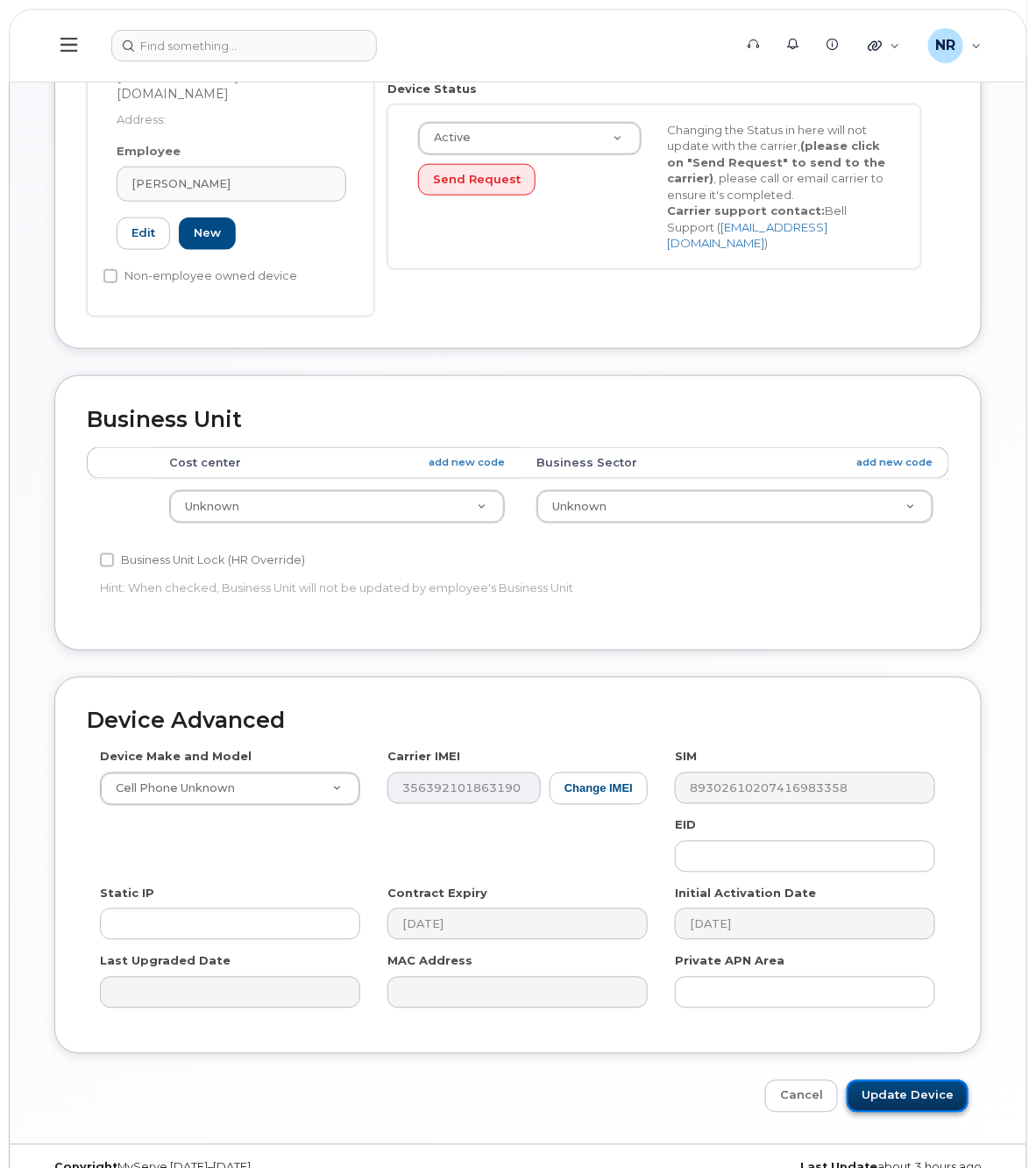
click at [904, 1080] on input "Update Device" at bounding box center [908, 1096] width 122 height 32
type input "Saving..."
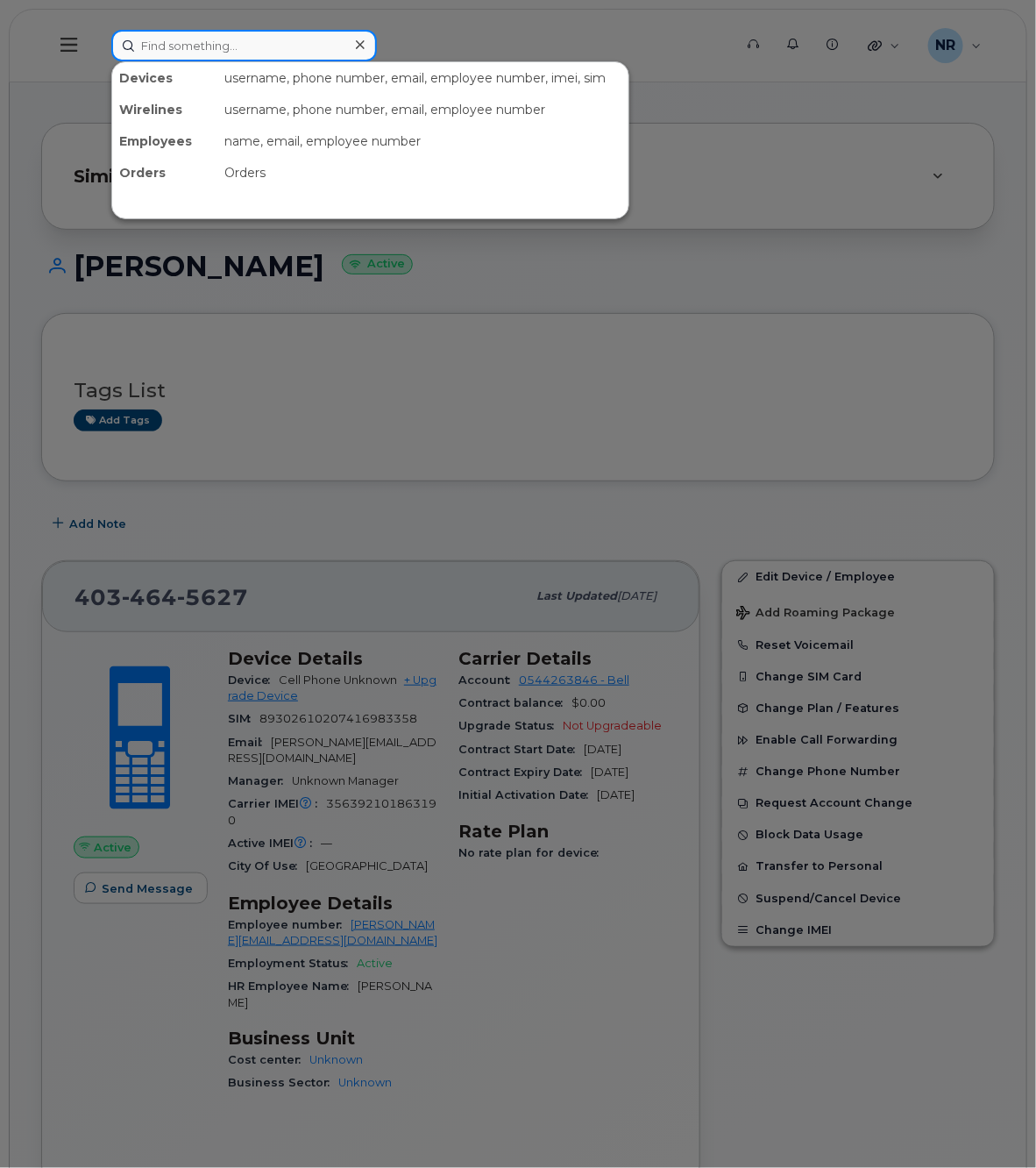
click at [247, 37] on input at bounding box center [244, 45] width 266 height 31
paste input "[DOMAIN_NAME][EMAIL_ADDRESS][PERSON_NAME][DOMAIN_NAME]"
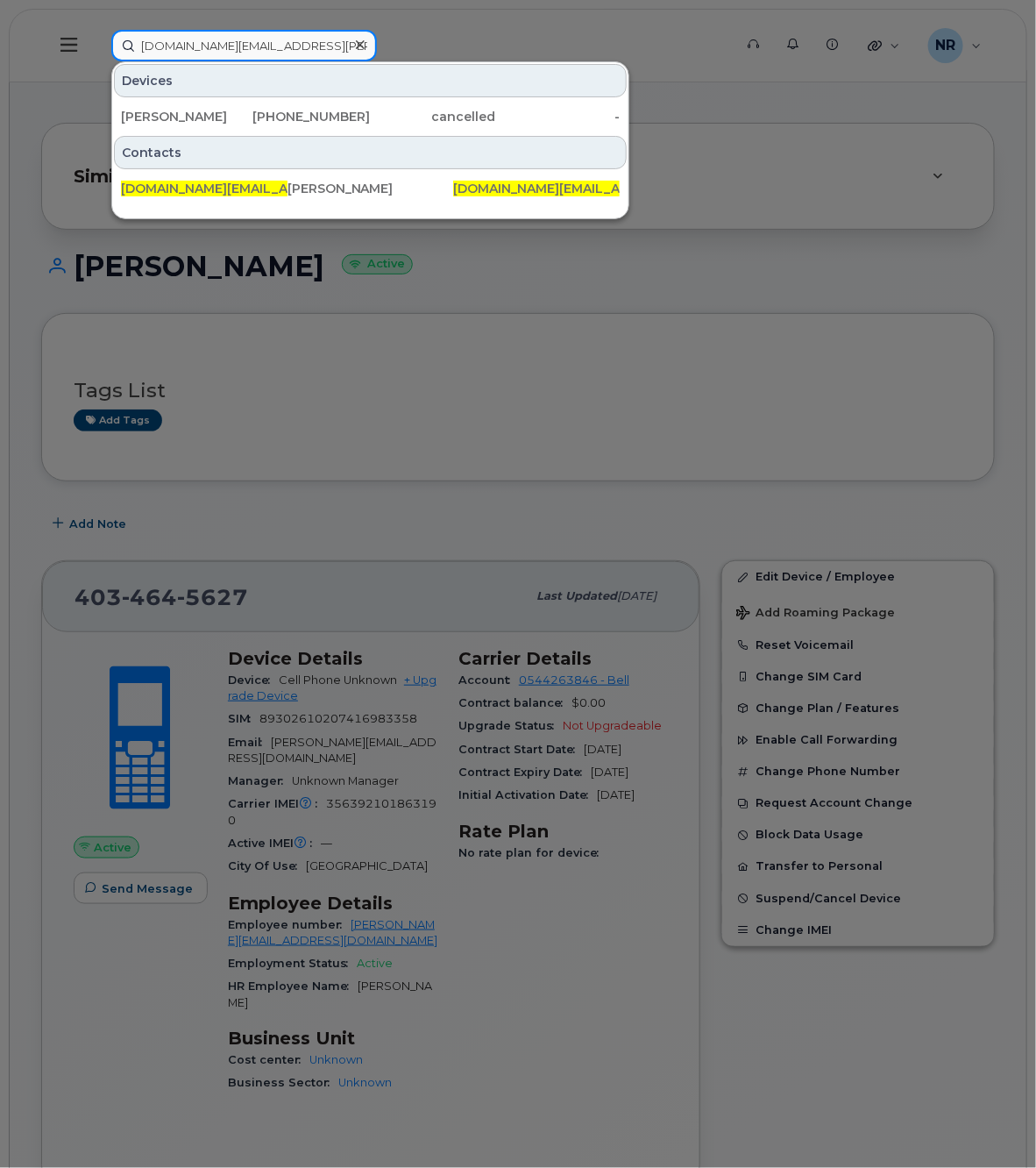
type input "[DOMAIN_NAME][EMAIL_ADDRESS][PERSON_NAME][DOMAIN_NAME]"
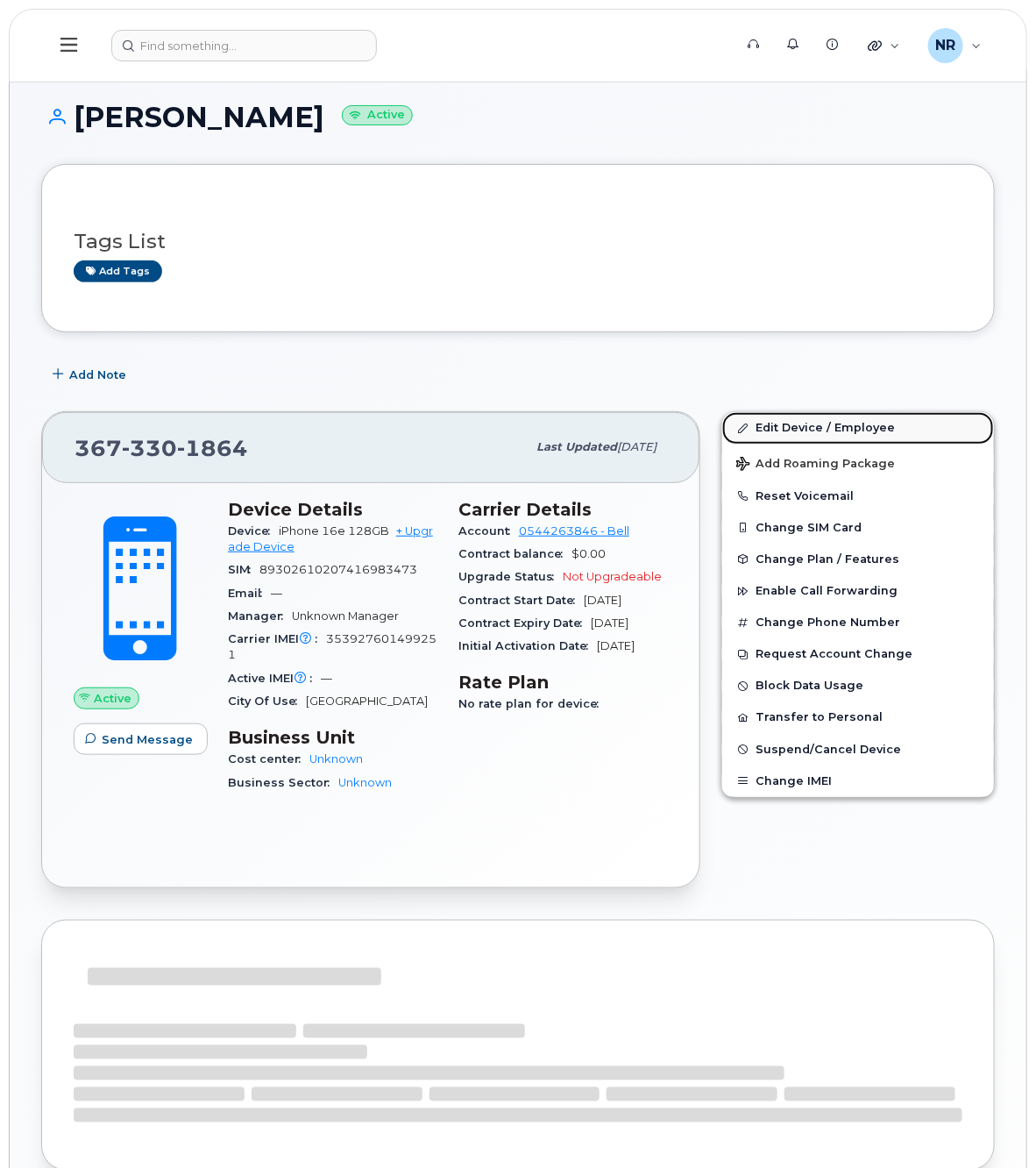
click at [843, 423] on link "Edit Device / Employee" at bounding box center [858, 427] width 272 height 31
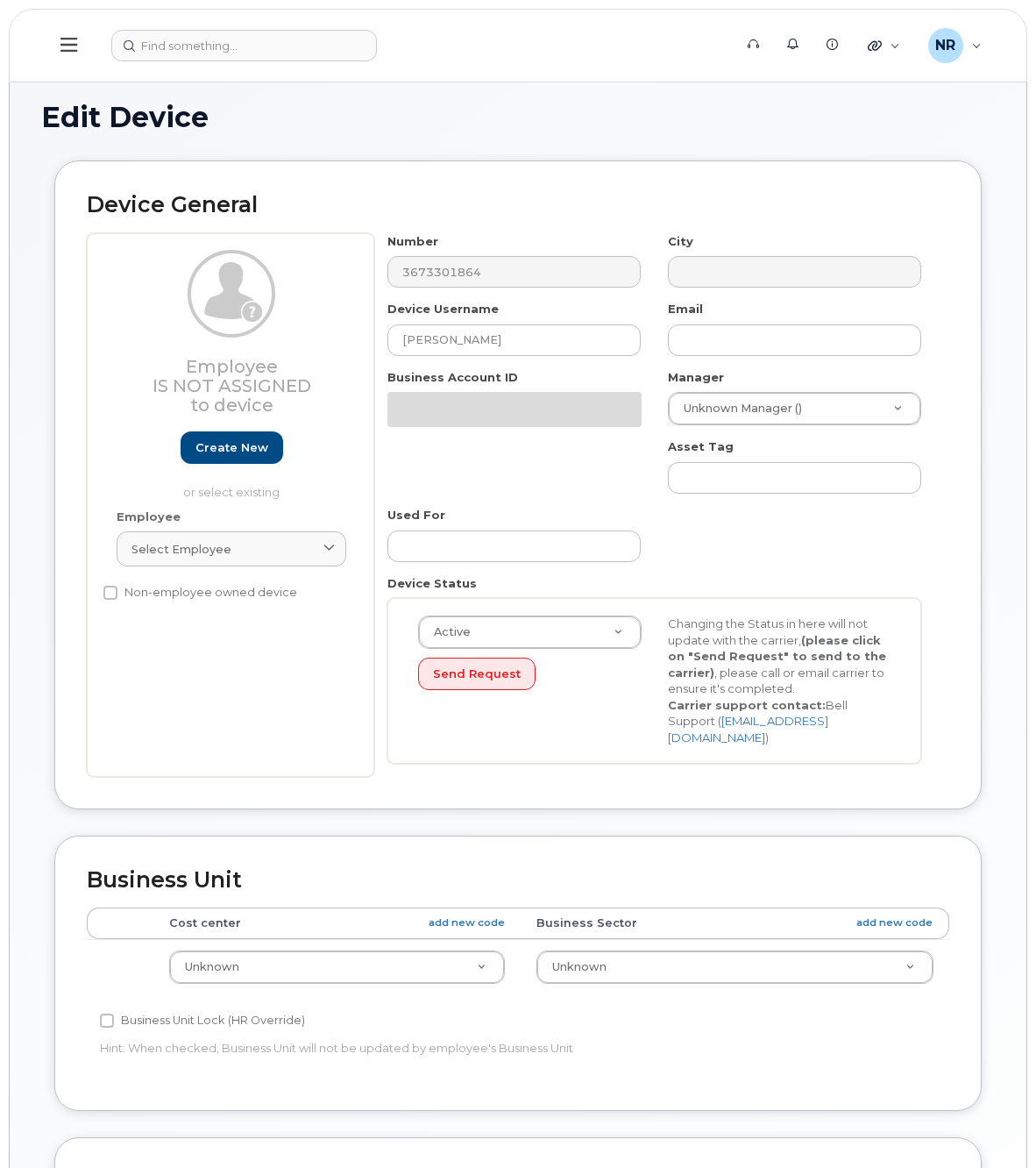
select select "22916206"
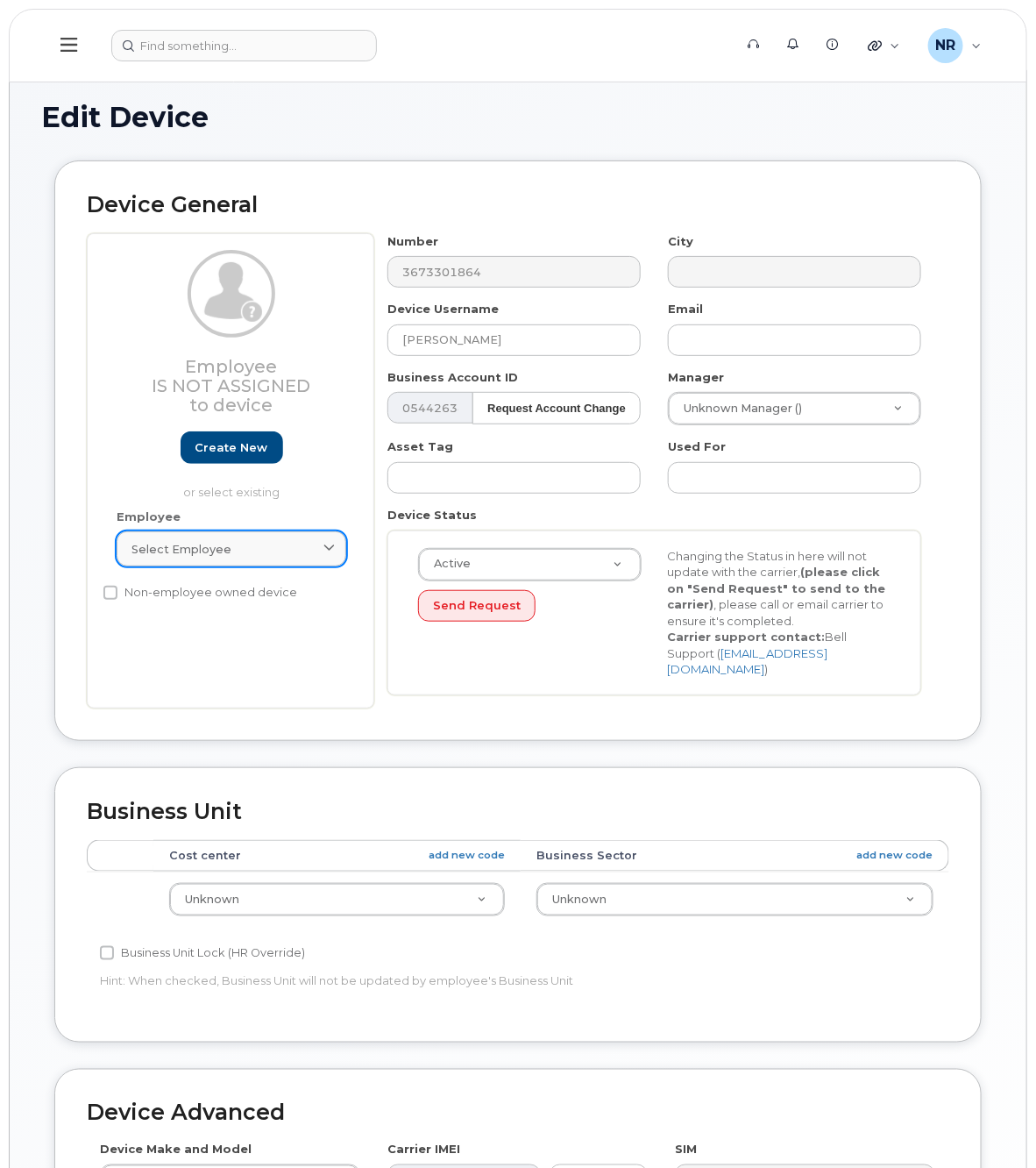
click at [219, 545] on span "Select employee" at bounding box center [181, 549] width 100 height 16
paste input "[DOMAIN_NAME][EMAIL_ADDRESS][PERSON_NAME][DOMAIN_NAME]"
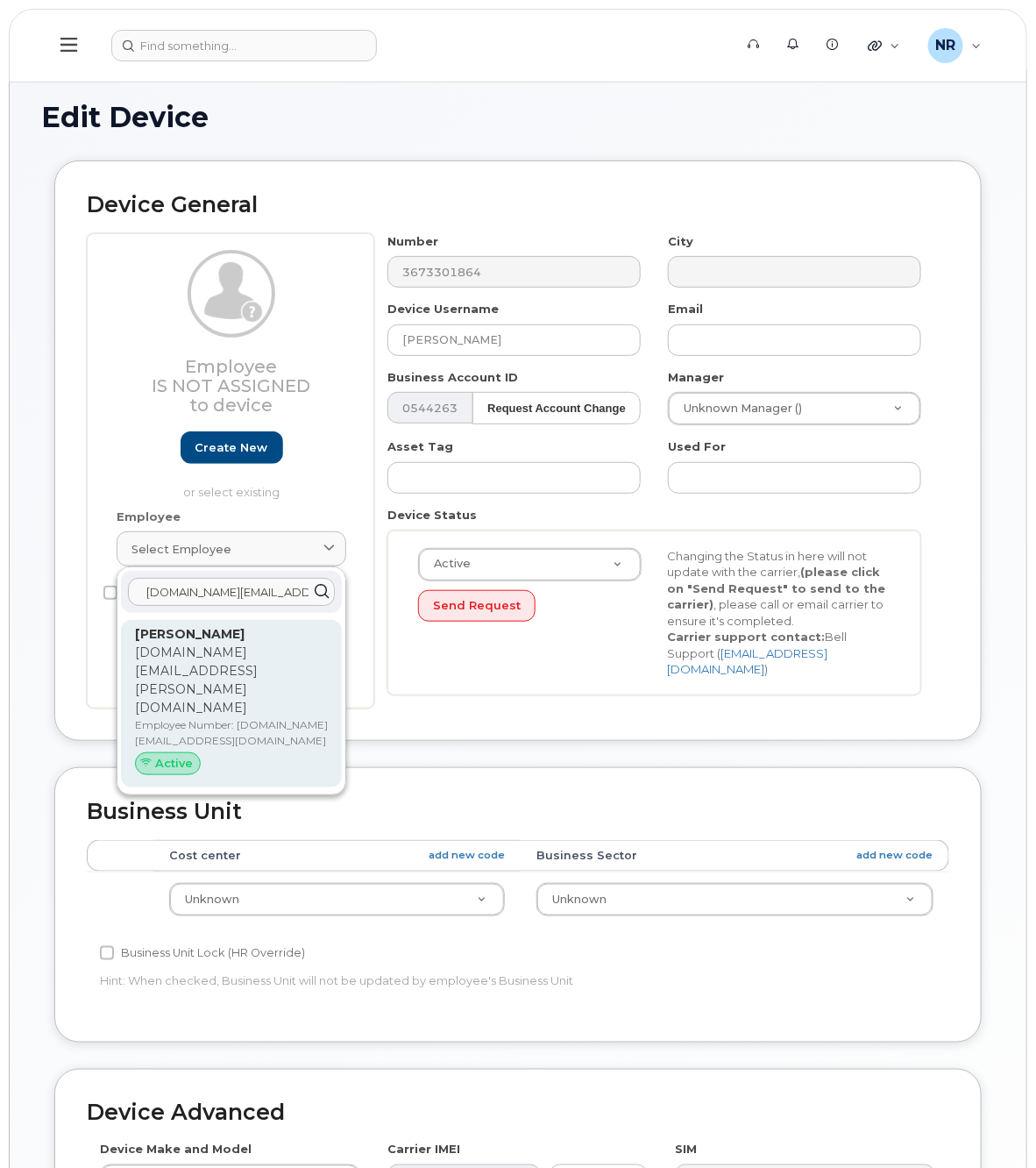
type input "[DOMAIN_NAME][EMAIL_ADDRESS][PERSON_NAME][DOMAIN_NAME]"
click at [153, 656] on p "[DOMAIN_NAME][EMAIL_ADDRESS][PERSON_NAME][DOMAIN_NAME]" at bounding box center [232, 680] width 193 height 73
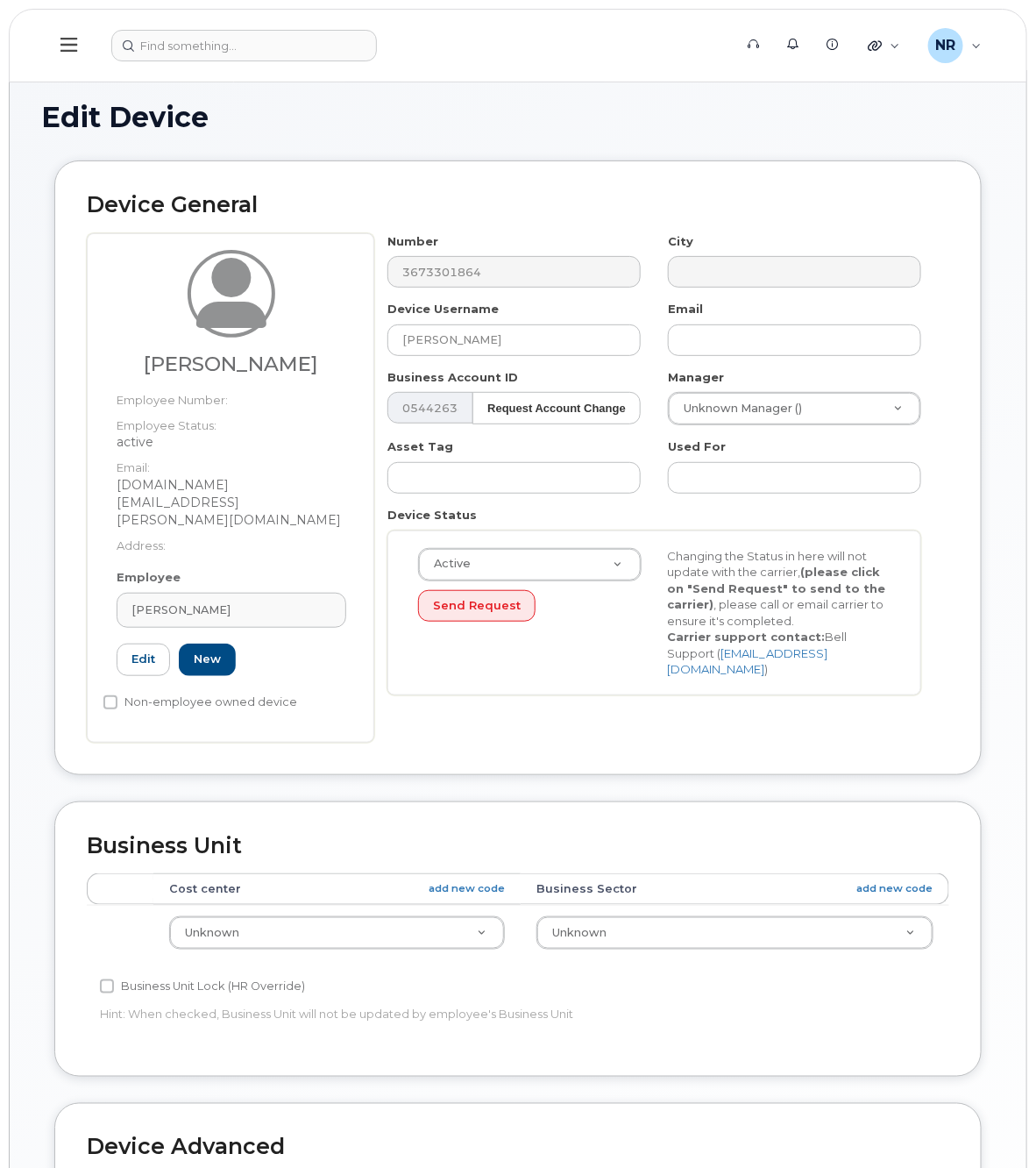
type input "[DOMAIN_NAME][EMAIL_ADDRESS][PERSON_NAME][DOMAIN_NAME]"
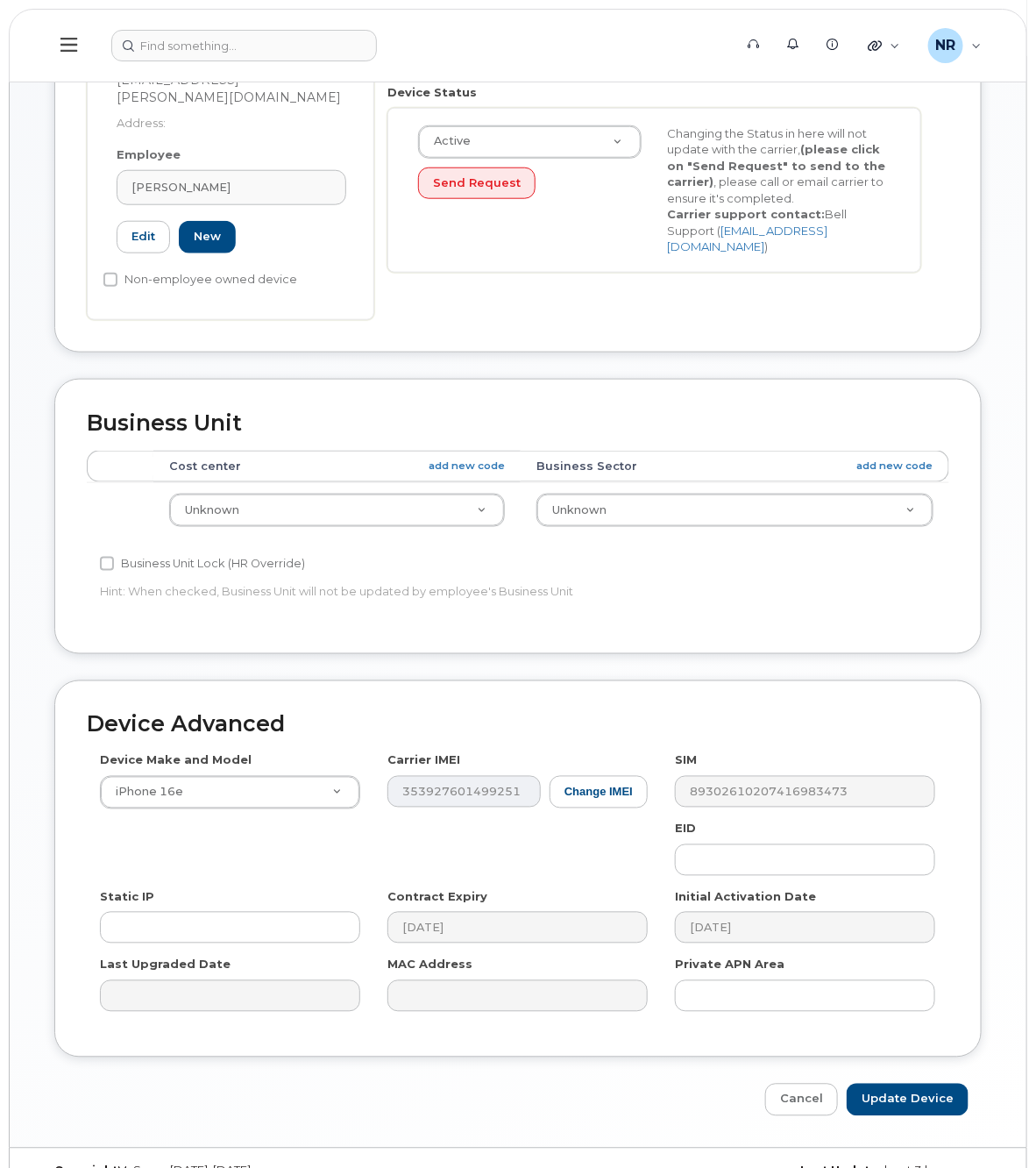
scroll to position [426, 0]
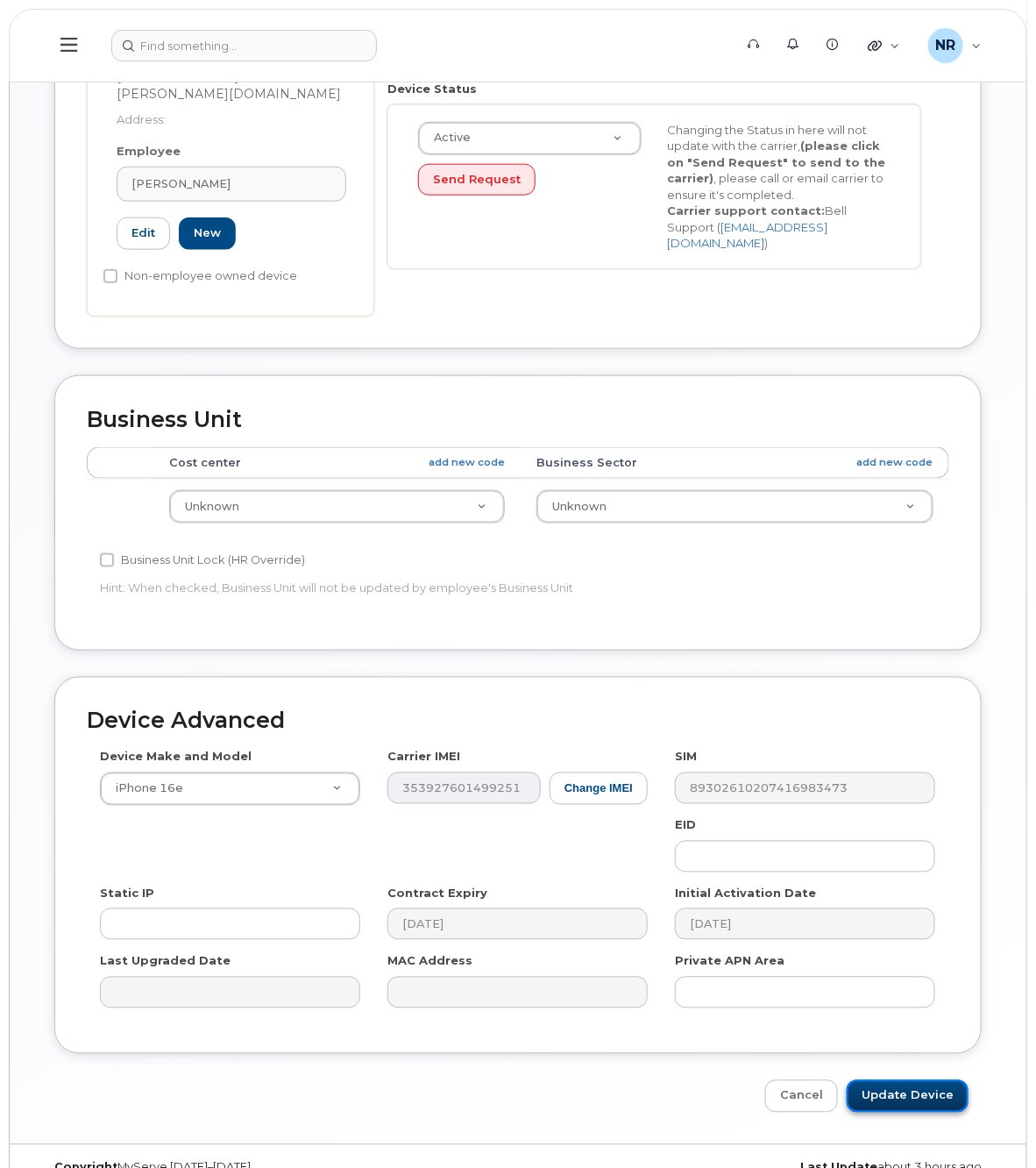
click at [882, 1080] on input "Update Device" at bounding box center [908, 1096] width 122 height 32
type input "Saving..."
